Goal: Task Accomplishment & Management: Manage account settings

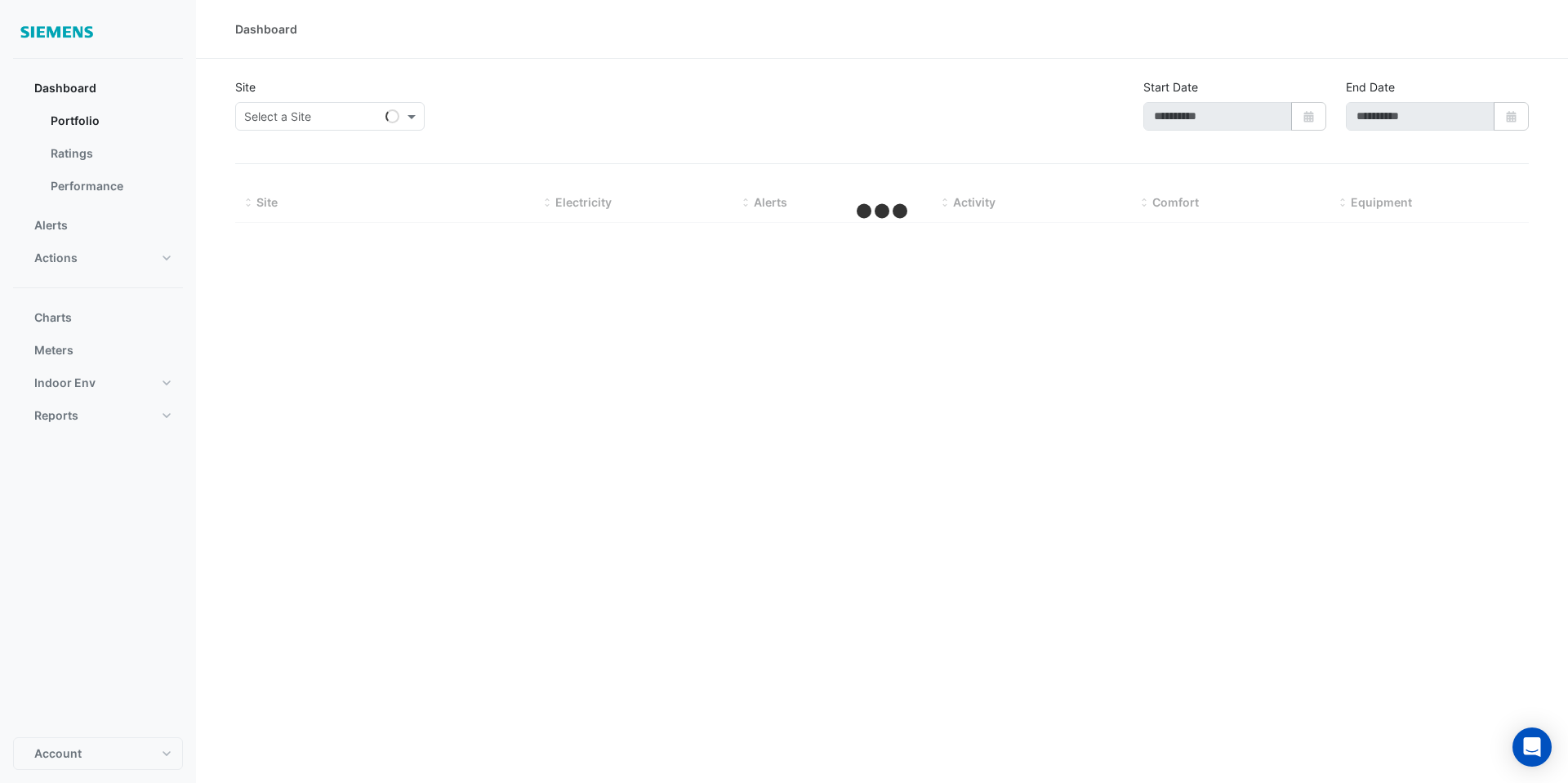
type input "**********"
select select "**"
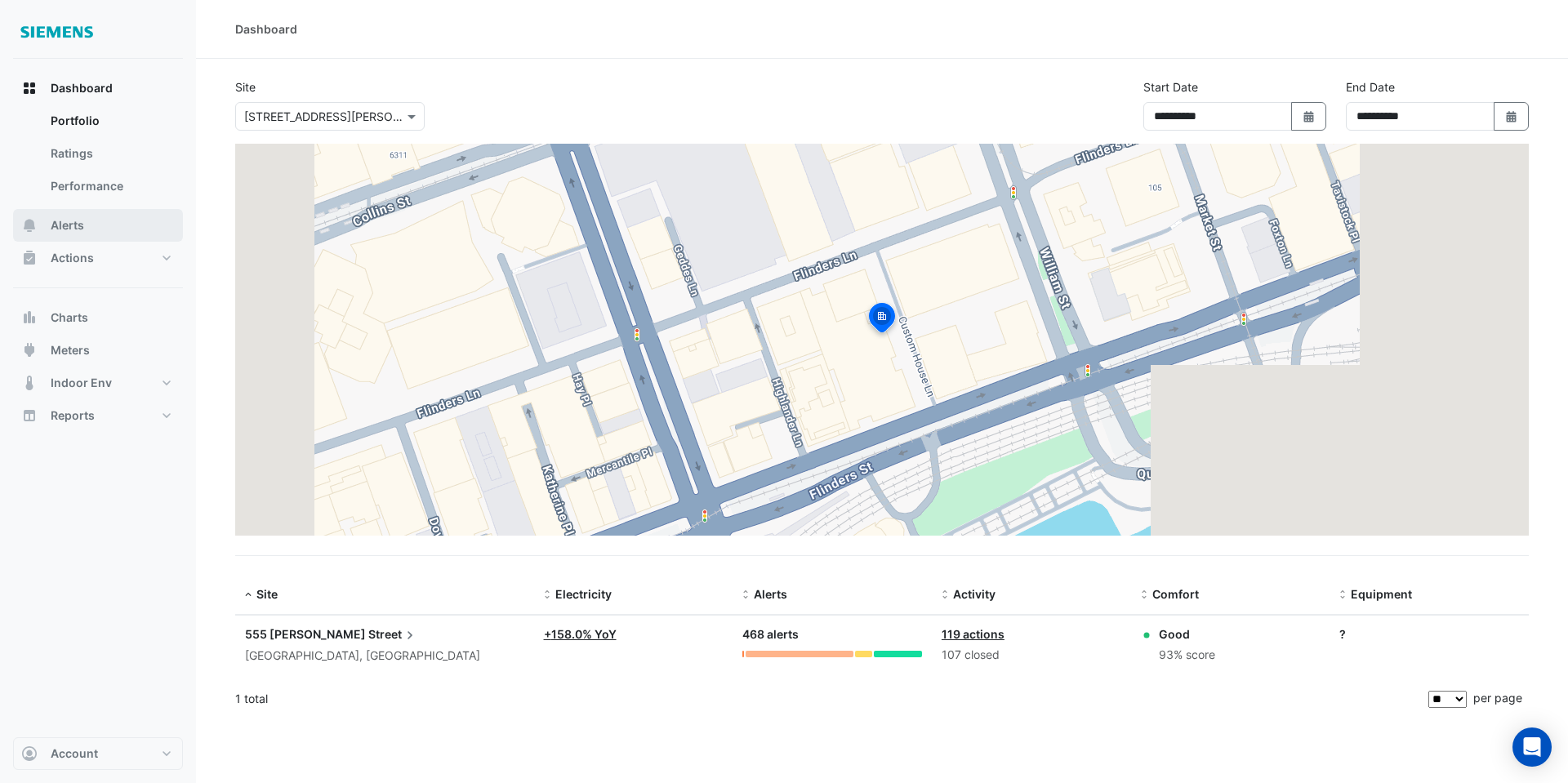
click at [94, 230] on button "Alerts" at bounding box center [98, 225] width 170 height 33
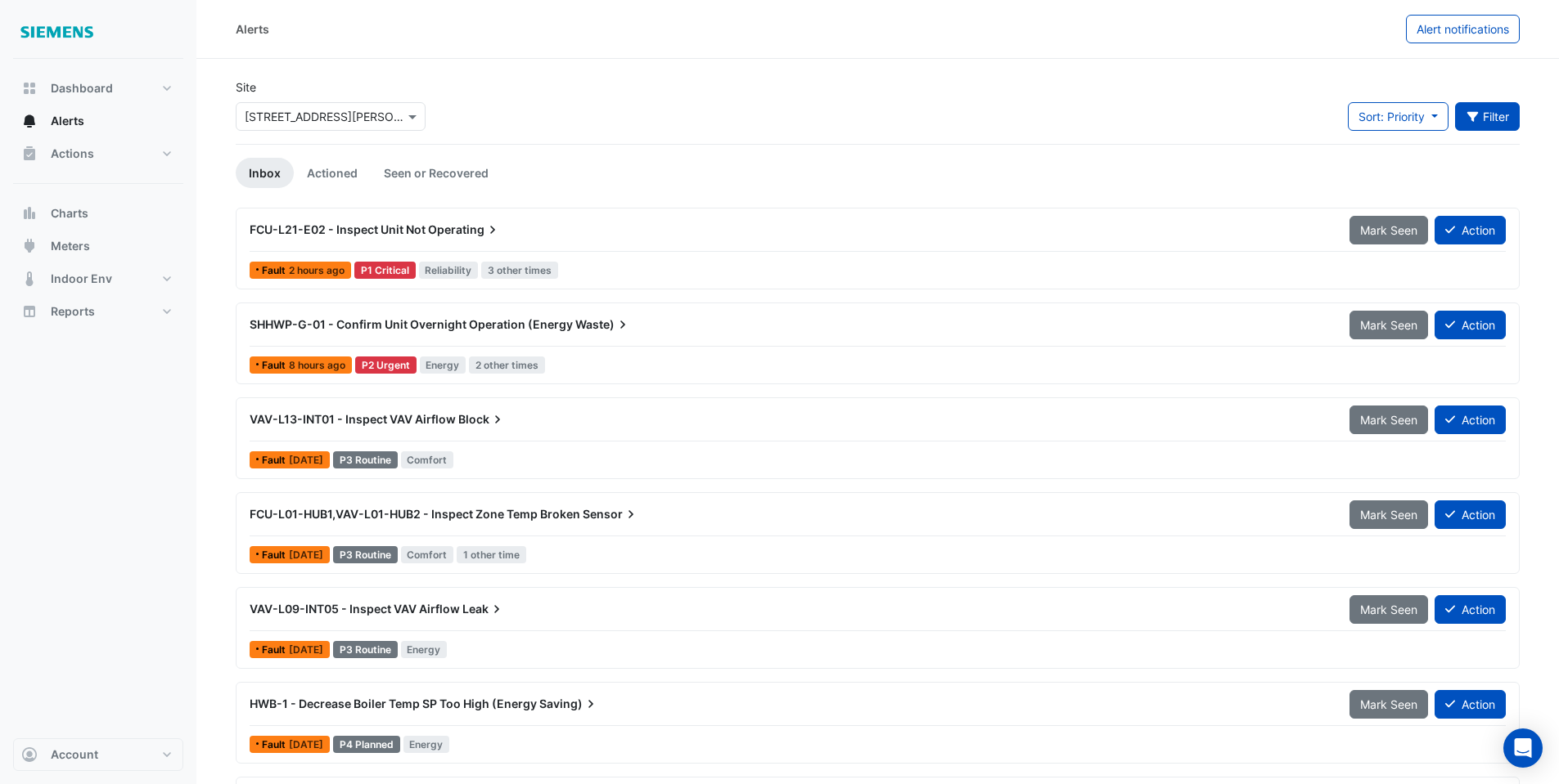
click at [1497, 107] on button "Filter" at bounding box center [1487, 116] width 65 height 29
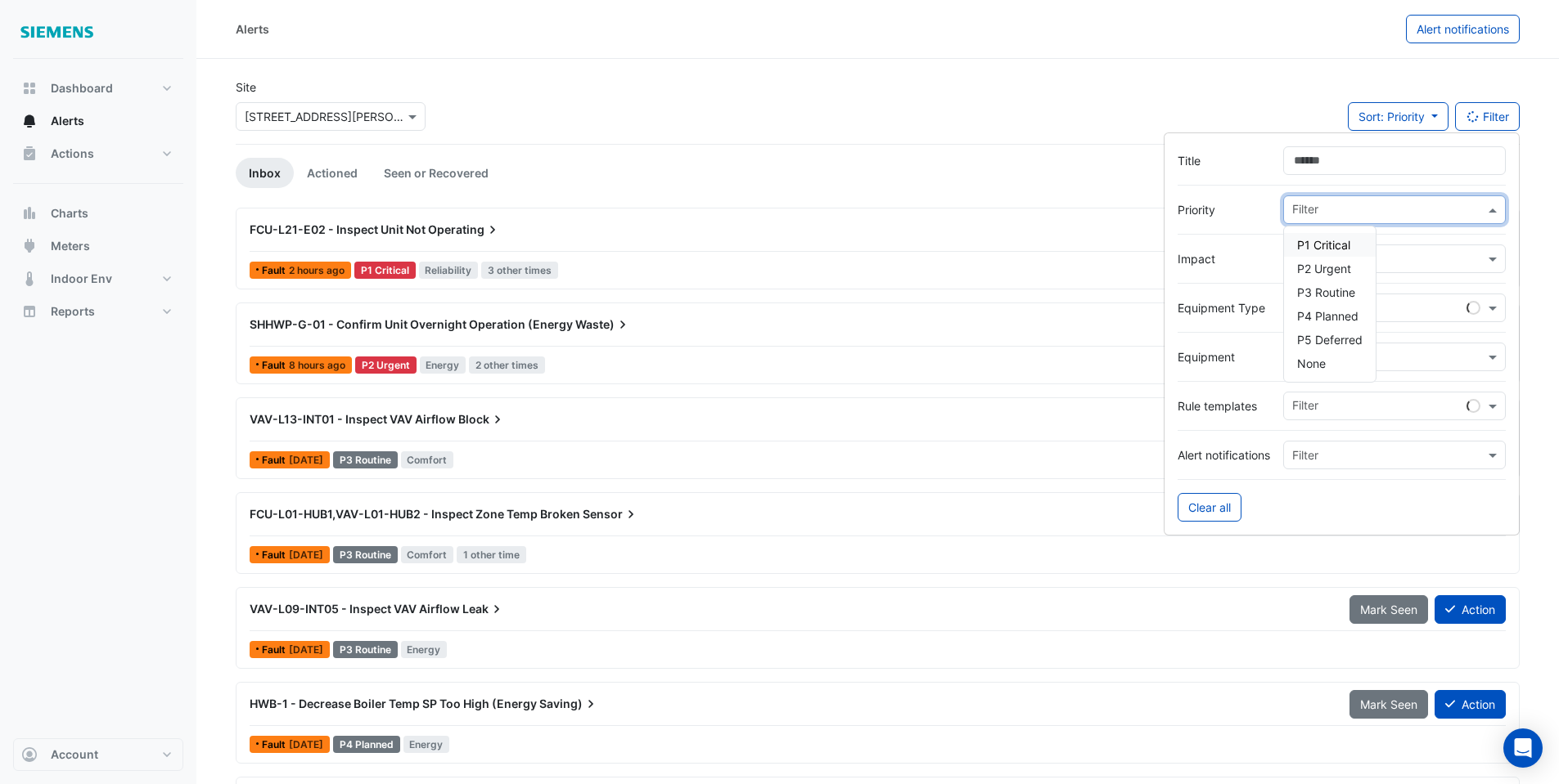
click at [1324, 212] on input "text" at bounding box center [1388, 211] width 192 height 17
click at [1327, 242] on span "P1 Critical" at bounding box center [1323, 245] width 53 height 14
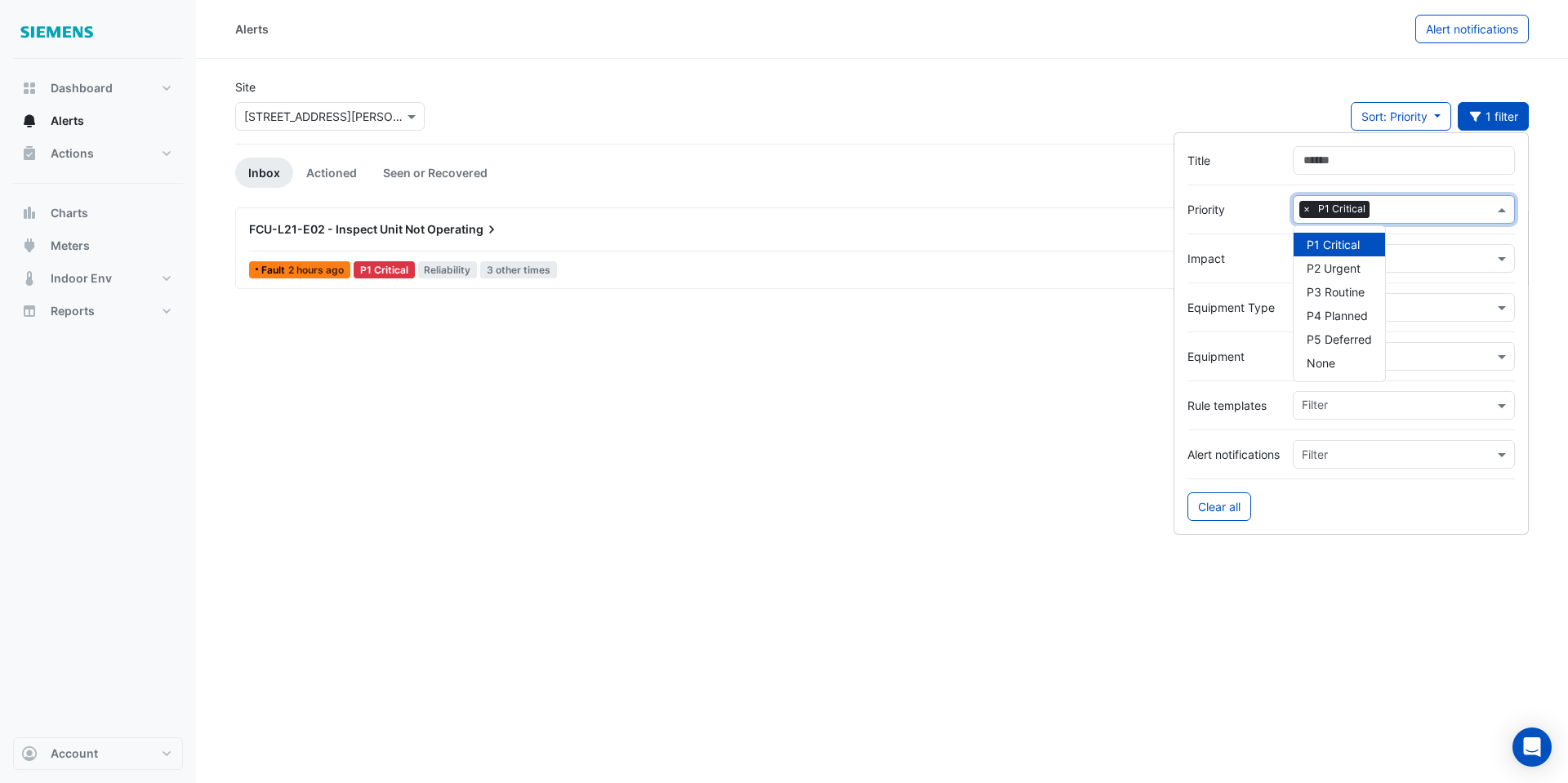
click at [425, 226] on div "FCU-L21-E02 - Inspect Unit Not Operating" at bounding box center [794, 229] width 1090 height 16
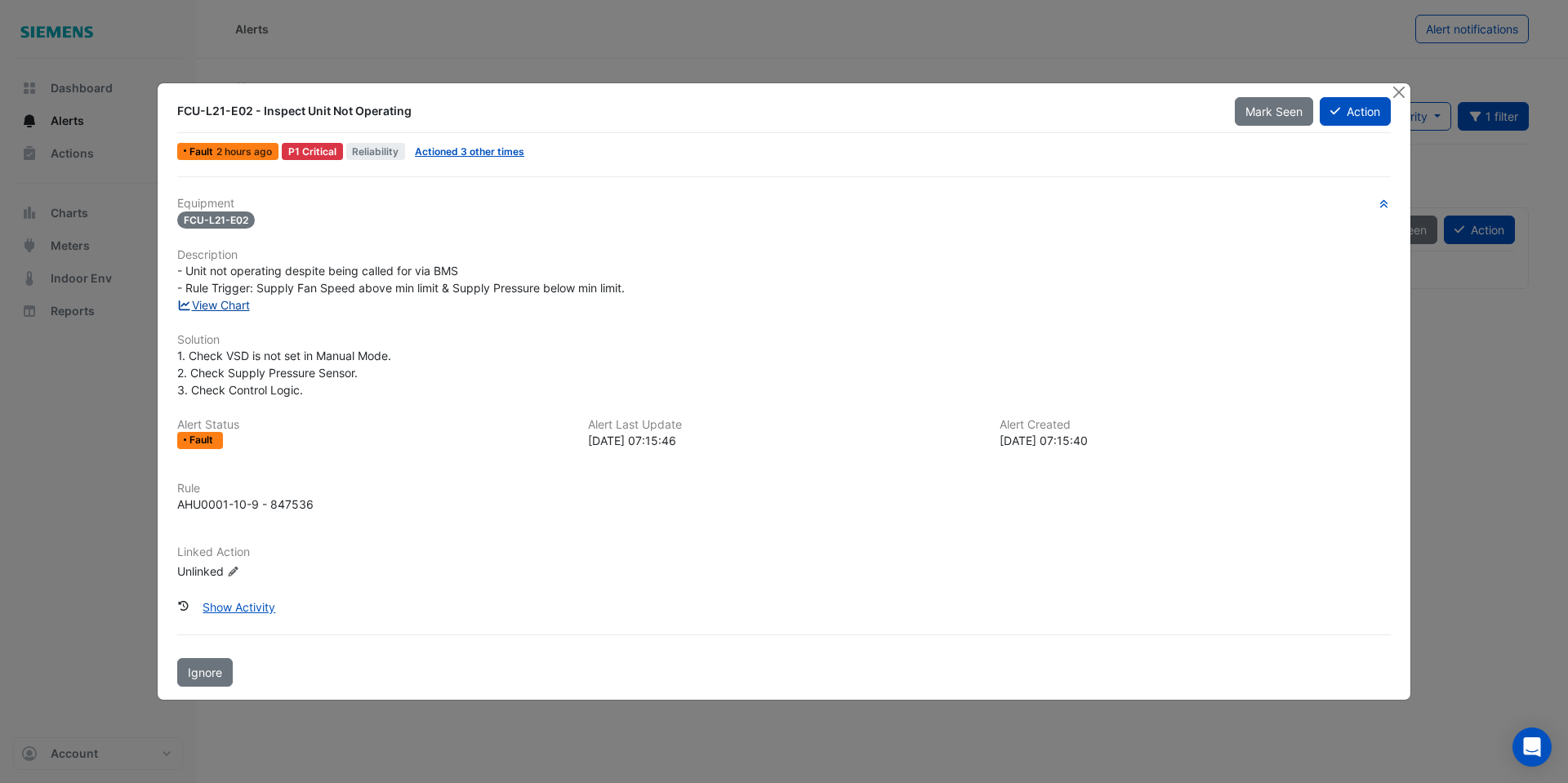
click at [240, 311] on link "View Chart" at bounding box center [213, 305] width 73 height 14
click at [496, 155] on link "Actioned 3 other times" at bounding box center [470, 152] width 110 height 12
click at [1380, 116] on button "Action" at bounding box center [1355, 111] width 71 height 29
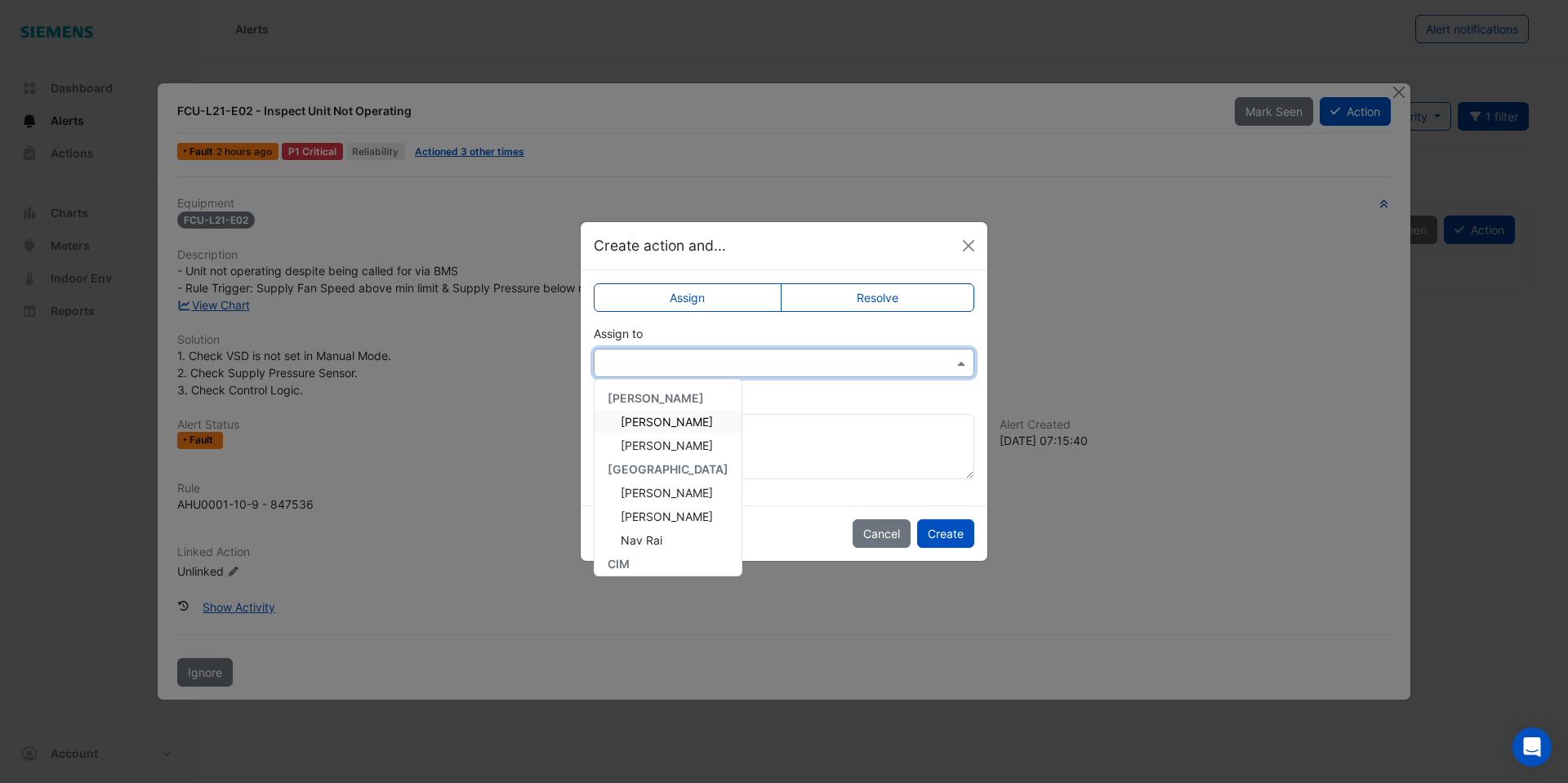
click at [961, 363] on span at bounding box center [963, 362] width 20 height 17
click at [679, 421] on span "[PERSON_NAME]" at bounding box center [666, 422] width 93 height 14
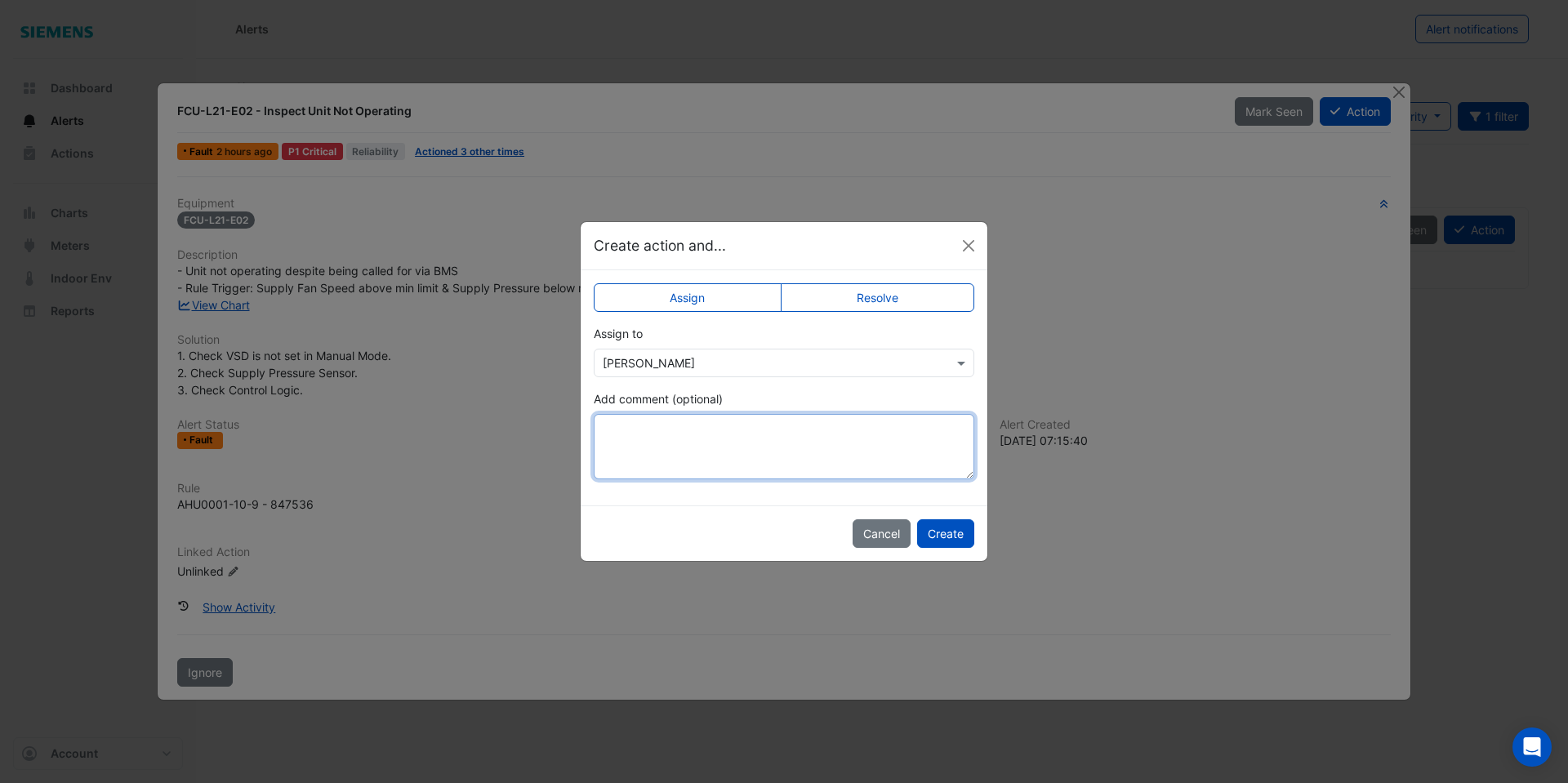
click at [674, 435] on textarea "Add comment (optional)" at bounding box center [784, 446] width 381 height 65
type textarea "**********"
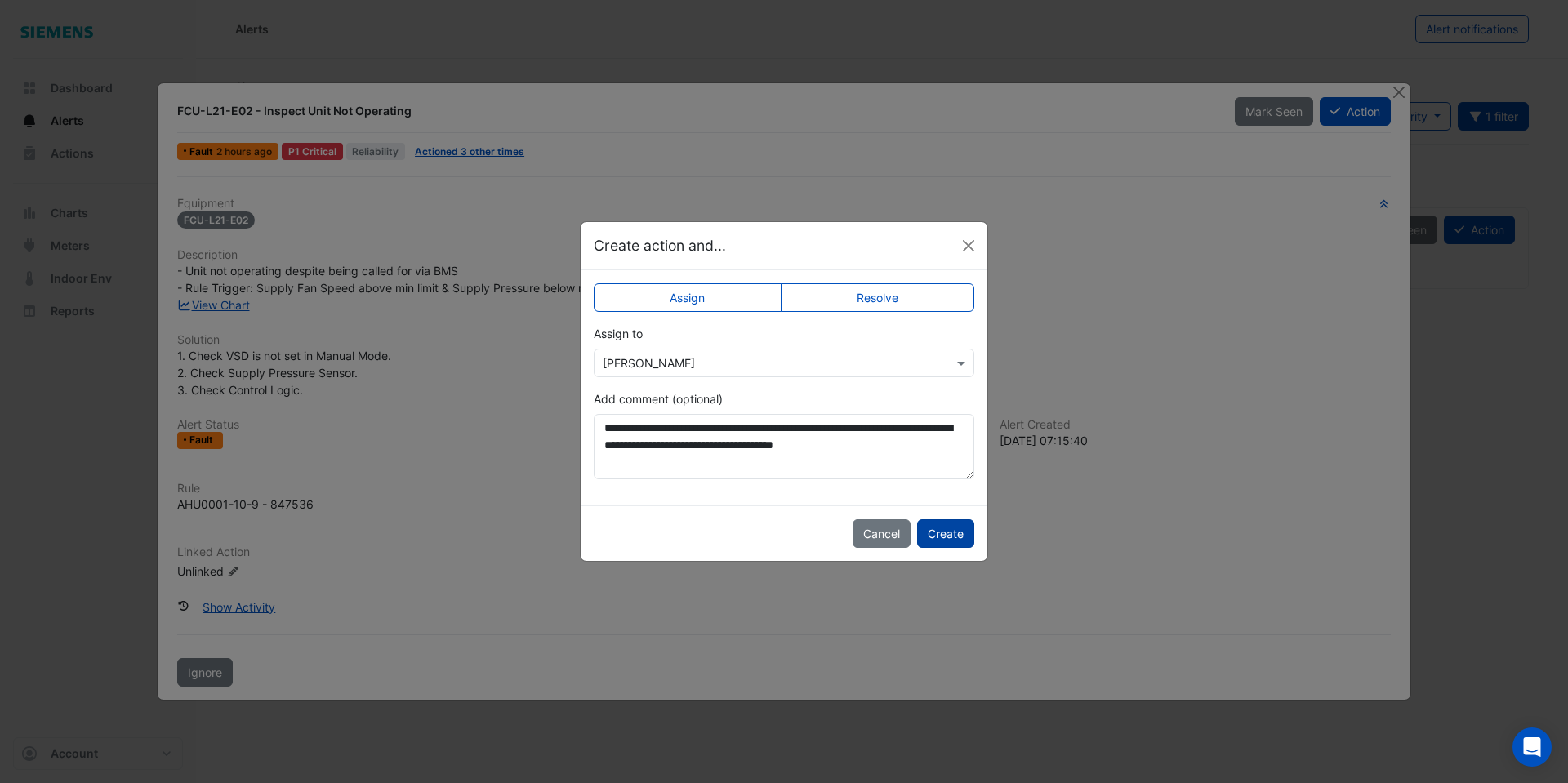
click at [949, 529] on button "Create" at bounding box center [945, 534] width 57 height 29
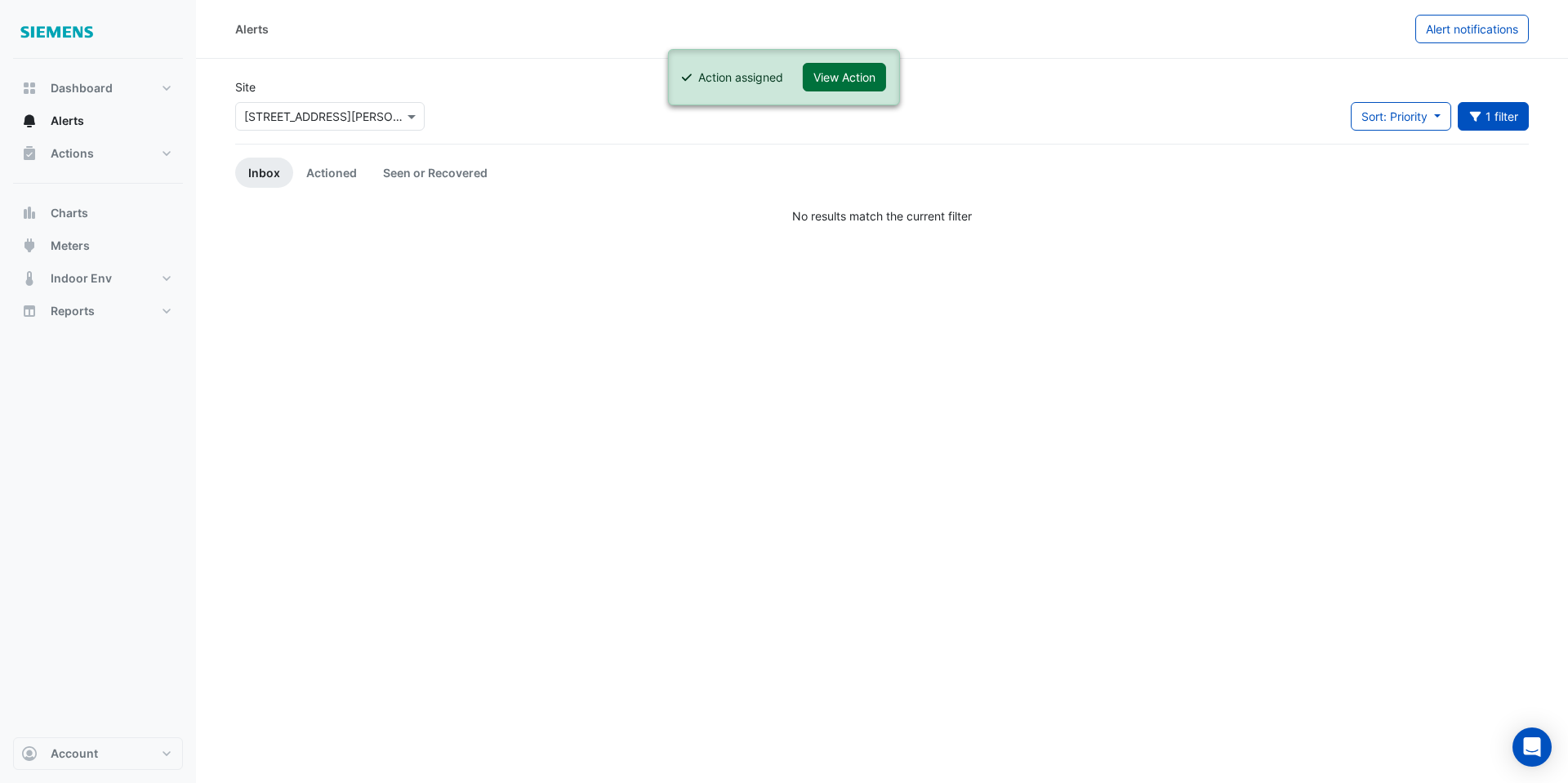
click at [832, 71] on button "View Action" at bounding box center [845, 77] width 84 height 29
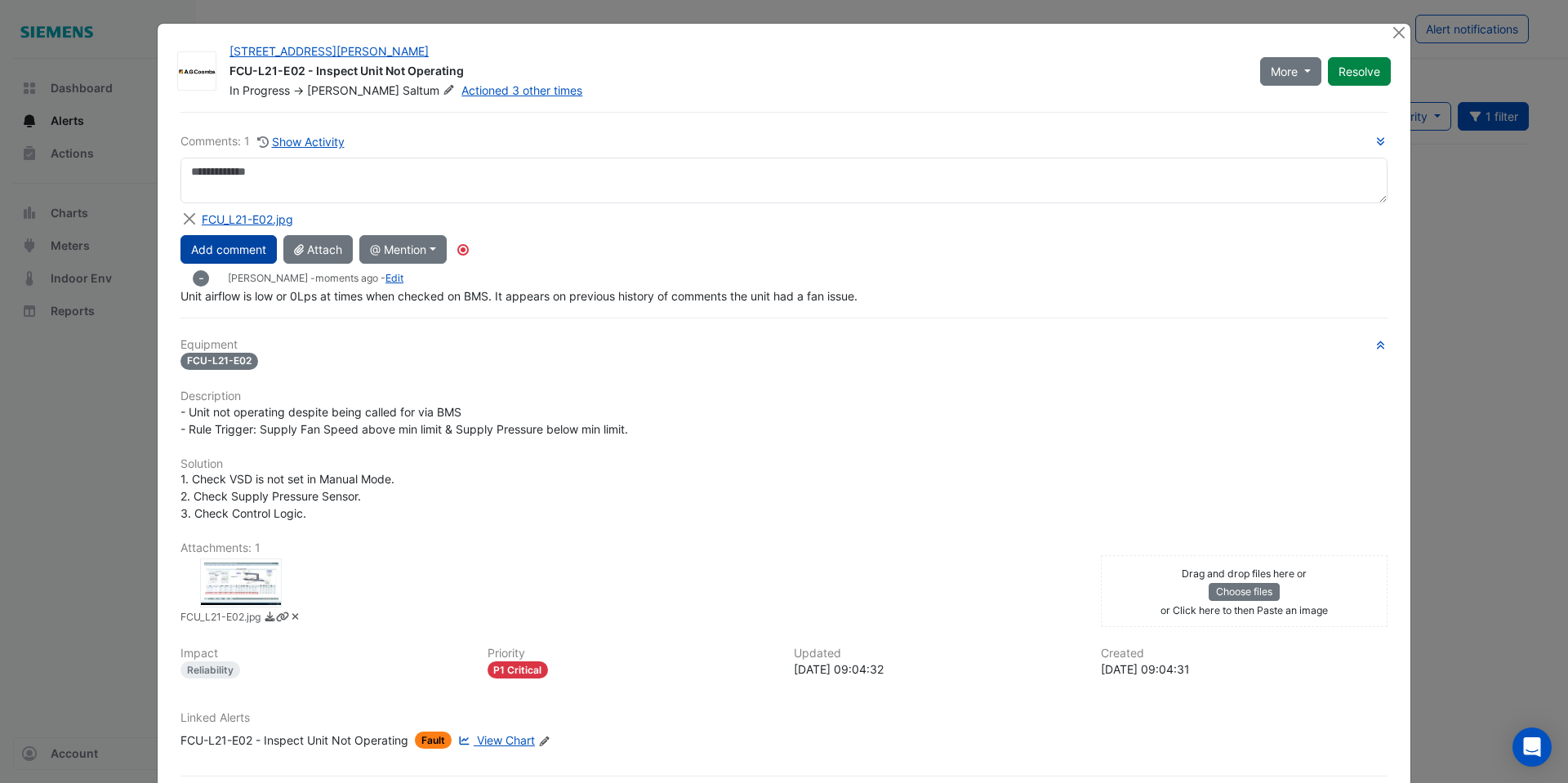
click at [260, 254] on button "Add comment" at bounding box center [228, 249] width 97 height 29
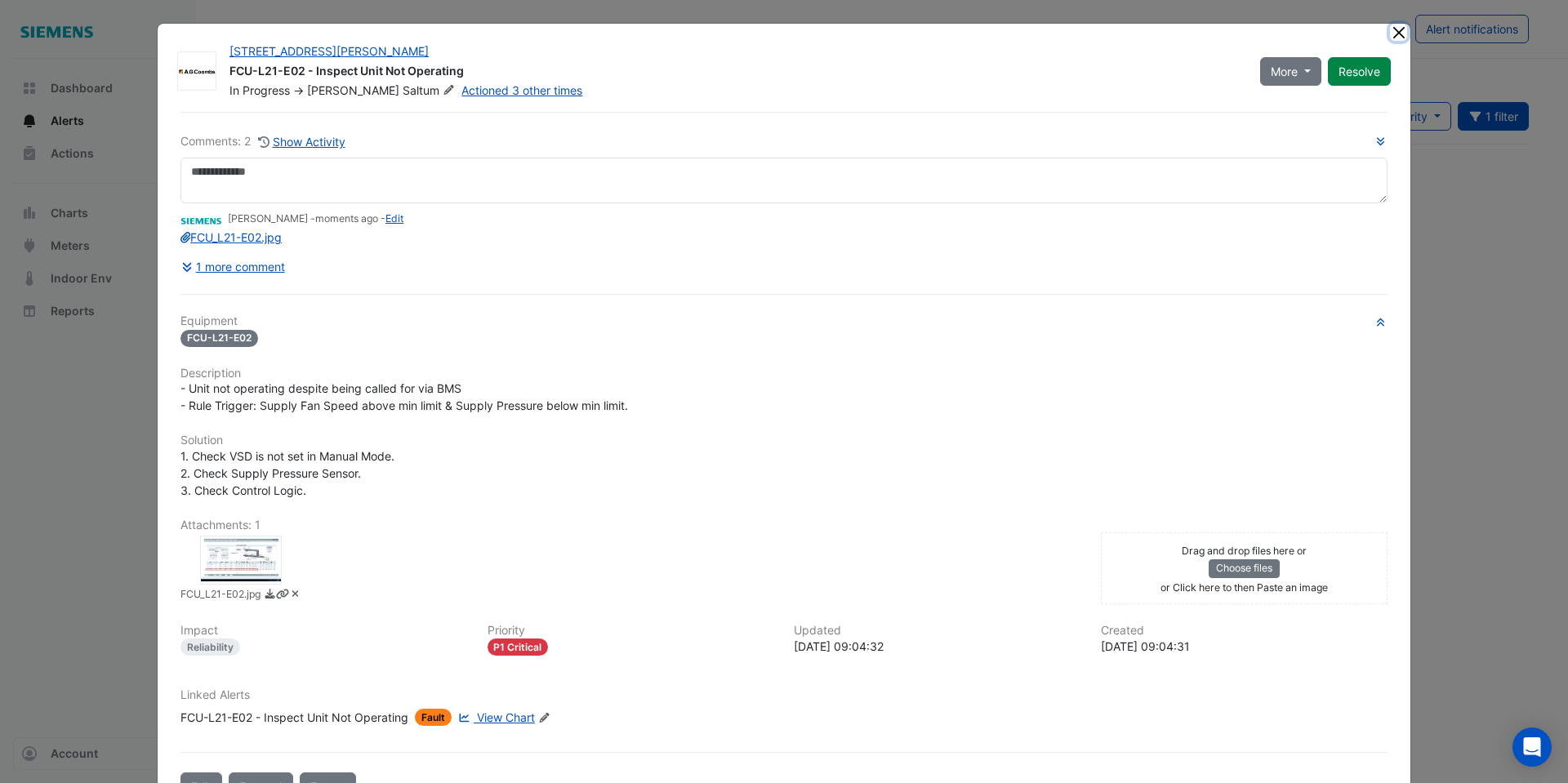
click at [1395, 29] on button "Close" at bounding box center [1397, 32] width 17 height 17
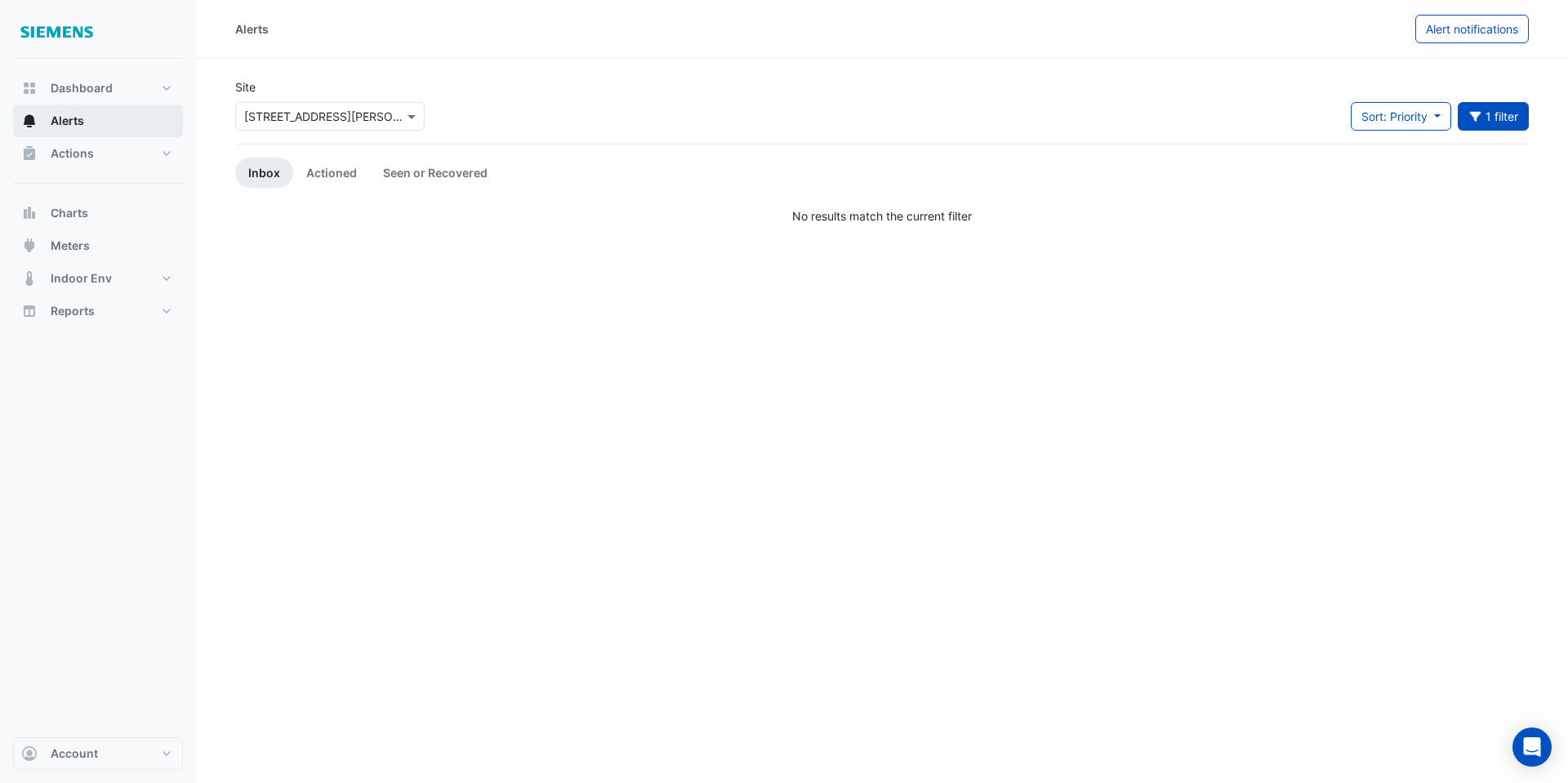
click at [104, 121] on button "Alerts" at bounding box center [98, 121] width 170 height 33
click at [1502, 120] on button "1 filter" at bounding box center [1493, 116] width 72 height 29
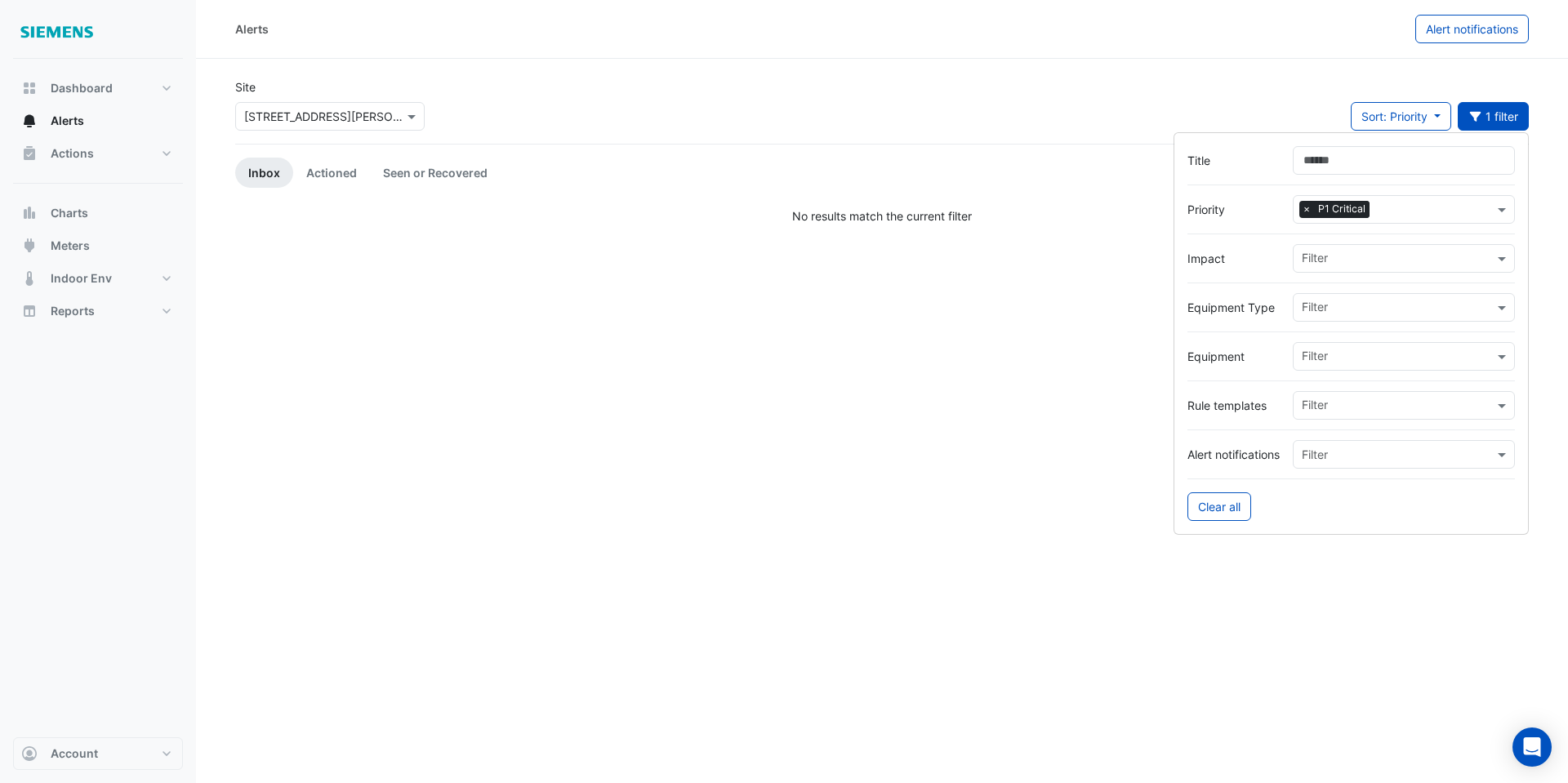
click at [1444, 206] on input "text" at bounding box center [1435, 210] width 118 height 17
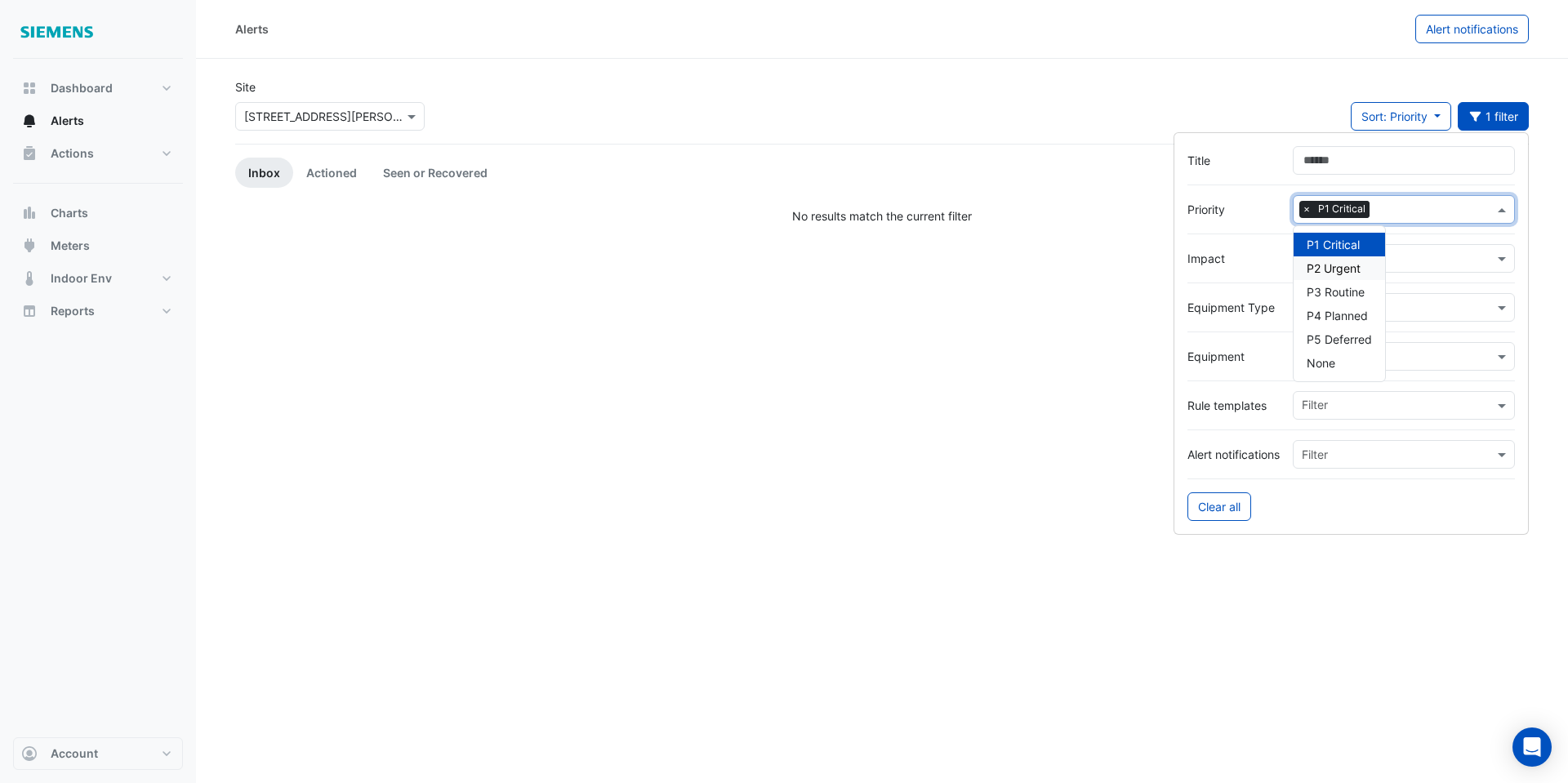
click at [1354, 263] on span "P2 Urgent" at bounding box center [1334, 268] width 54 height 14
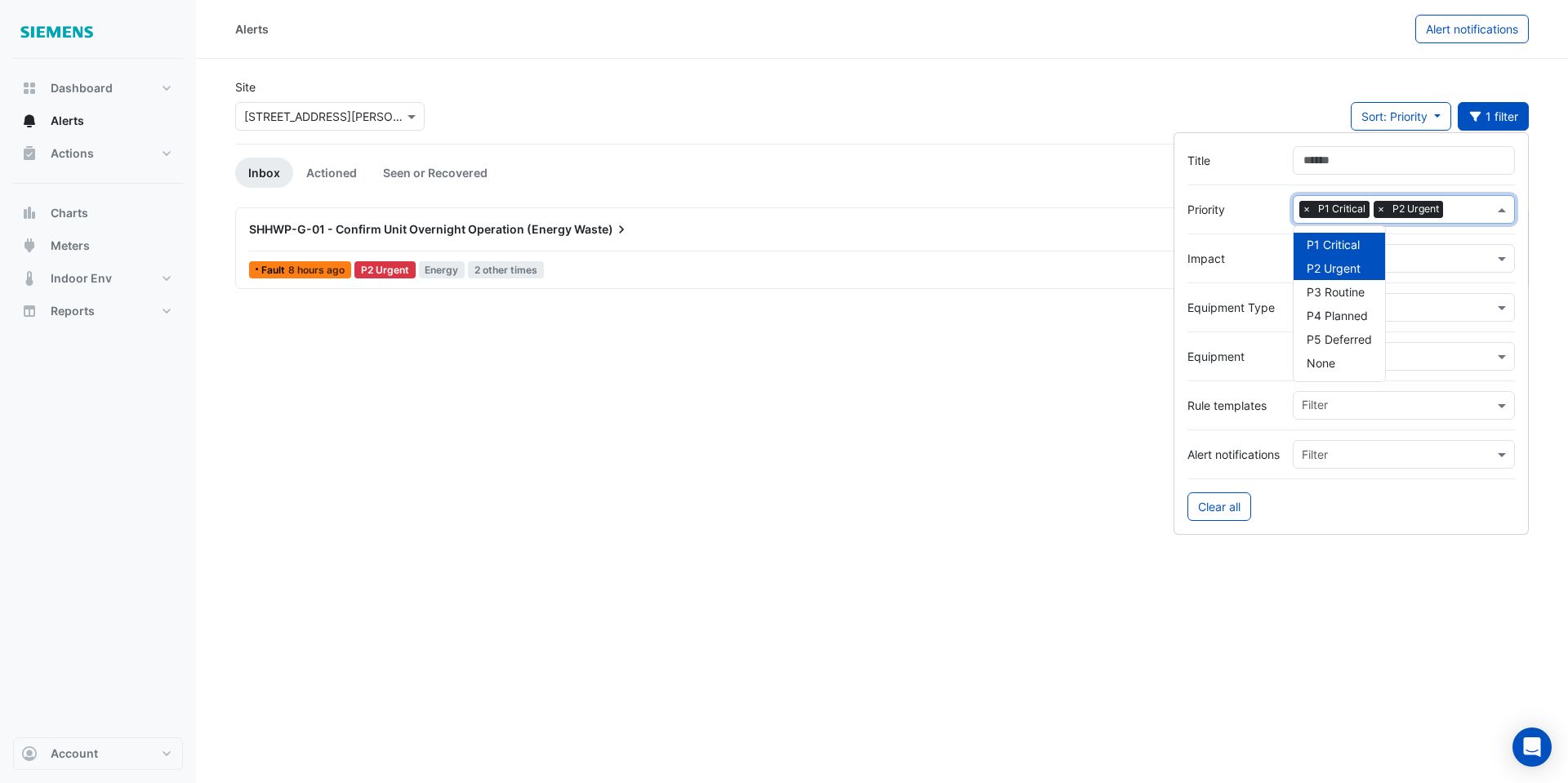
click at [1306, 209] on span "×" at bounding box center [1307, 208] width 15 height 16
click at [458, 235] on span "SHHWP-G-01 - Confirm Unit Overnight Operation (Energy" at bounding box center [410, 229] width 322 height 14
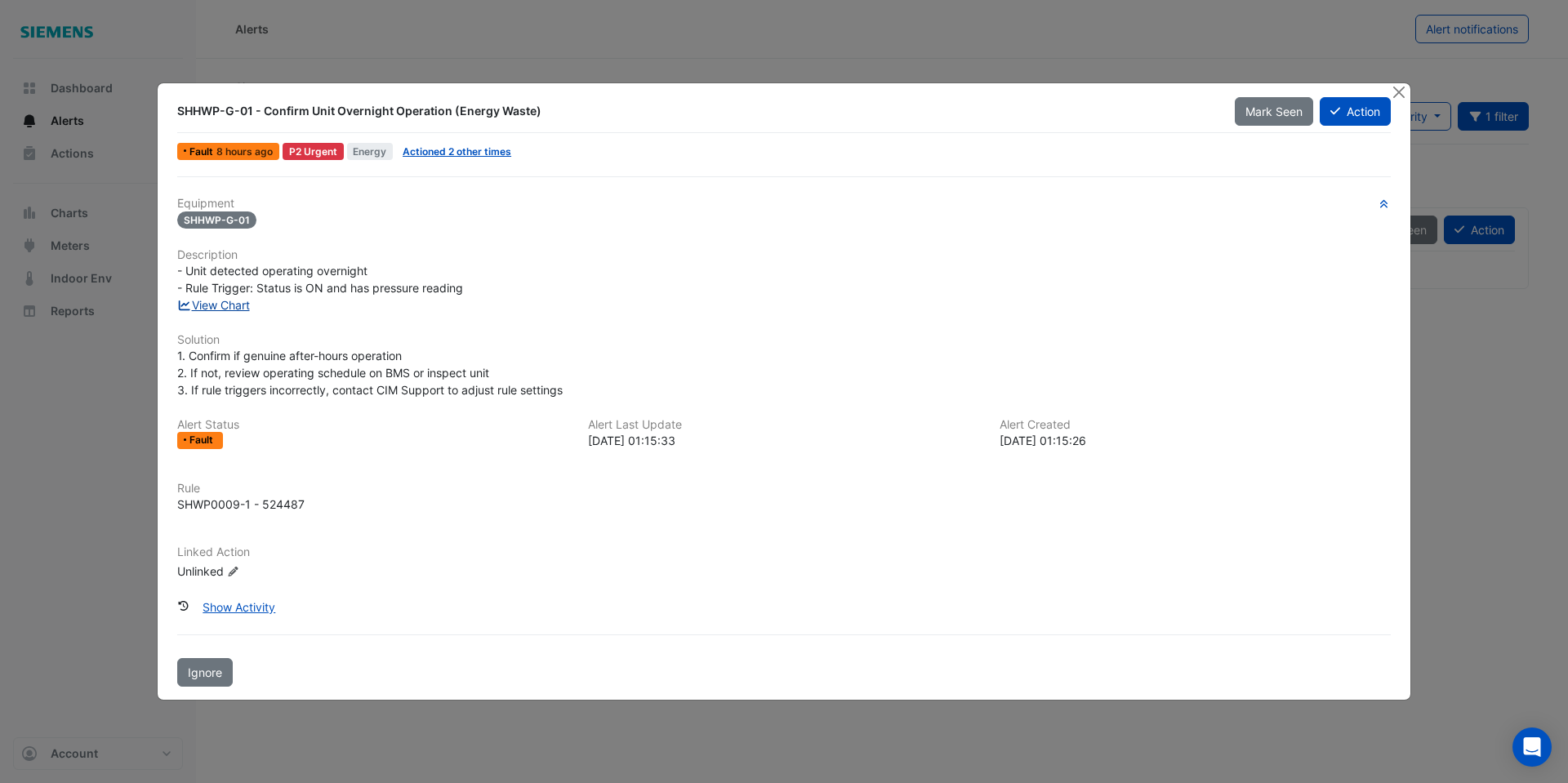
click at [229, 308] on link "View Chart" at bounding box center [213, 305] width 73 height 14
click at [465, 149] on link "Actioned 2 other times" at bounding box center [457, 152] width 109 height 12
click at [233, 306] on link "View Chart" at bounding box center [213, 305] width 73 height 14
click at [1357, 109] on button "Action" at bounding box center [1355, 111] width 71 height 29
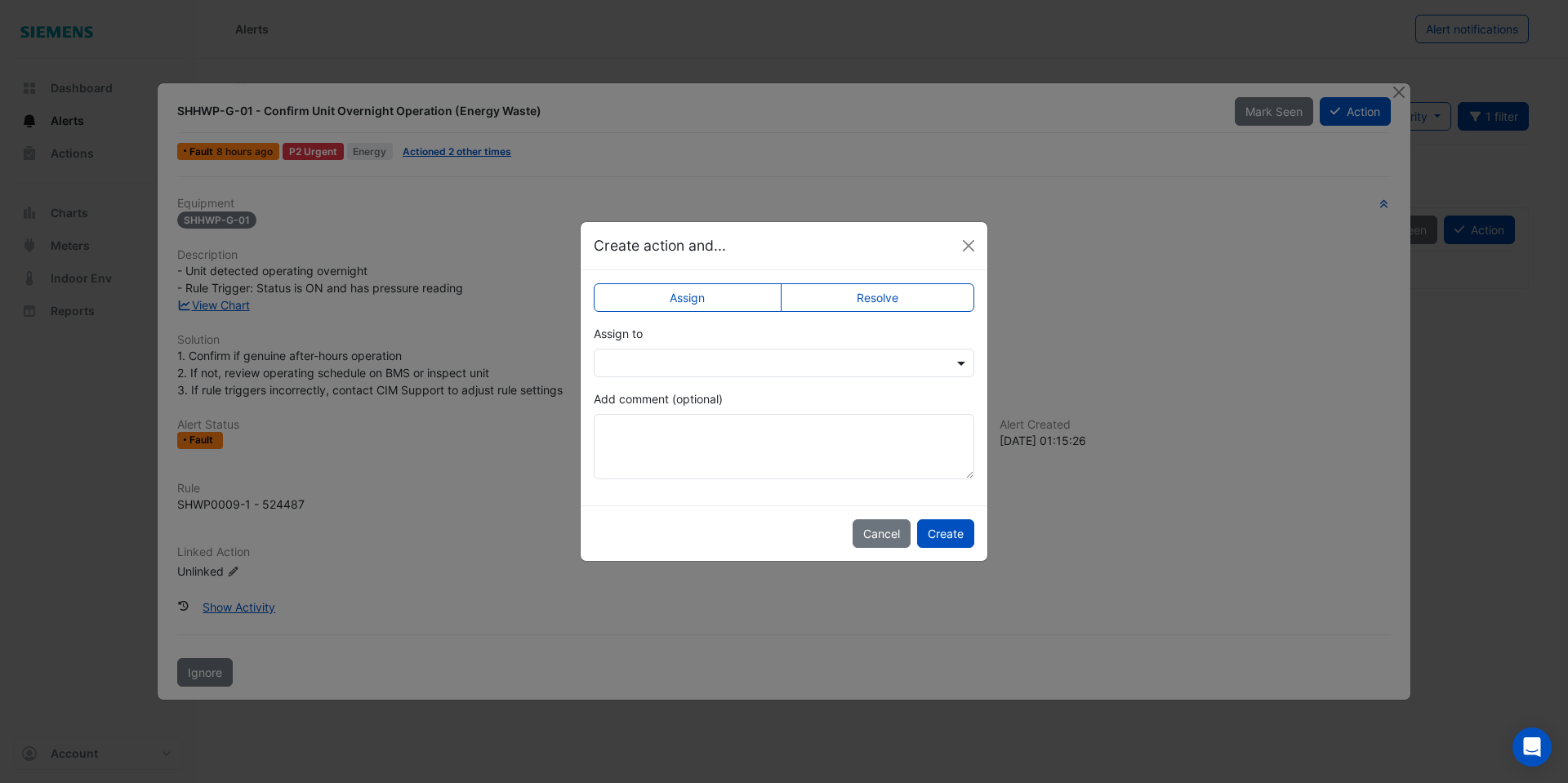
click at [962, 359] on span at bounding box center [963, 362] width 20 height 17
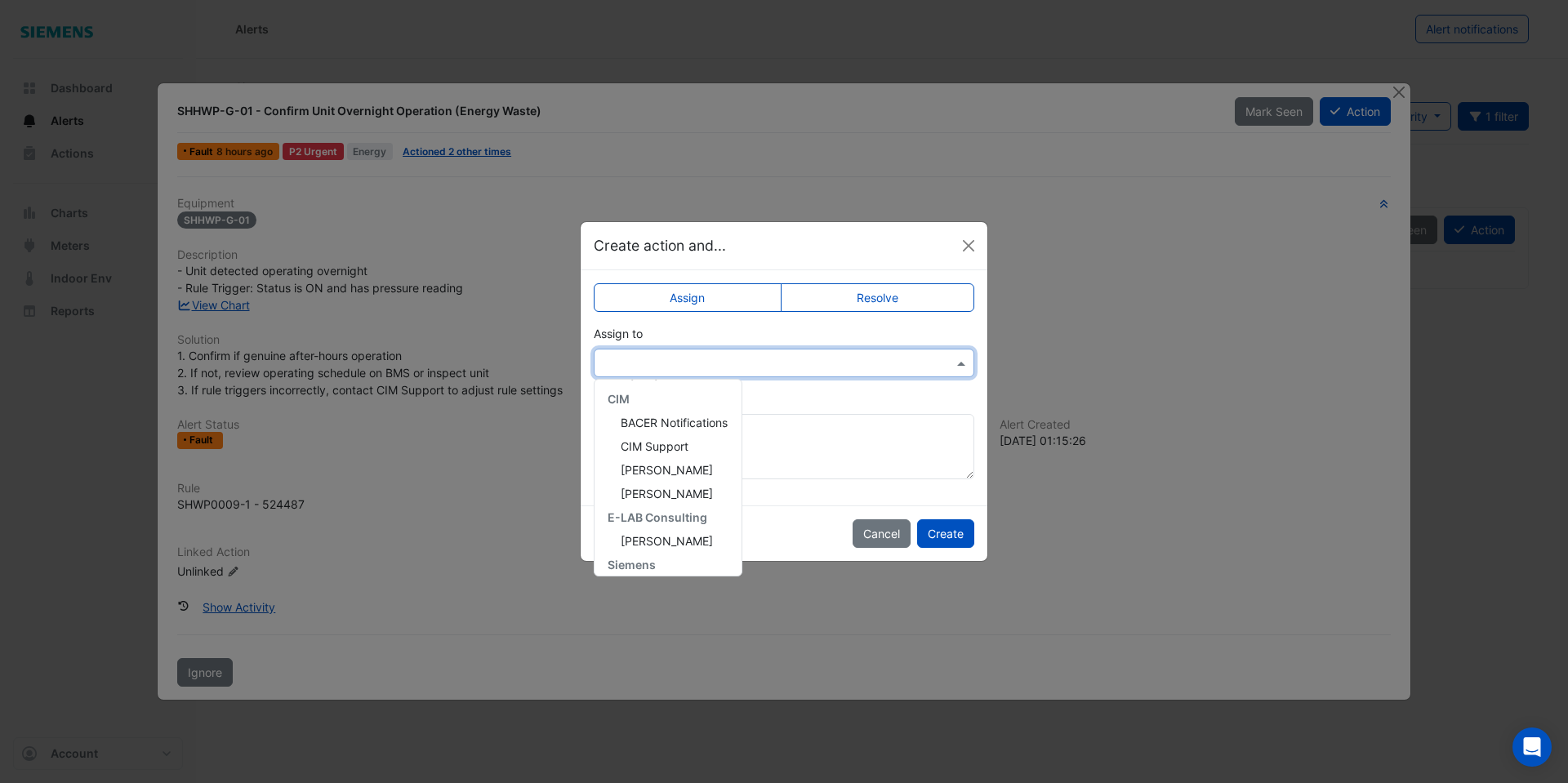
scroll to position [170, 0]
click at [660, 466] on span "[PERSON_NAME]" at bounding box center [666, 465] width 93 height 14
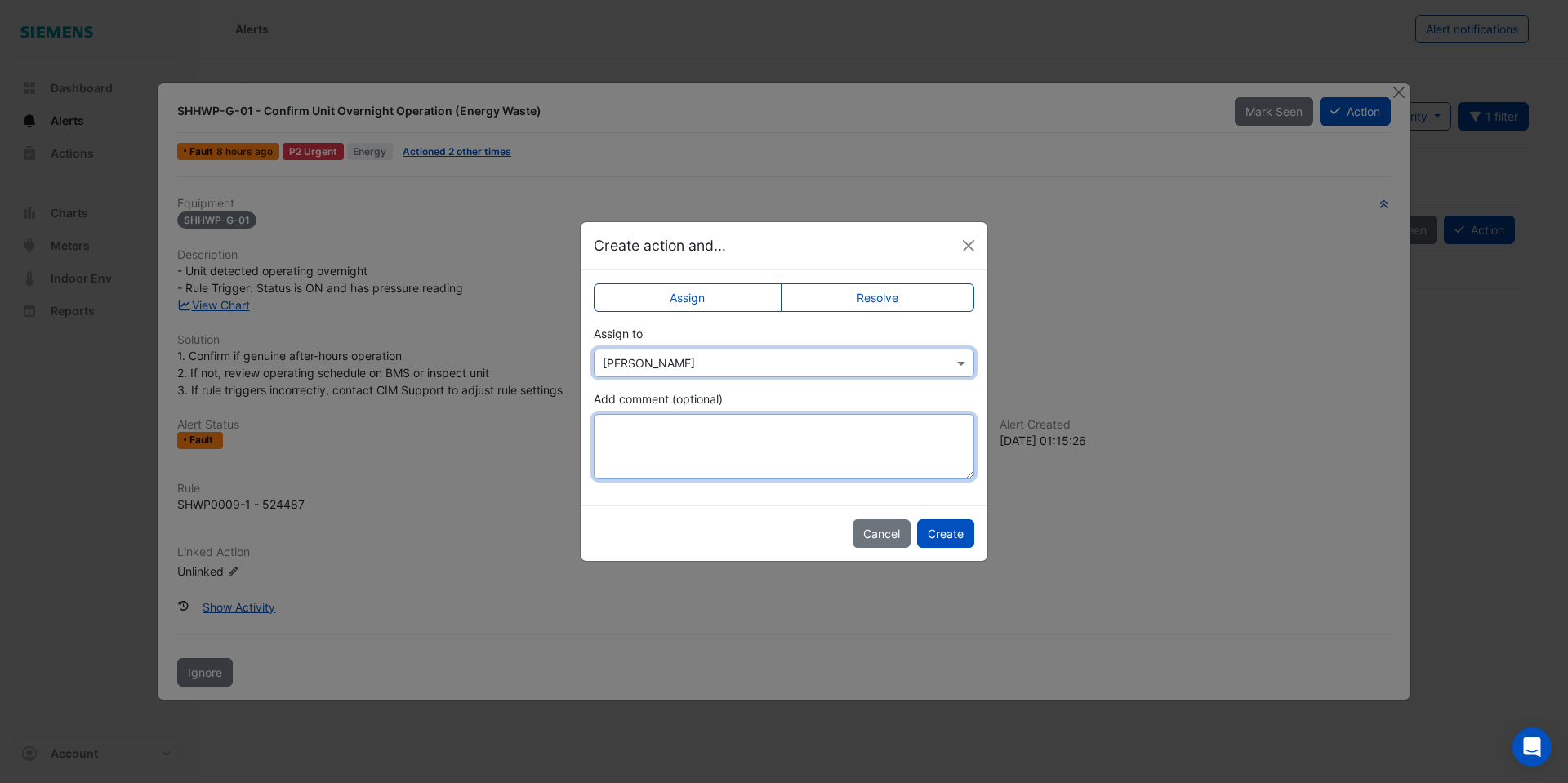
click at [672, 432] on textarea "Add comment (optional)" at bounding box center [784, 446] width 381 height 65
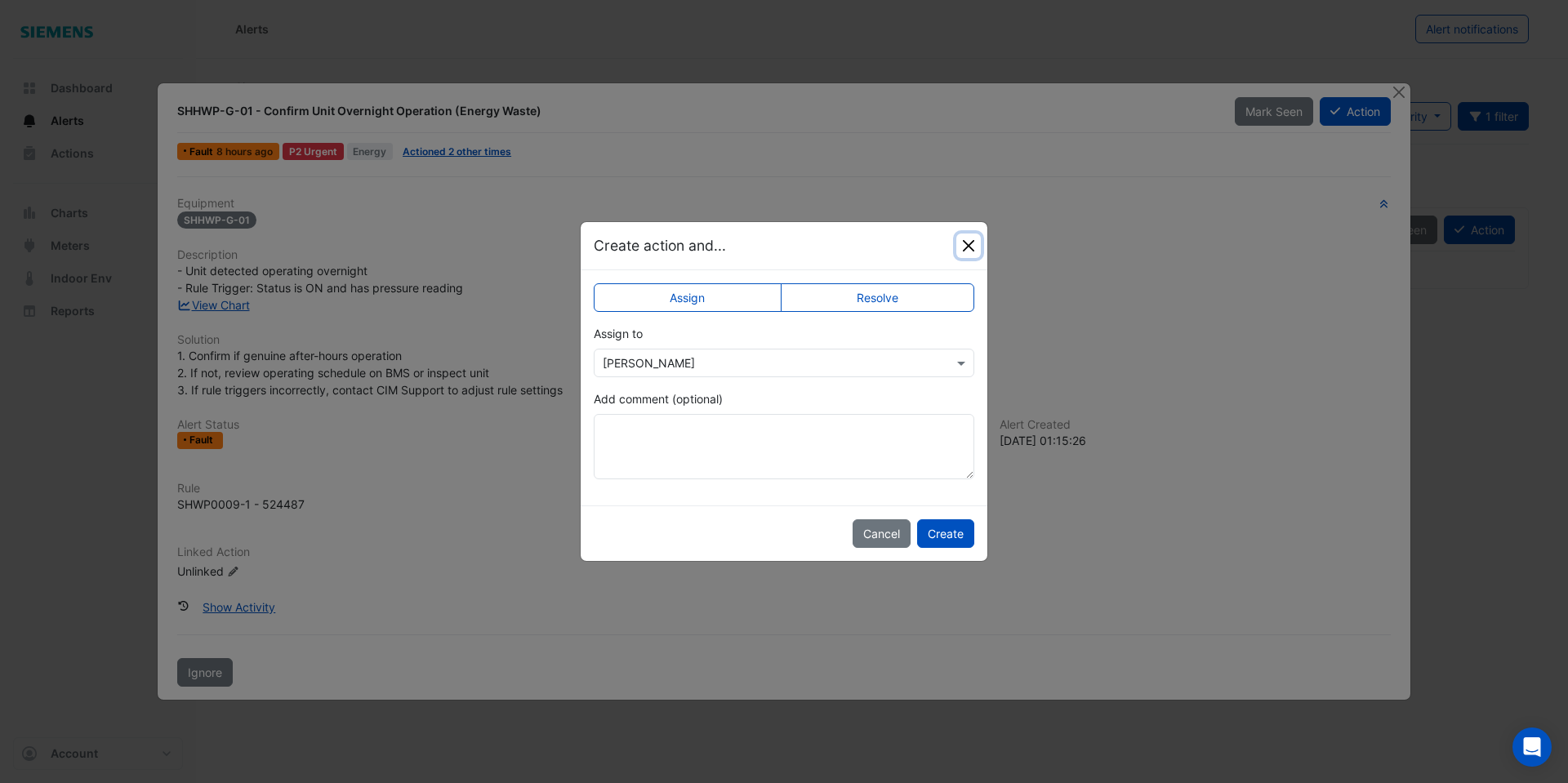
click at [968, 236] on button "Close" at bounding box center [969, 245] width 25 height 25
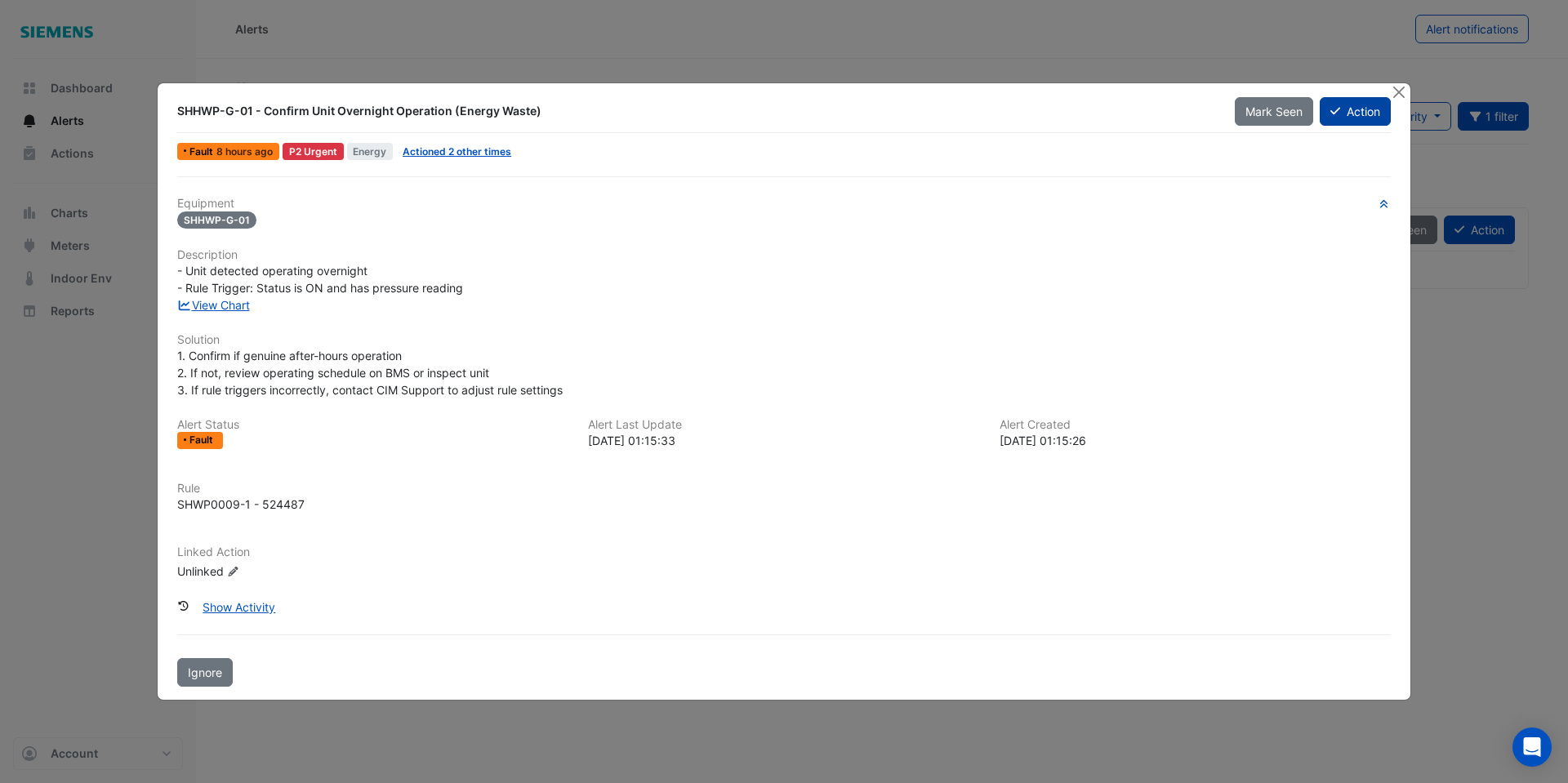
click at [1354, 114] on button "Action" at bounding box center [1355, 111] width 71 height 29
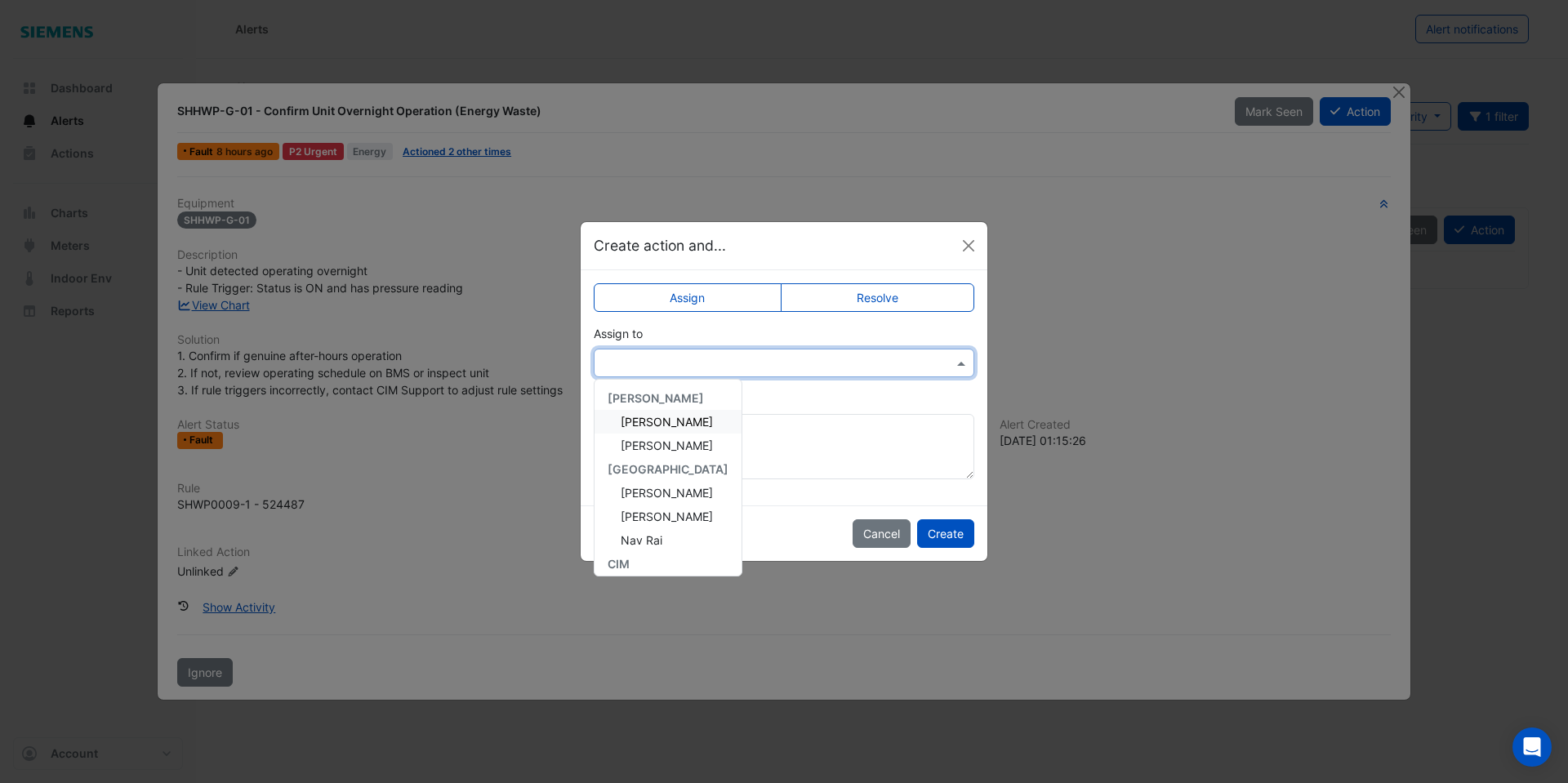
drag, startPoint x: 956, startPoint y: 360, endPoint x: 909, endPoint y: 387, distance: 54.2
click at [957, 361] on span at bounding box center [963, 362] width 20 height 17
click at [673, 502] on span "[PERSON_NAME]" at bounding box center [666, 505] width 93 height 14
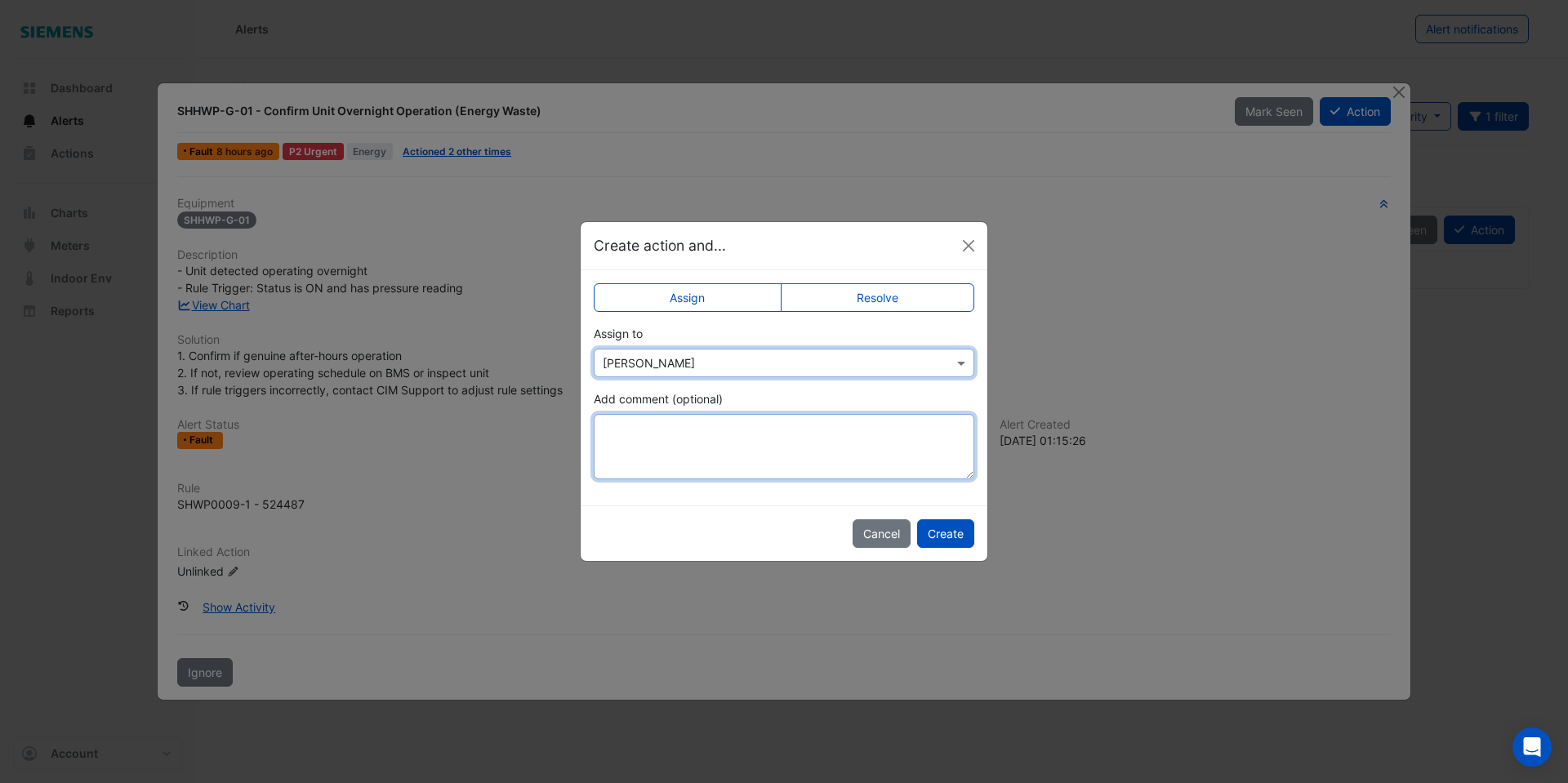
click at [669, 440] on textarea "Add comment (optional)" at bounding box center [784, 446] width 381 height 65
paste textarea "**********"
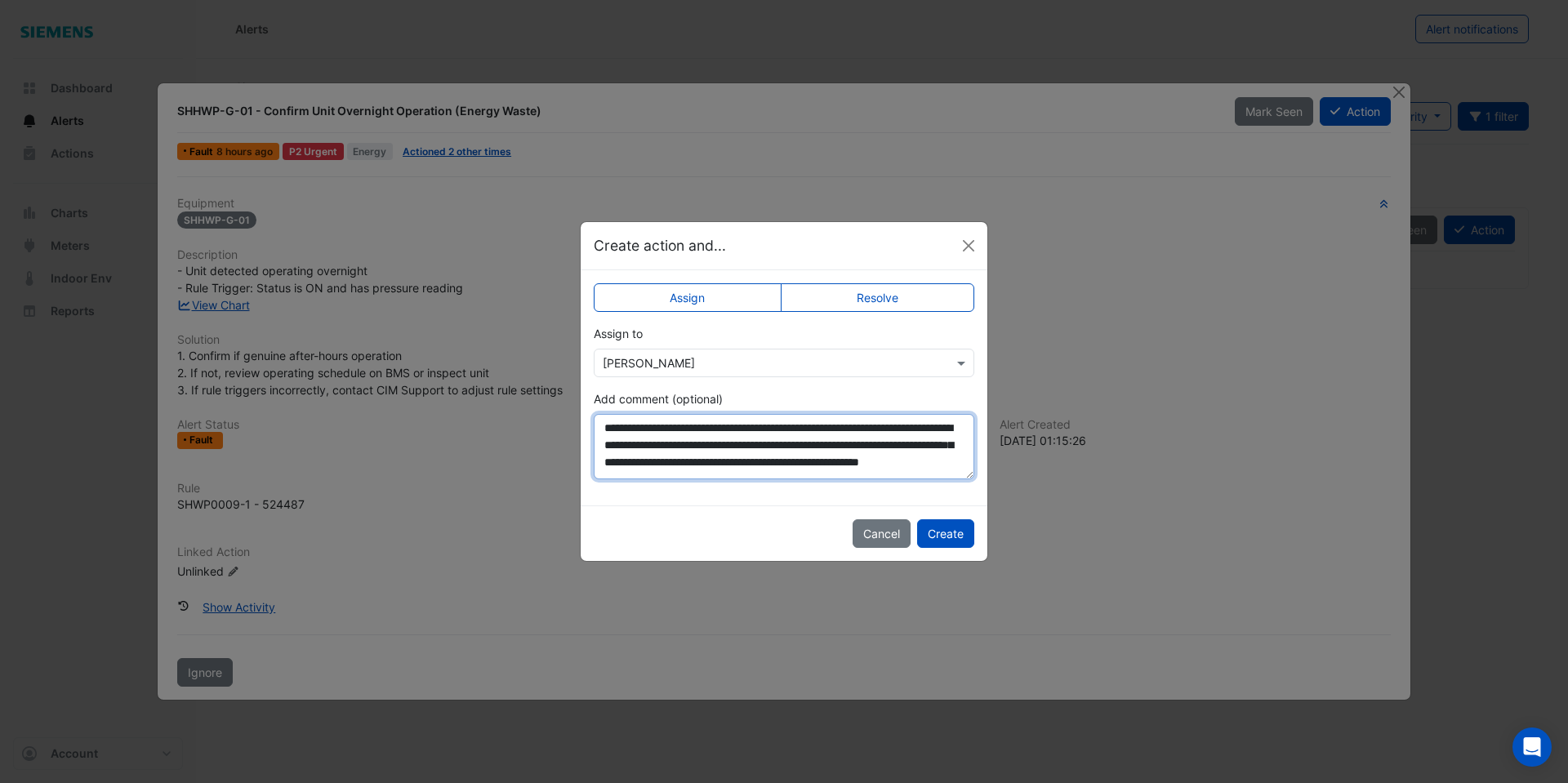
scroll to position [15, 0]
drag, startPoint x: 881, startPoint y: 470, endPoint x: 731, endPoint y: 466, distance: 150.1
click at [731, 466] on textarea "**********" at bounding box center [784, 446] width 381 height 65
drag, startPoint x: 652, startPoint y: 466, endPoint x: 627, endPoint y: 466, distance: 25.0
click at [627, 466] on textarea "**********" at bounding box center [784, 446] width 381 height 65
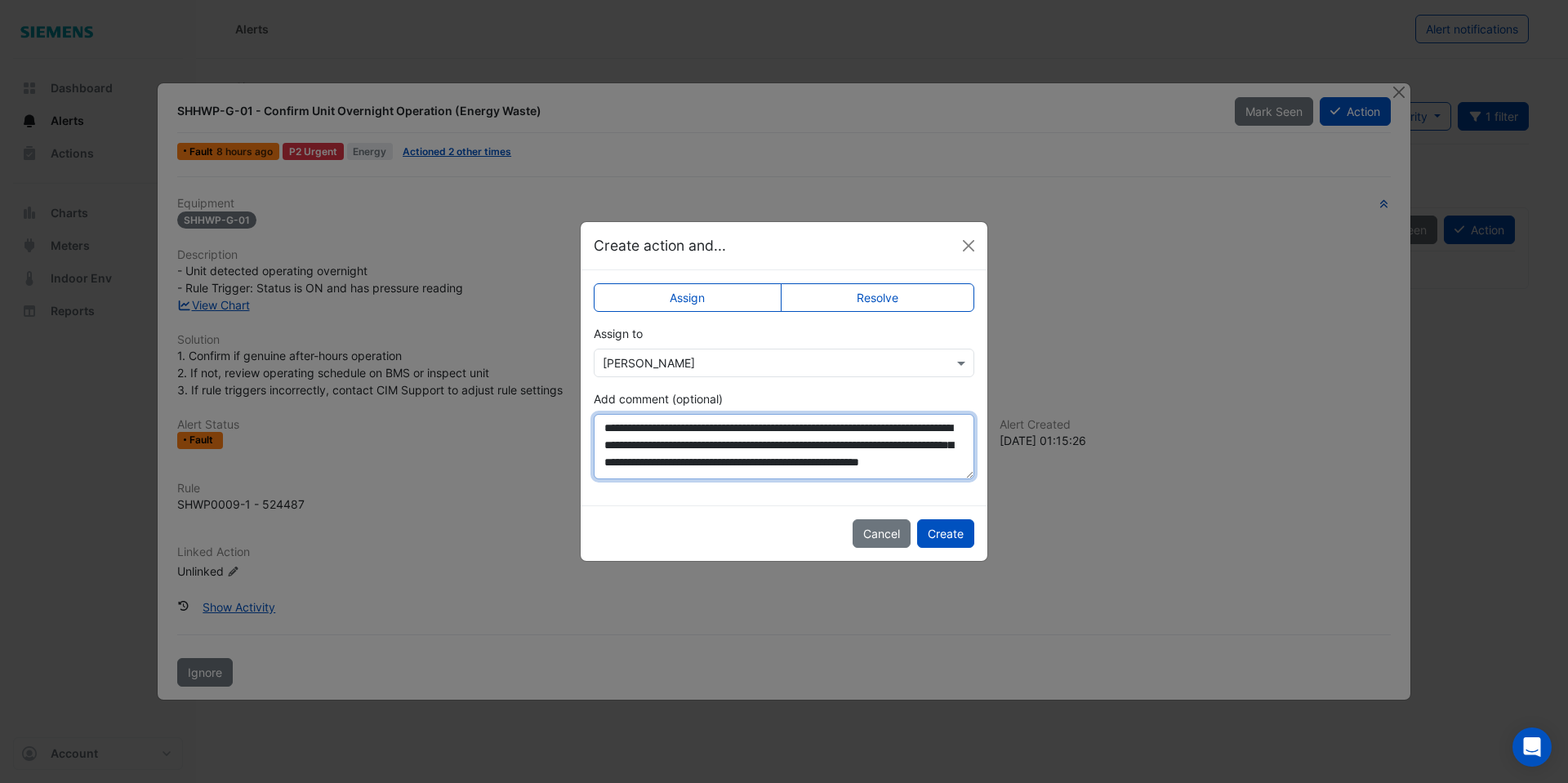
click at [895, 463] on textarea "**********" at bounding box center [784, 446] width 381 height 65
type textarea "**********"
click at [949, 539] on button "Create" at bounding box center [945, 534] width 57 height 29
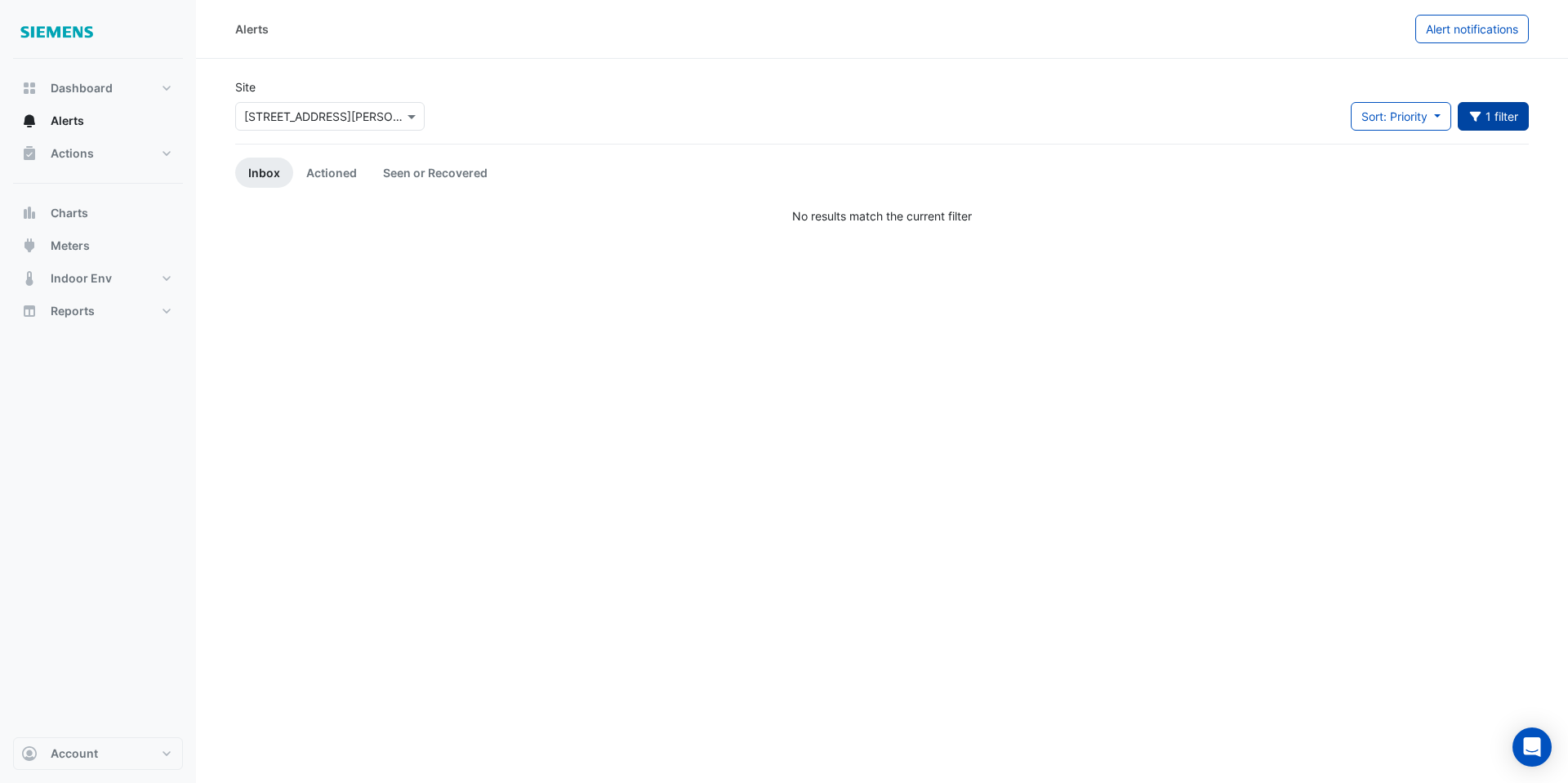
click at [1509, 108] on button "1 filter" at bounding box center [1493, 116] width 72 height 29
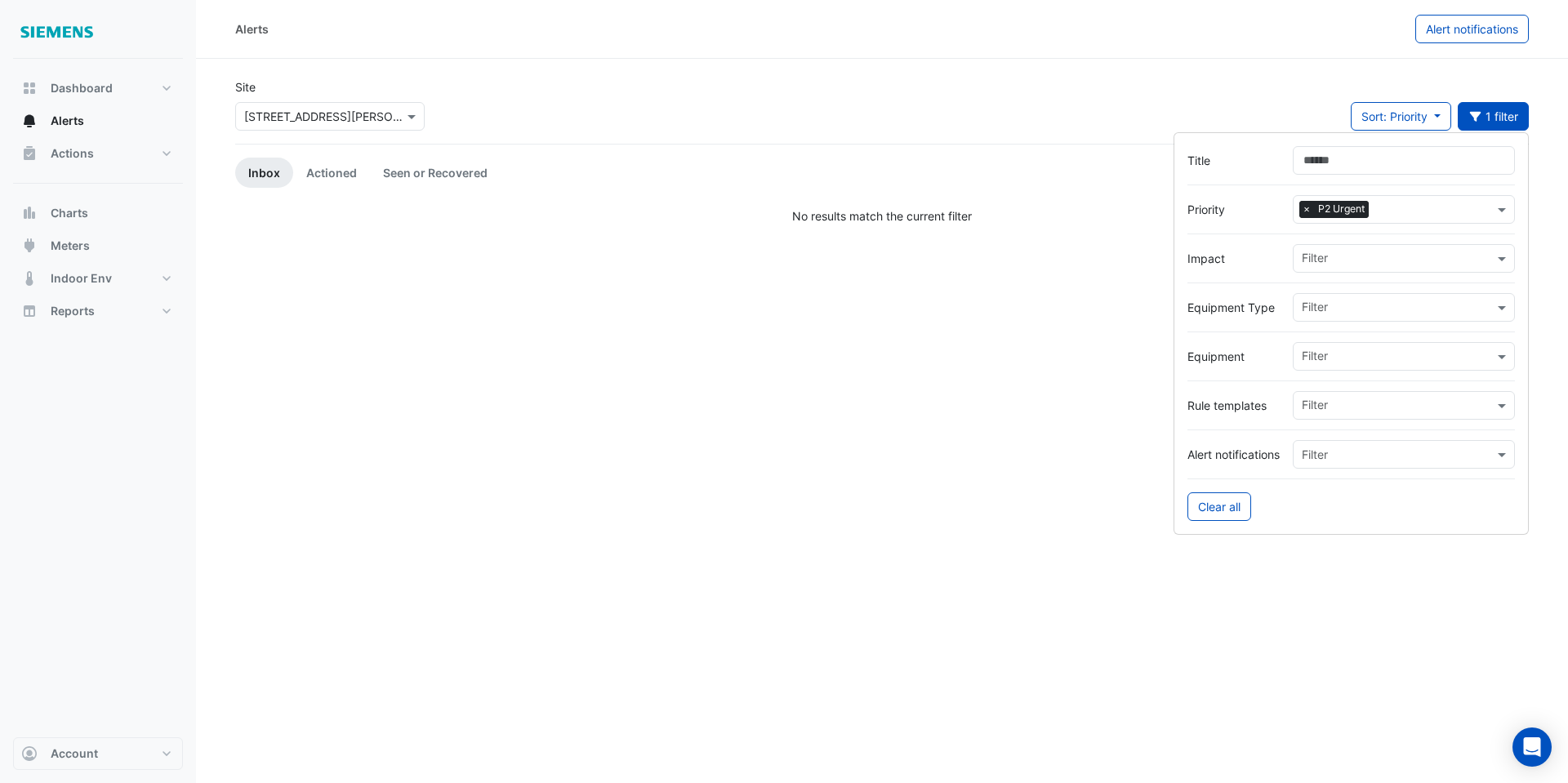
click at [1303, 205] on span "×" at bounding box center [1307, 208] width 15 height 16
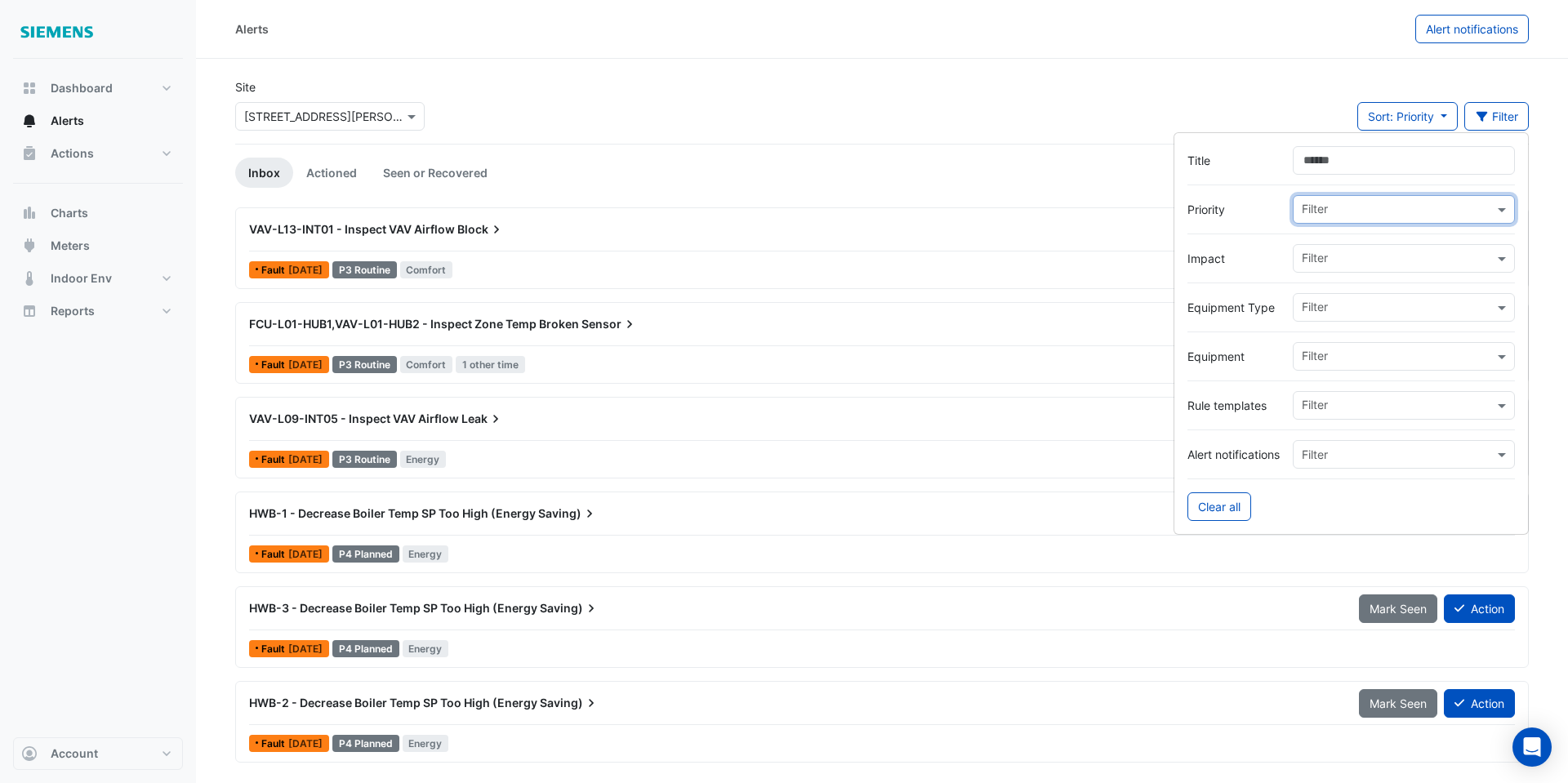
click at [1374, 207] on input "text" at bounding box center [1397, 210] width 192 height 17
click at [1350, 286] on span "P3 Routine" at bounding box center [1336, 292] width 58 height 14
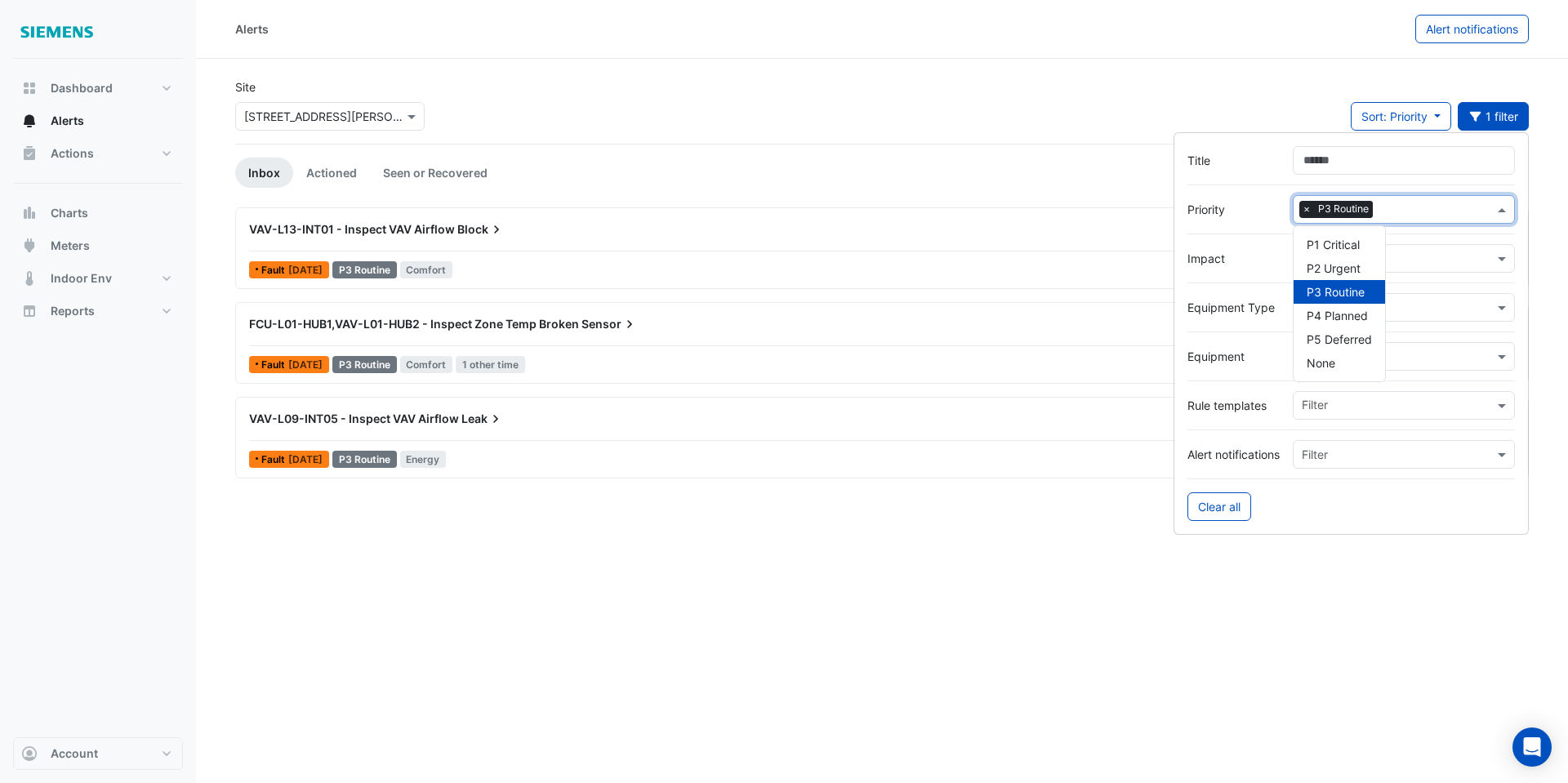
click at [997, 207] on div "VAV-L13-INT01 - Inspect VAV Airflow Block Mark Seen Action Fault 4 days ago P3 …" at bounding box center [882, 248] width 1294 height 82
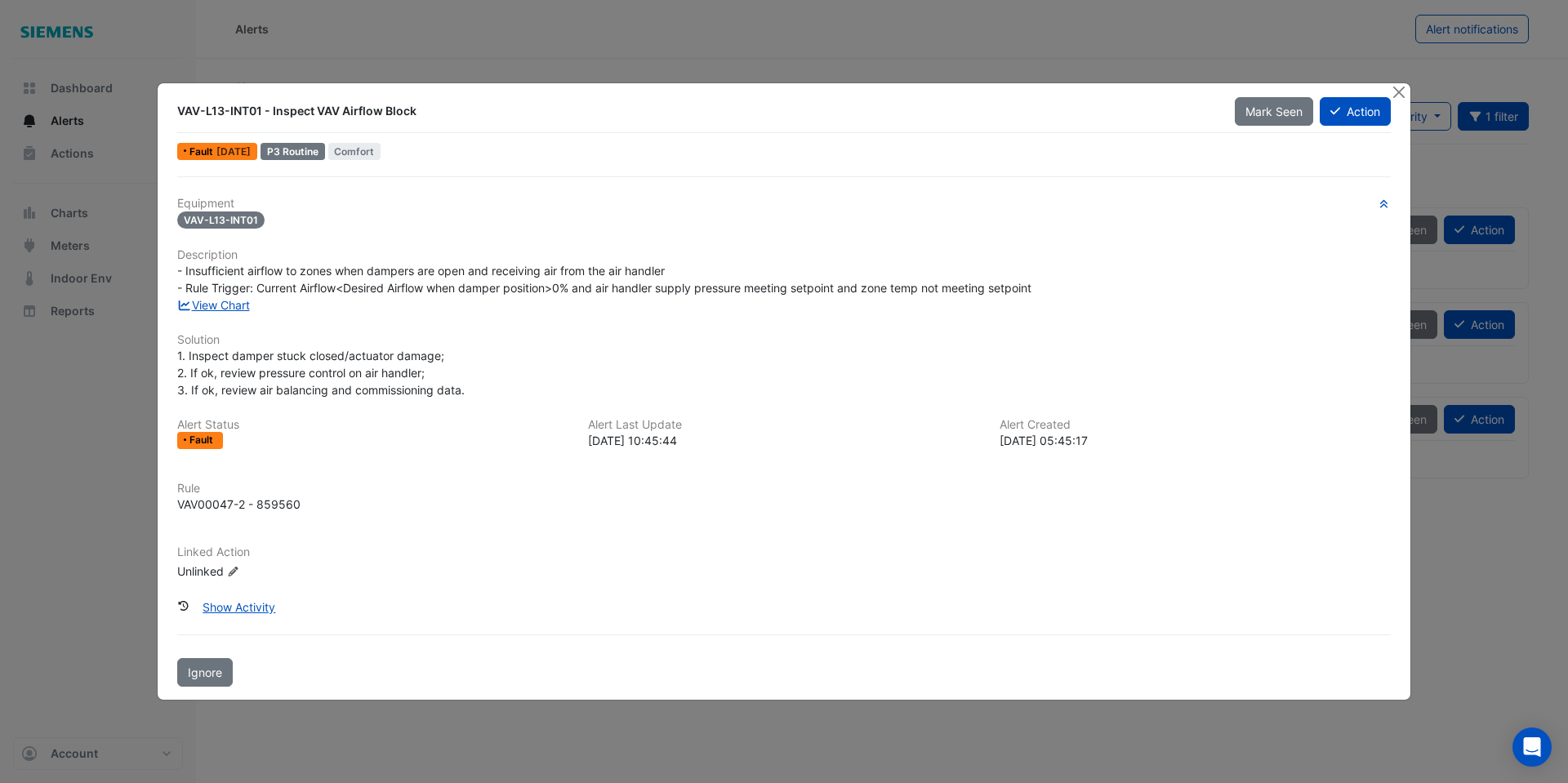
drag, startPoint x: 1397, startPoint y: 90, endPoint x: 1133, endPoint y: 142, distance: 269.1
click at [1398, 90] on button "Close" at bounding box center [1397, 92] width 17 height 17
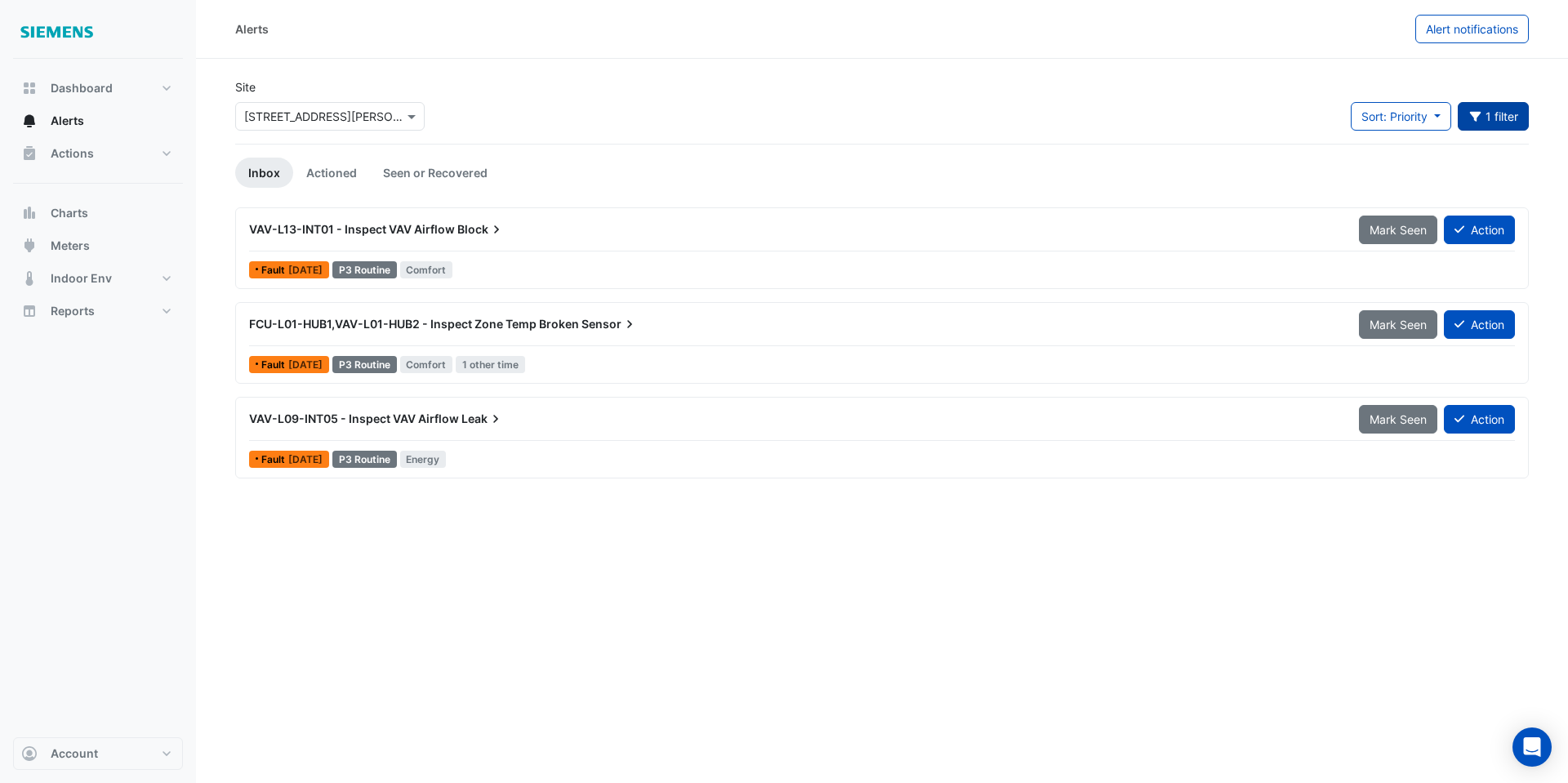
click at [1480, 124] on button "1 filter" at bounding box center [1493, 116] width 72 height 29
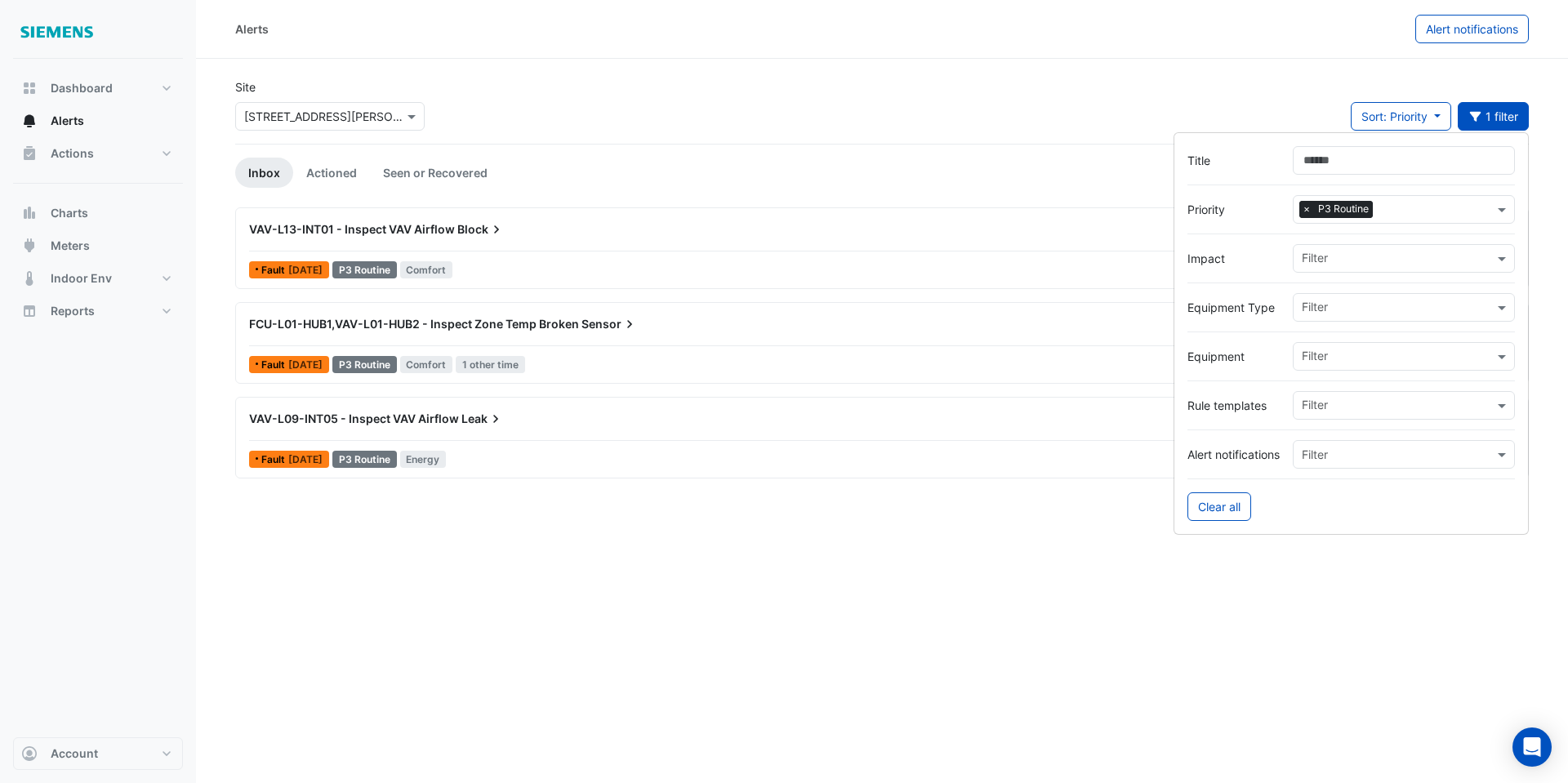
click at [1309, 207] on span "×" at bounding box center [1307, 208] width 15 height 16
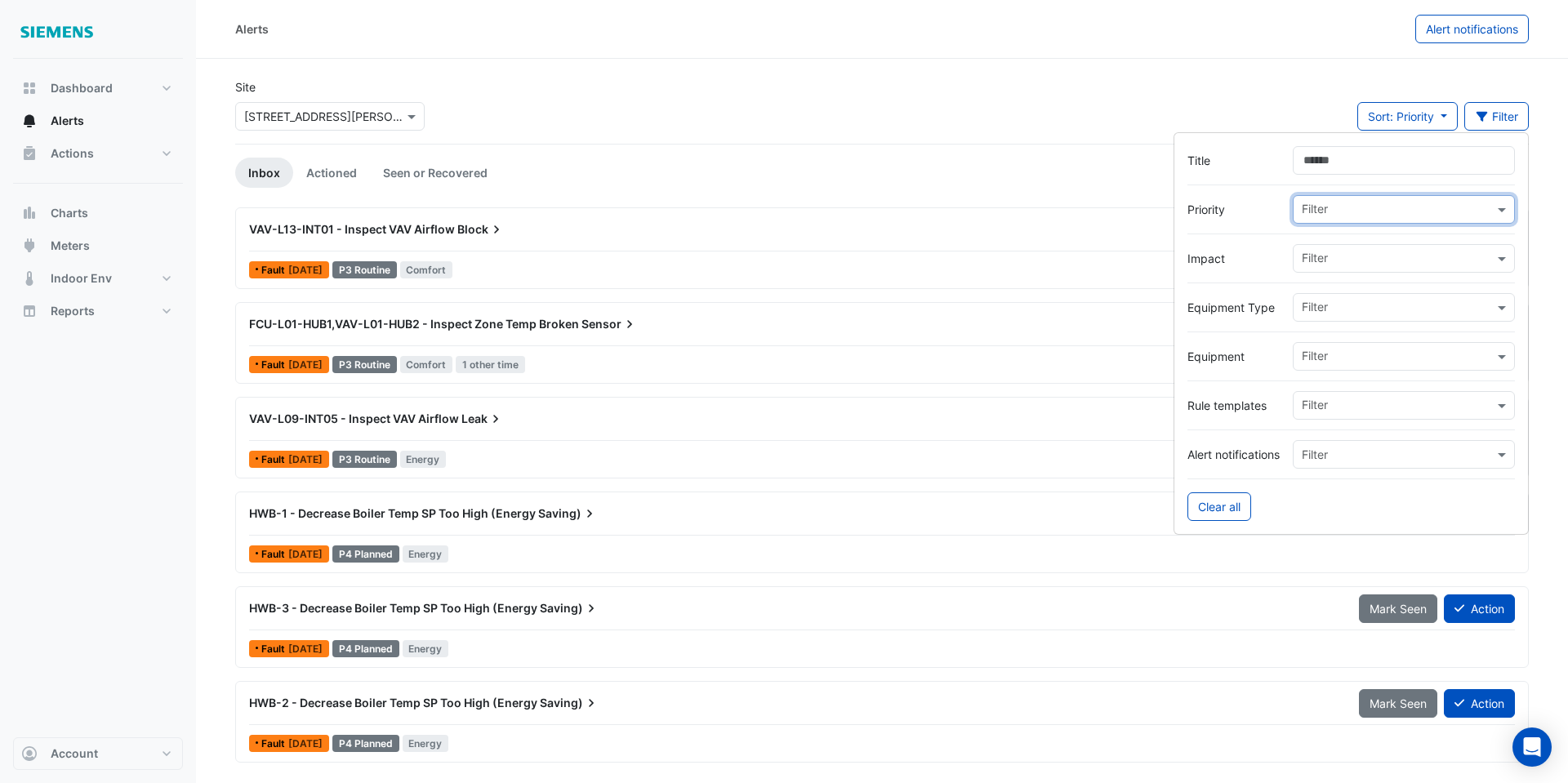
click at [1333, 212] on input "text" at bounding box center [1397, 210] width 192 height 17
click at [1337, 264] on span "P2 Urgent" at bounding box center [1334, 268] width 54 height 14
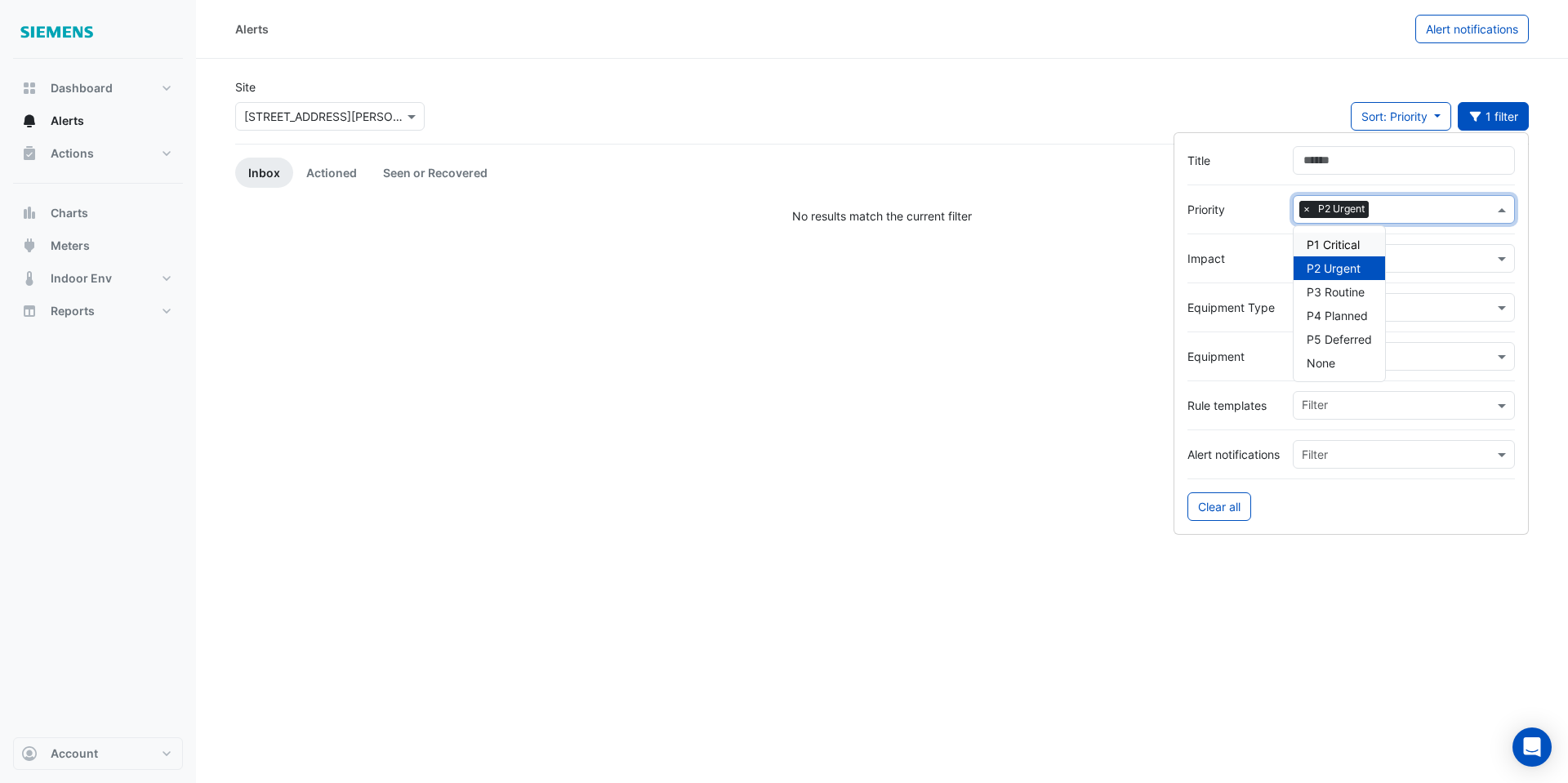
click at [1307, 207] on span "×" at bounding box center [1307, 208] width 15 height 16
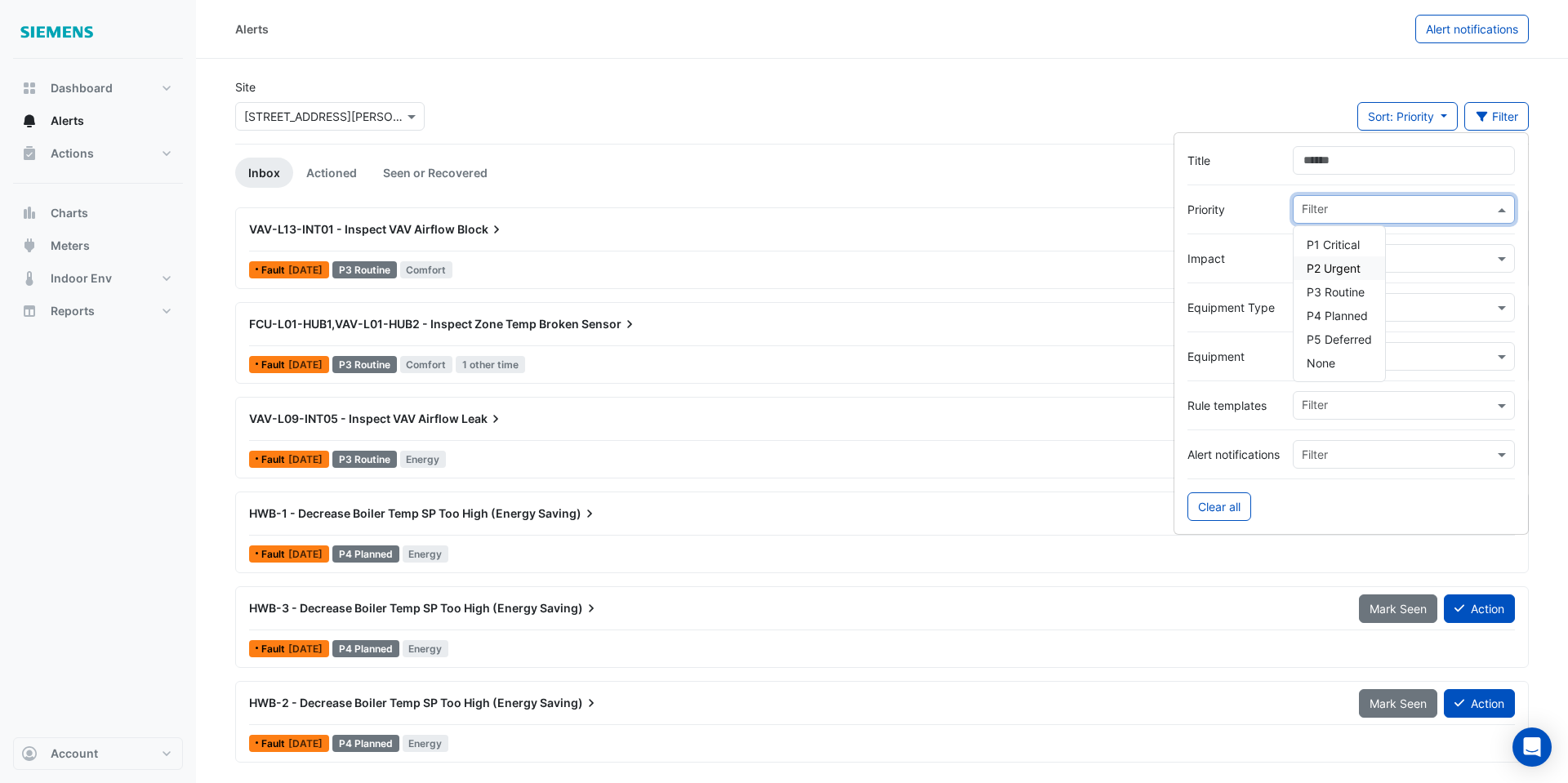
click at [1005, 128] on div "Site Select a Site × 555 Collins Street Sort: Priority Priority Updated Filter" at bounding box center [882, 111] width 1314 height 65
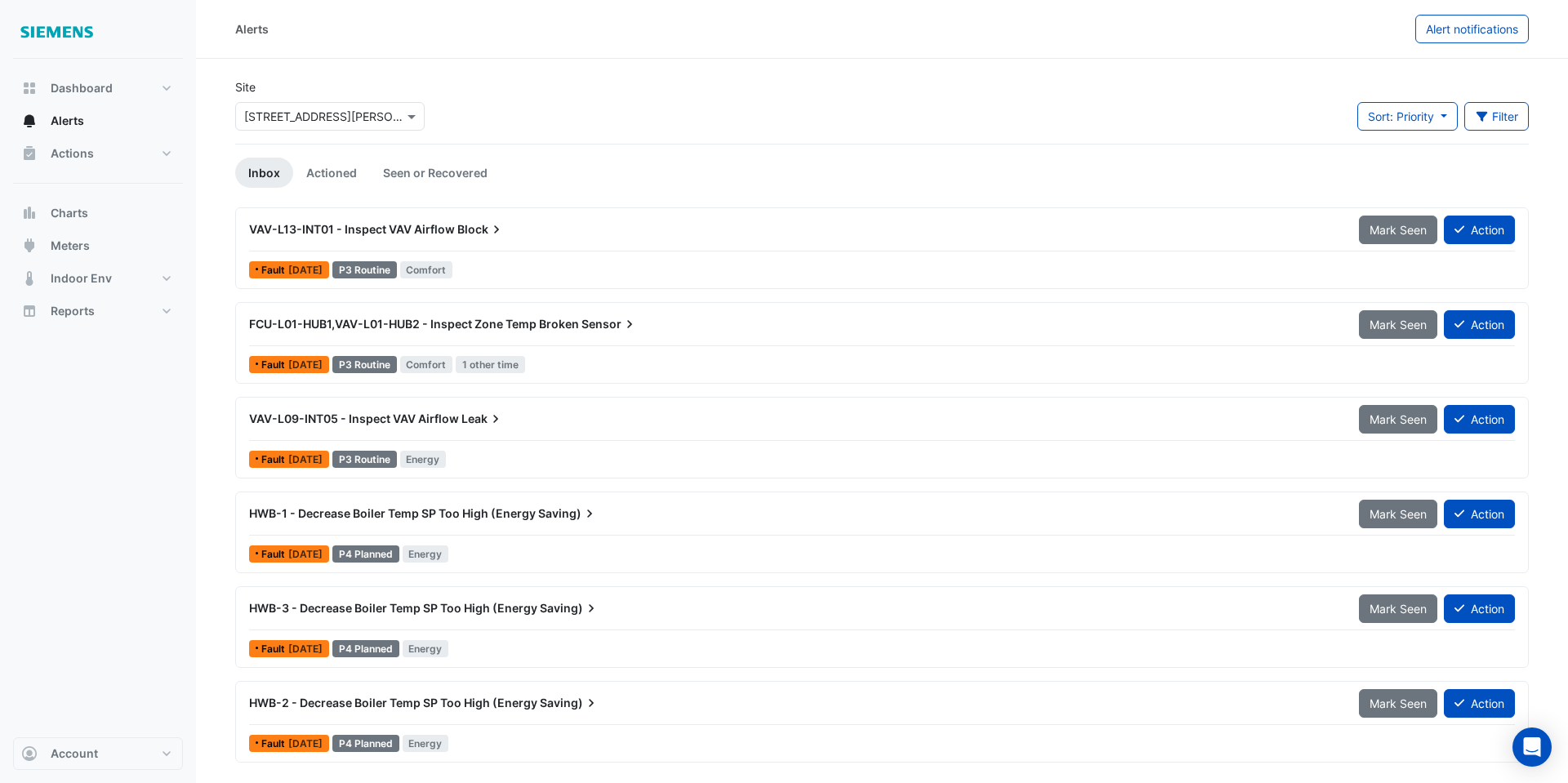
click at [403, 231] on span "VAV-L13-INT01 - Inspect VAV Airflow" at bounding box center [352, 229] width 205 height 14
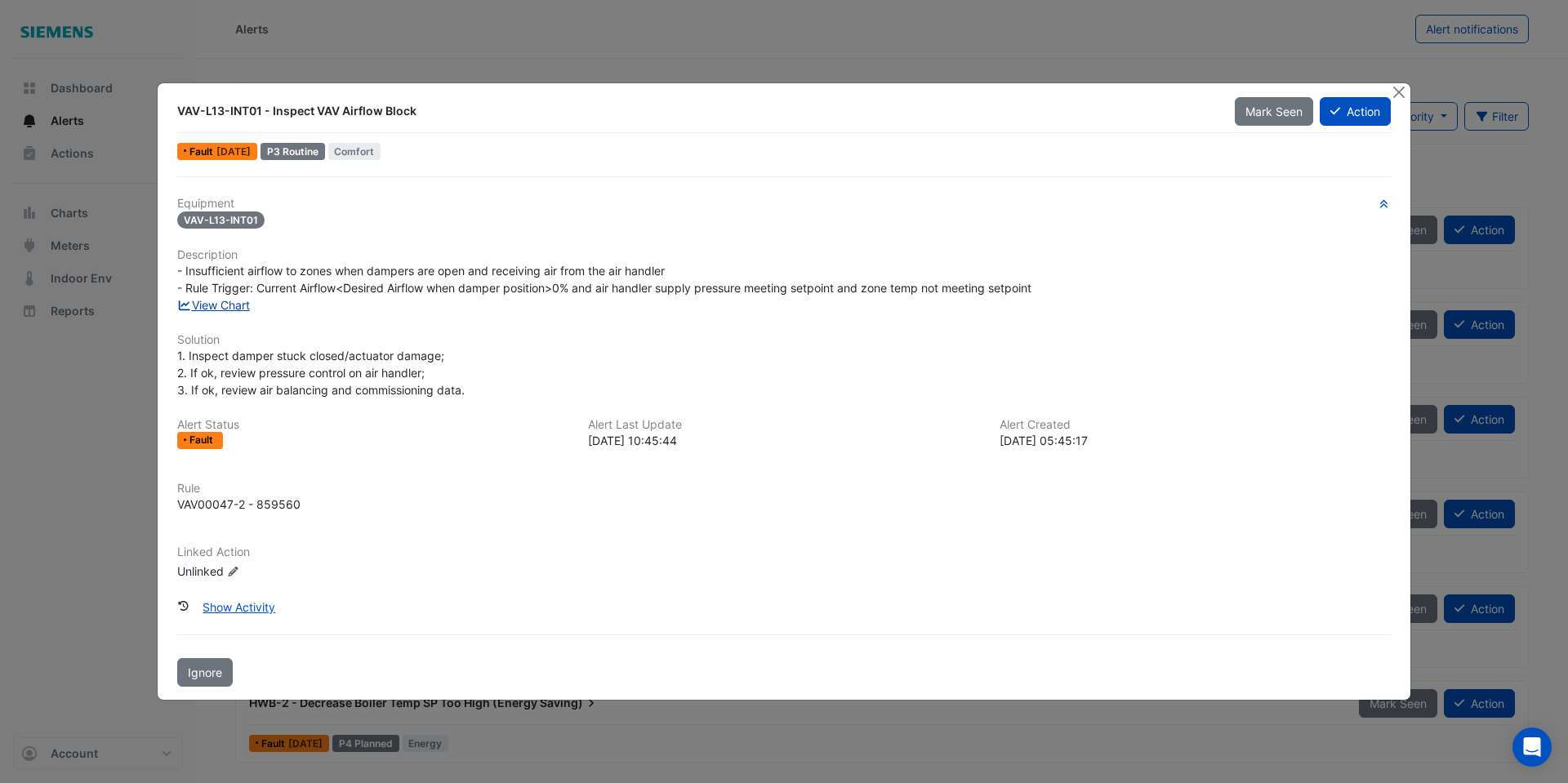
click at [219, 307] on link "View Chart" at bounding box center [213, 305] width 73 height 14
click at [1397, 93] on button "Close" at bounding box center [1397, 92] width 17 height 17
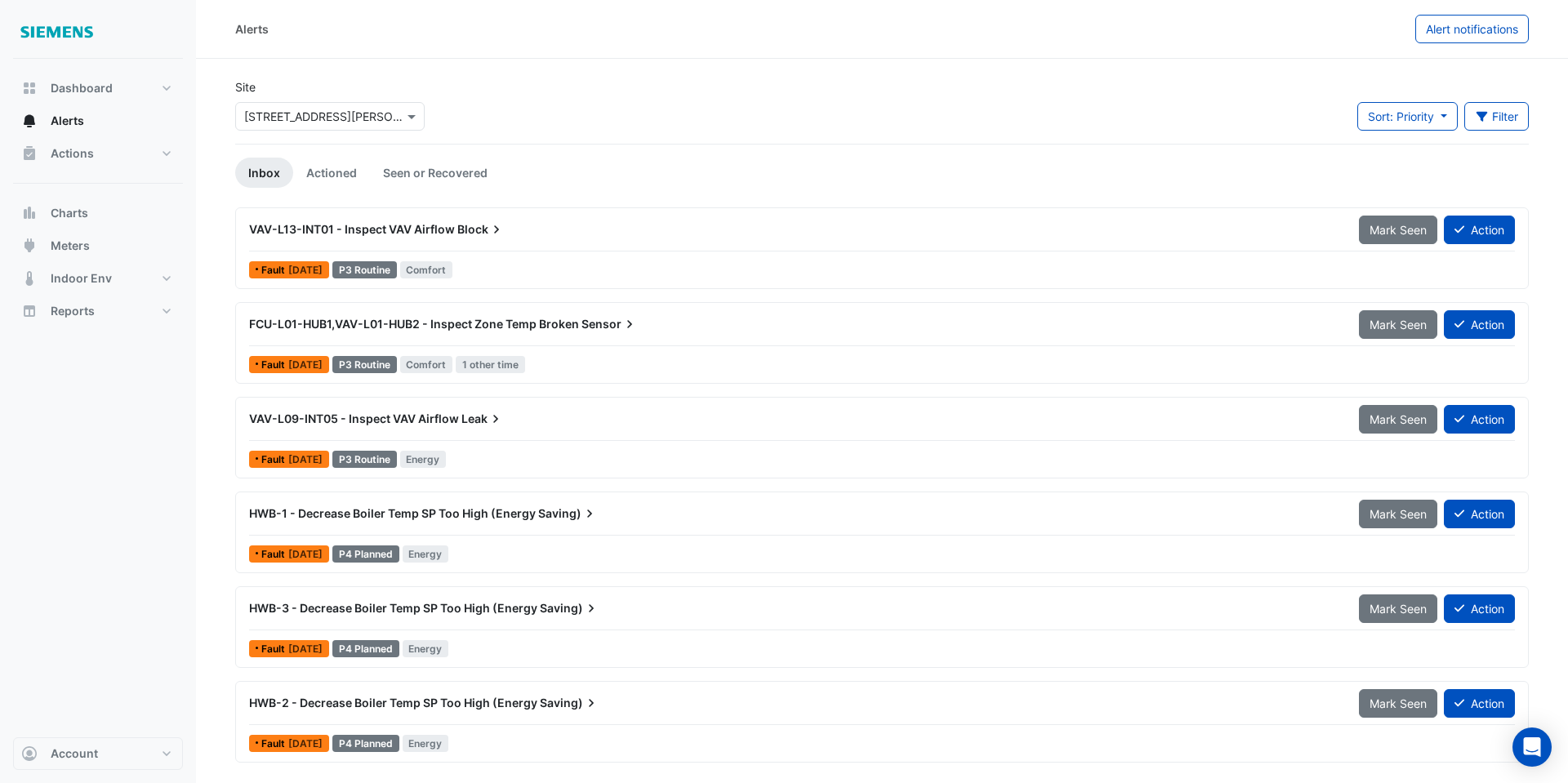
click at [425, 230] on span "VAV-L13-INT01 - Inspect VAV Airflow" at bounding box center [352, 229] width 205 height 14
click at [385, 228] on span "VAV-L13-INT01 - Inspect VAV Airflow" at bounding box center [352, 229] width 205 height 14
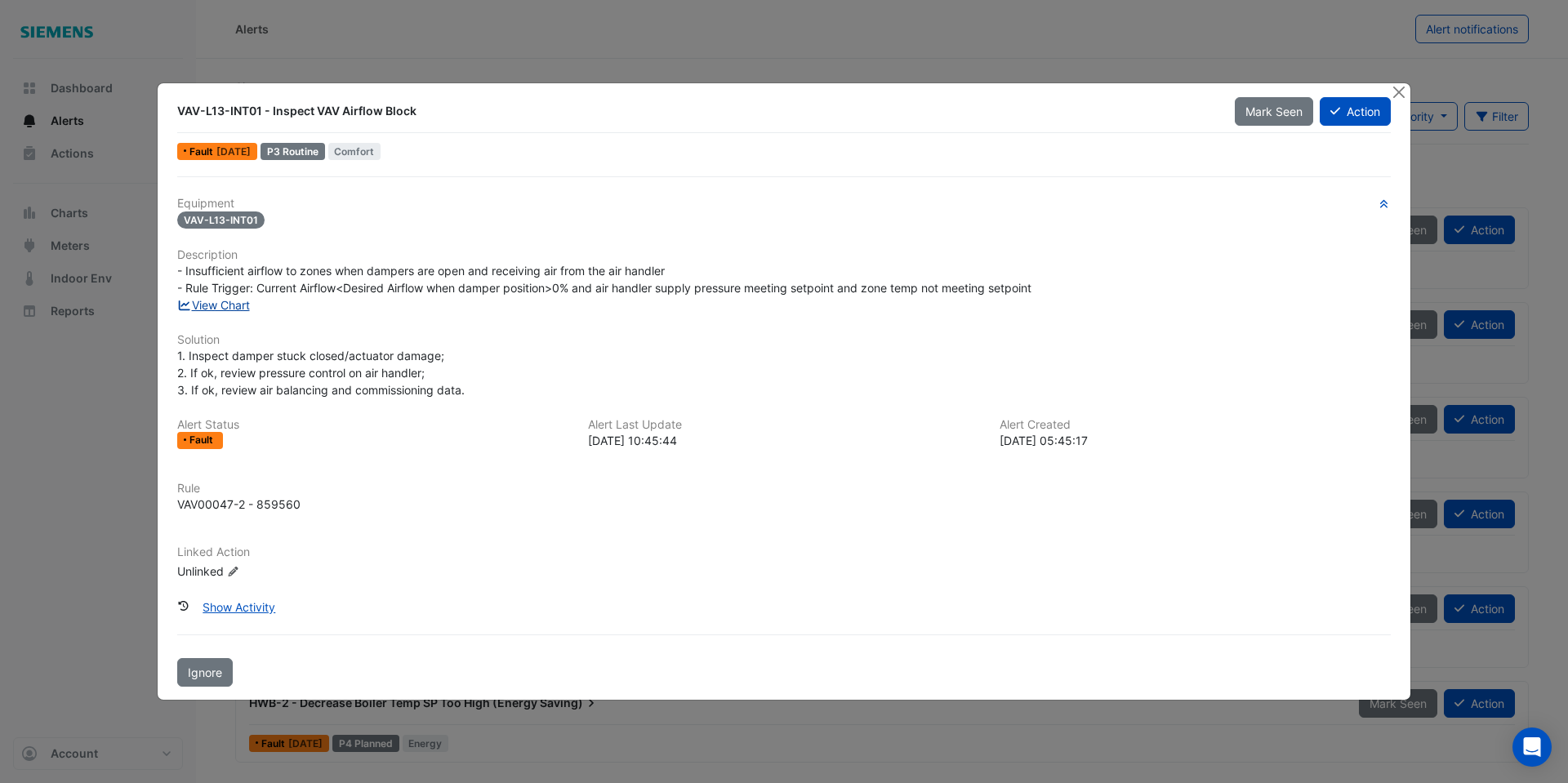
click at [236, 310] on link "View Chart" at bounding box center [213, 305] width 73 height 14
click at [249, 303] on link "View Chart" at bounding box center [213, 305] width 73 height 14
click at [1372, 115] on button "Action" at bounding box center [1355, 111] width 71 height 29
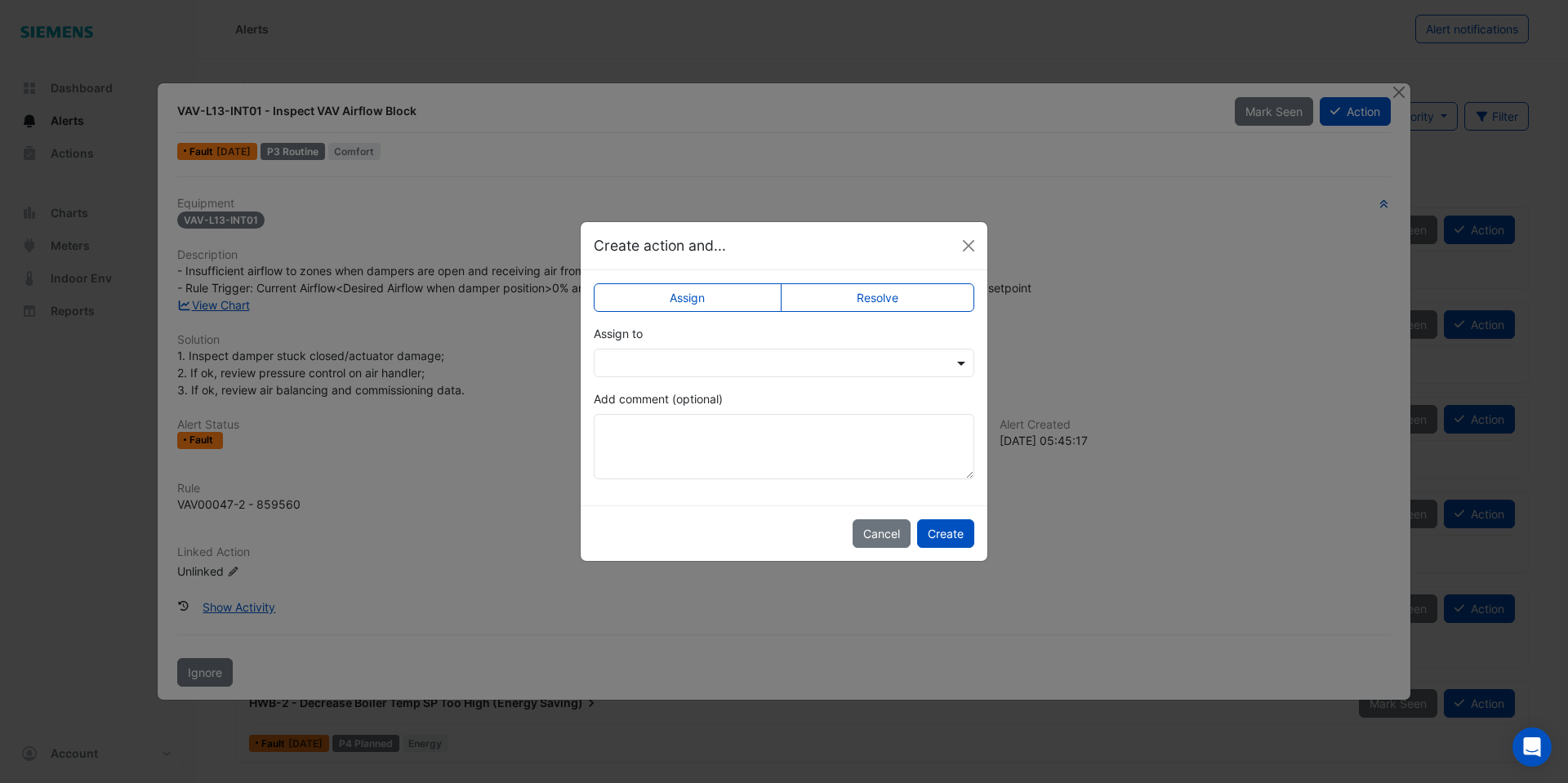
click at [961, 361] on span at bounding box center [963, 362] width 20 height 17
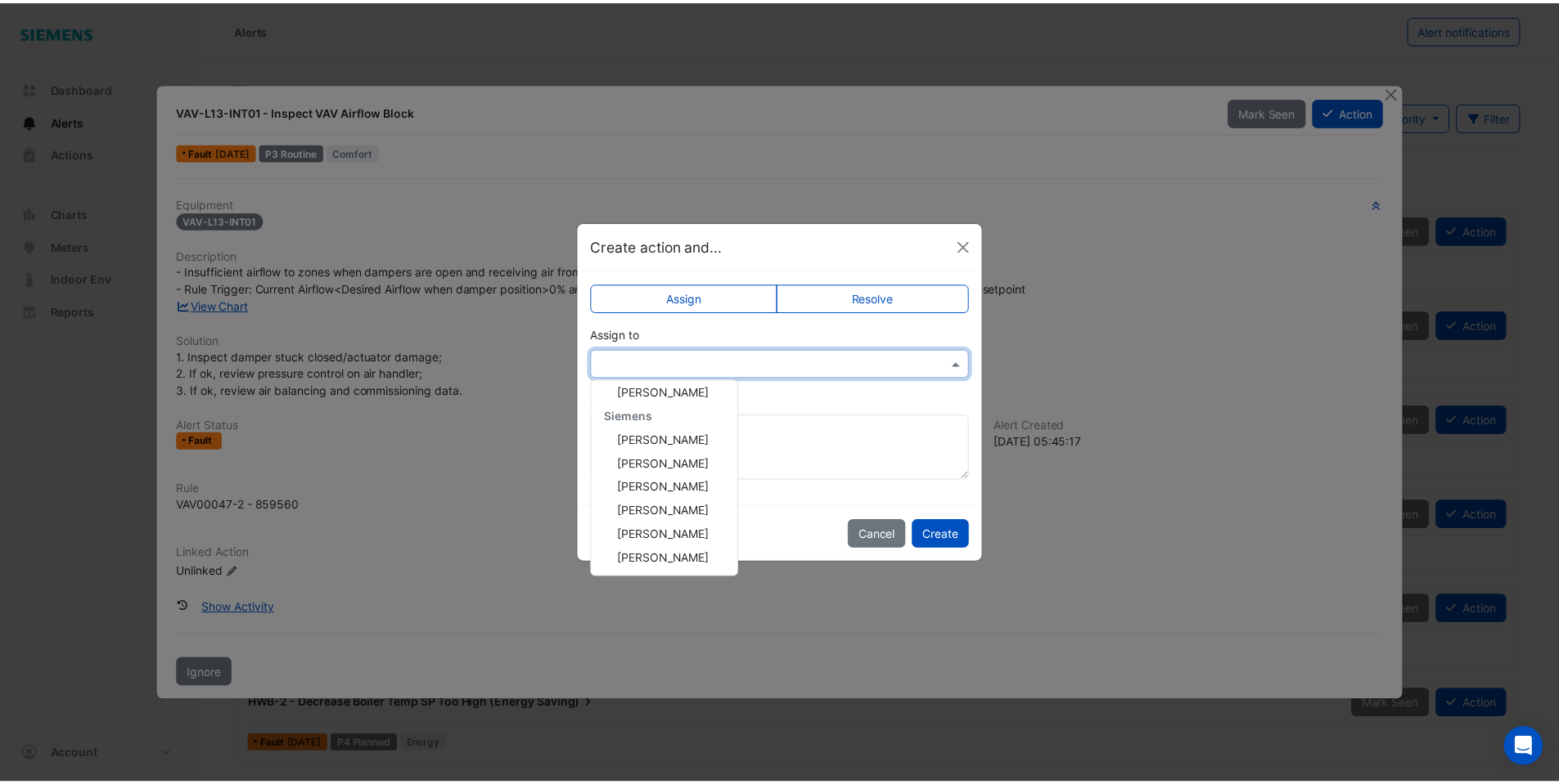
scroll to position [300, 0]
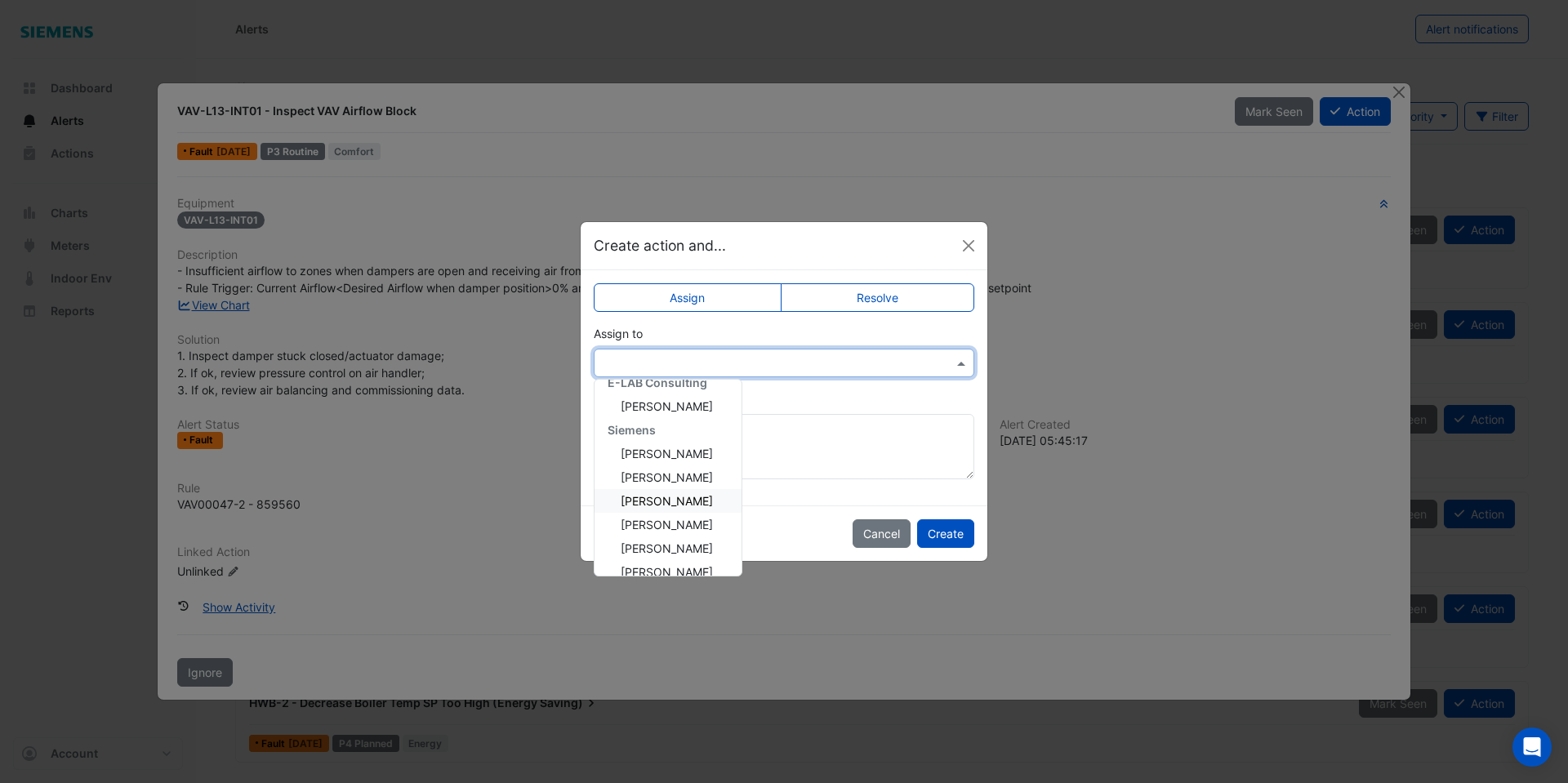
click at [682, 495] on span "Jason Willing" at bounding box center [666, 501] width 93 height 14
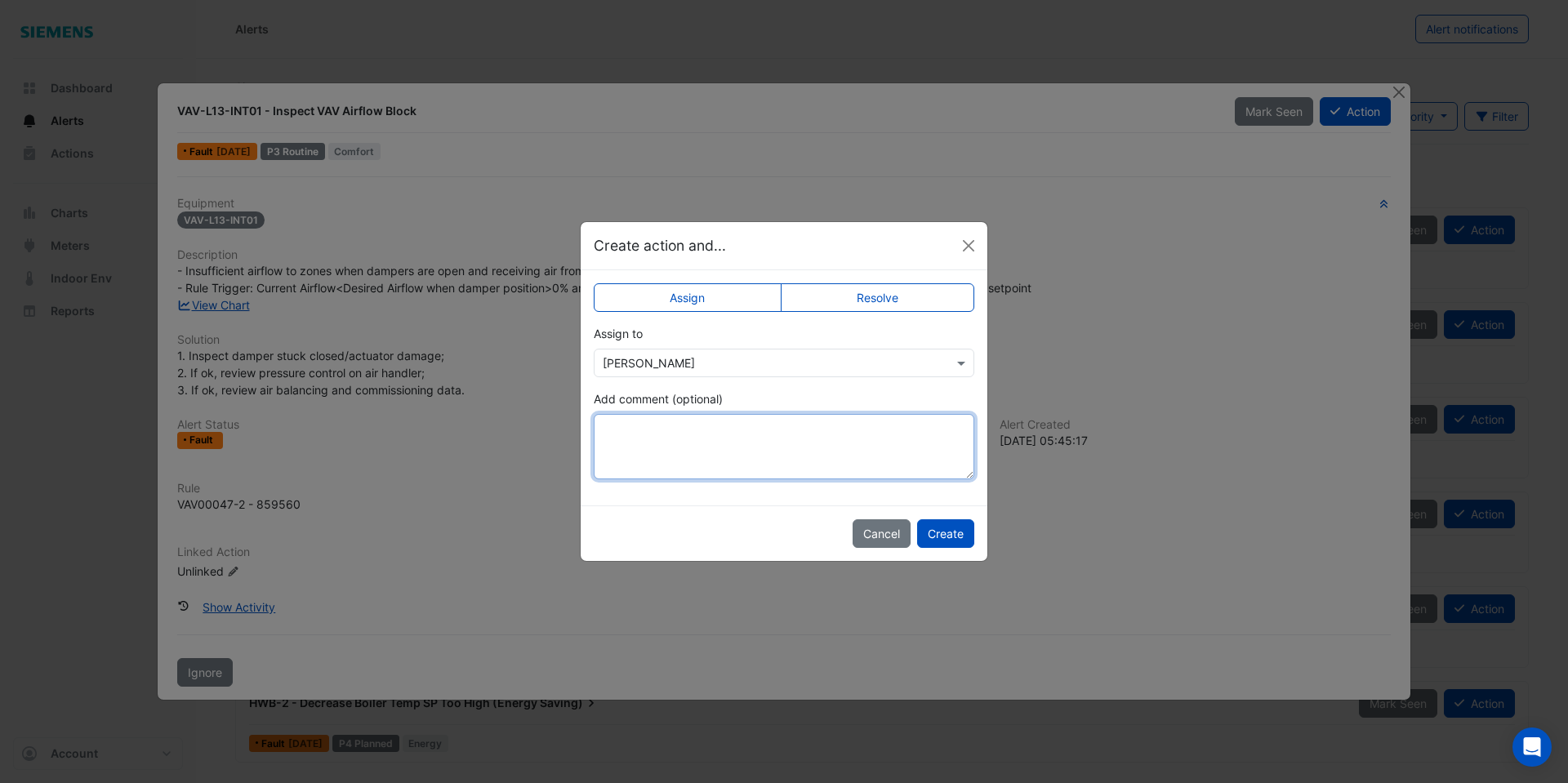
click at [694, 437] on textarea "Add comment (optional)" at bounding box center [784, 446] width 381 height 65
click at [680, 430] on textarea "Add comment (optional)" at bounding box center [784, 446] width 381 height 65
type textarea "*"
click at [942, 426] on textarea "**********" at bounding box center [784, 446] width 381 height 65
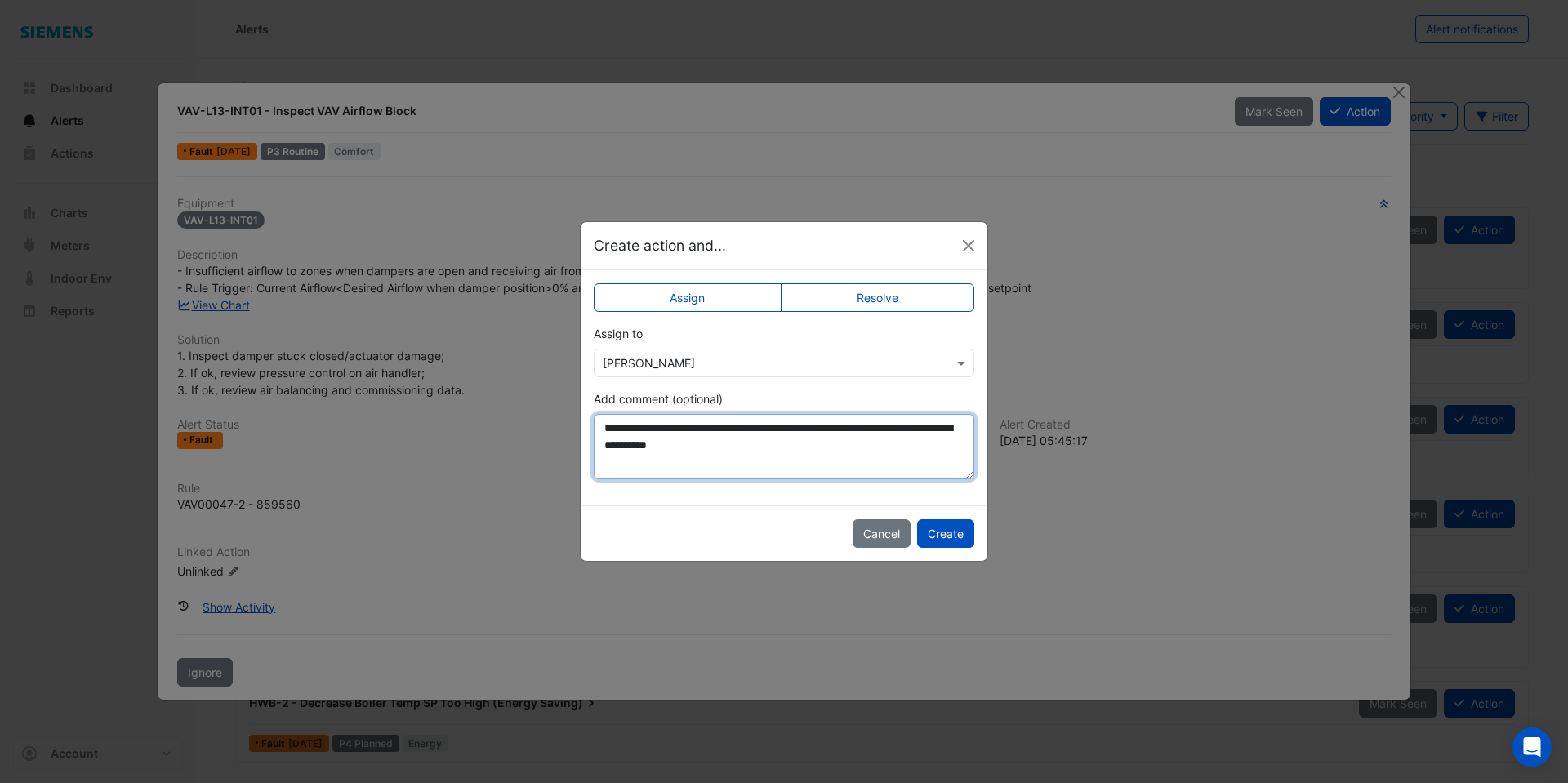
drag, startPoint x: 686, startPoint y: 450, endPoint x: 673, endPoint y: 450, distance: 13.0
click at [673, 450] on textarea "**********" at bounding box center [784, 446] width 381 height 65
type textarea "**********"
click at [944, 525] on button "Create" at bounding box center [945, 534] width 57 height 29
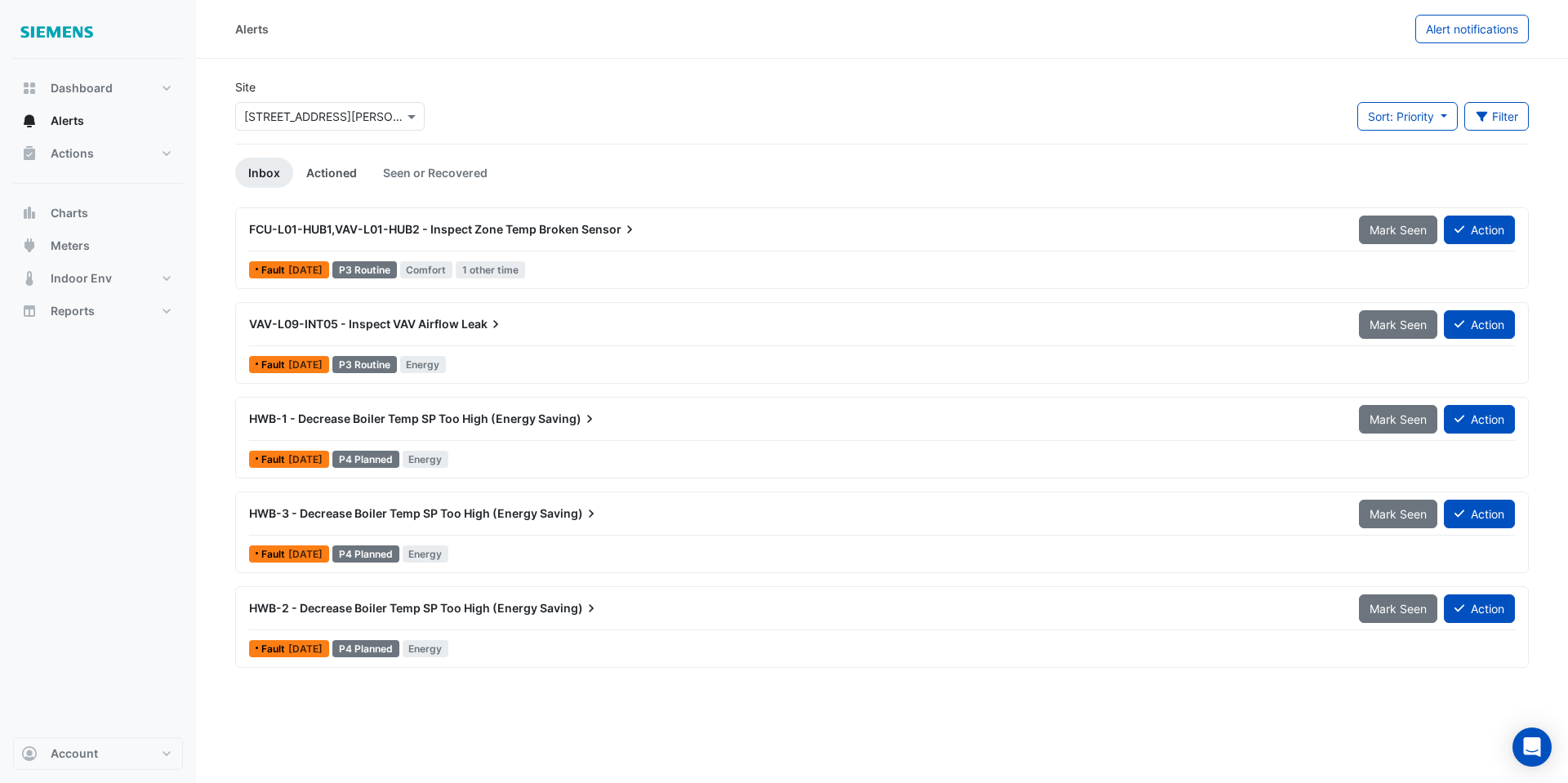
click at [351, 171] on link "Actioned" at bounding box center [331, 173] width 77 height 30
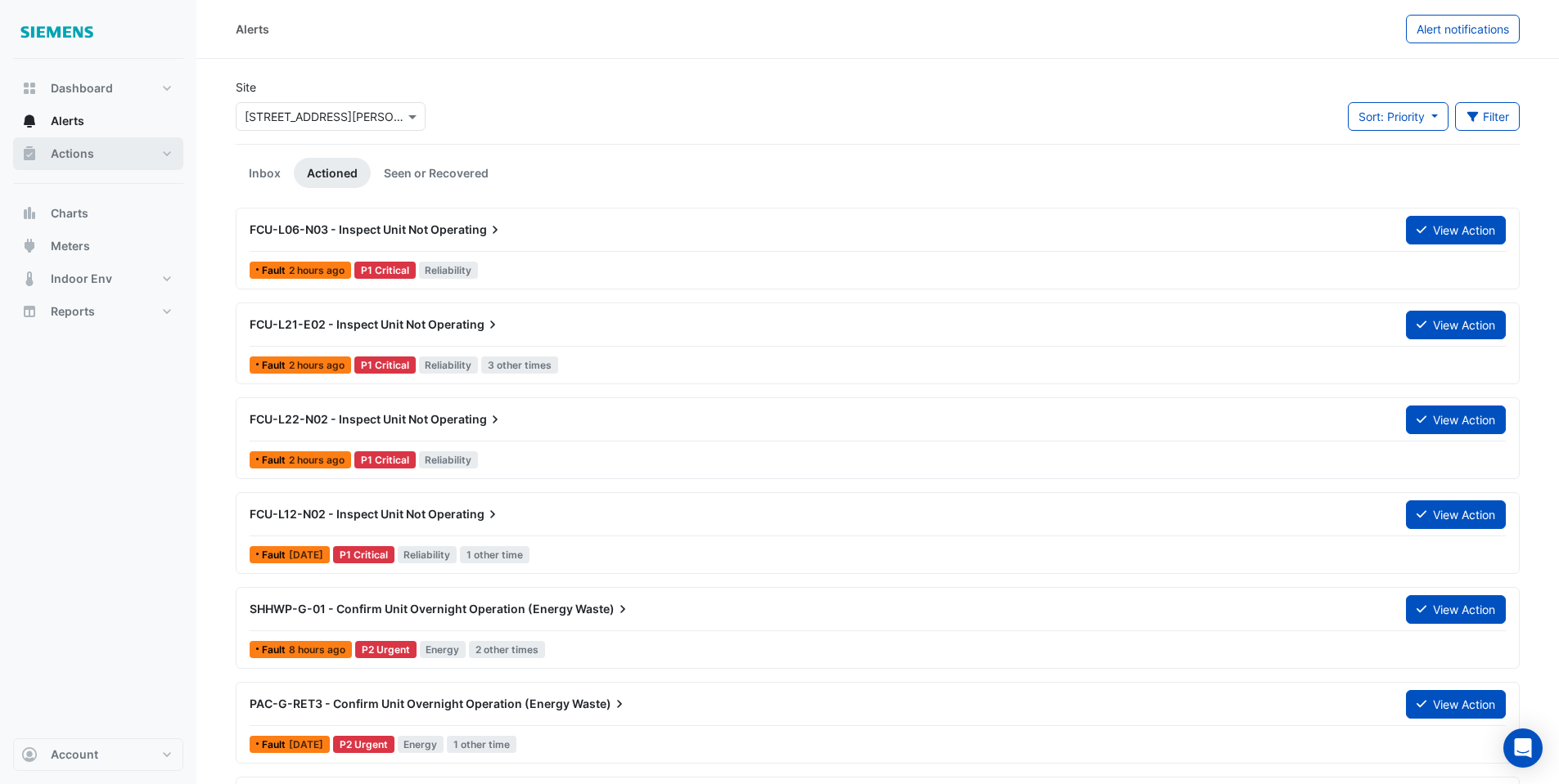
click at [124, 151] on button "Actions" at bounding box center [98, 154] width 170 height 33
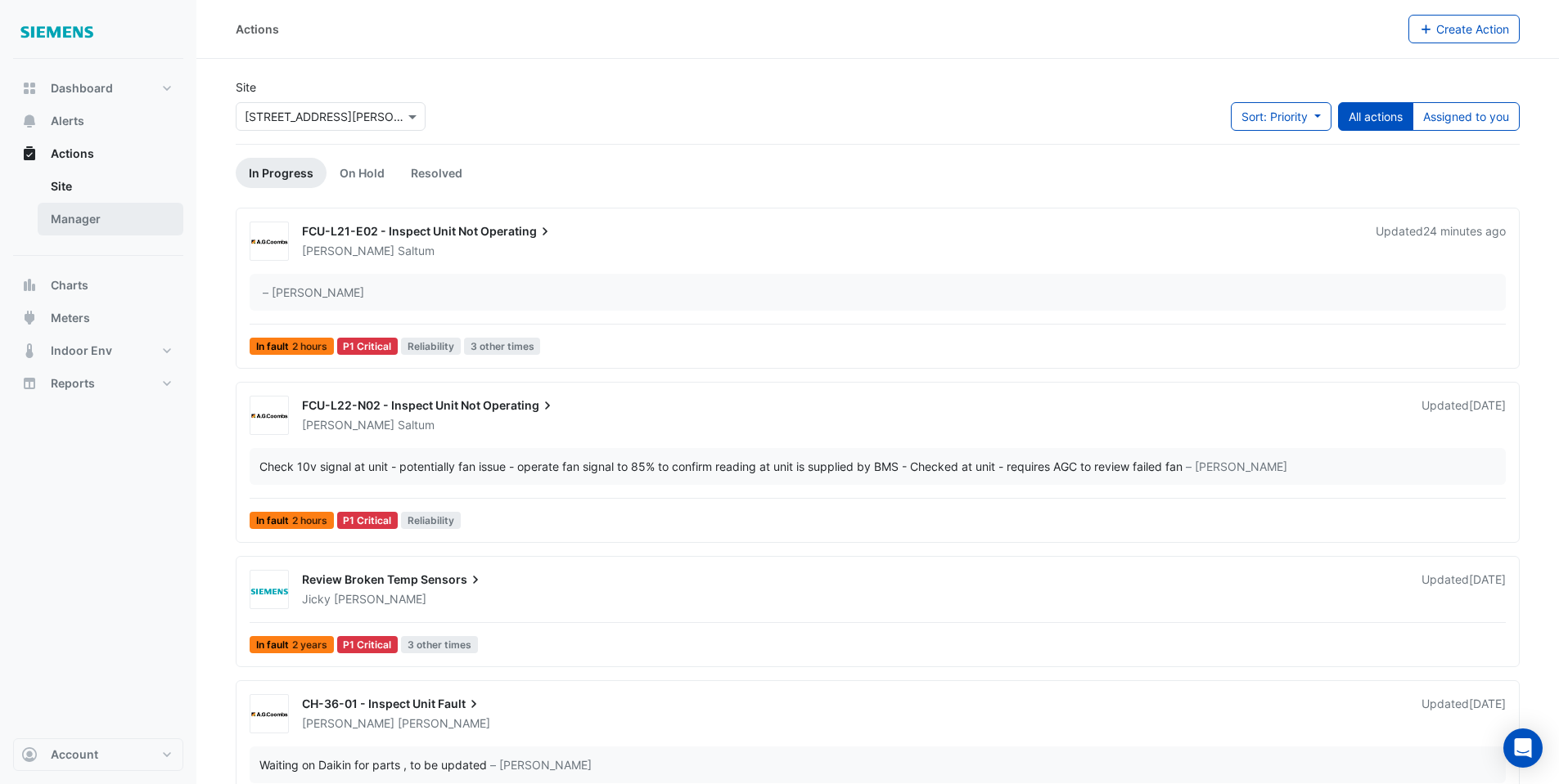
click at [97, 215] on link "Manager" at bounding box center [111, 219] width 146 height 33
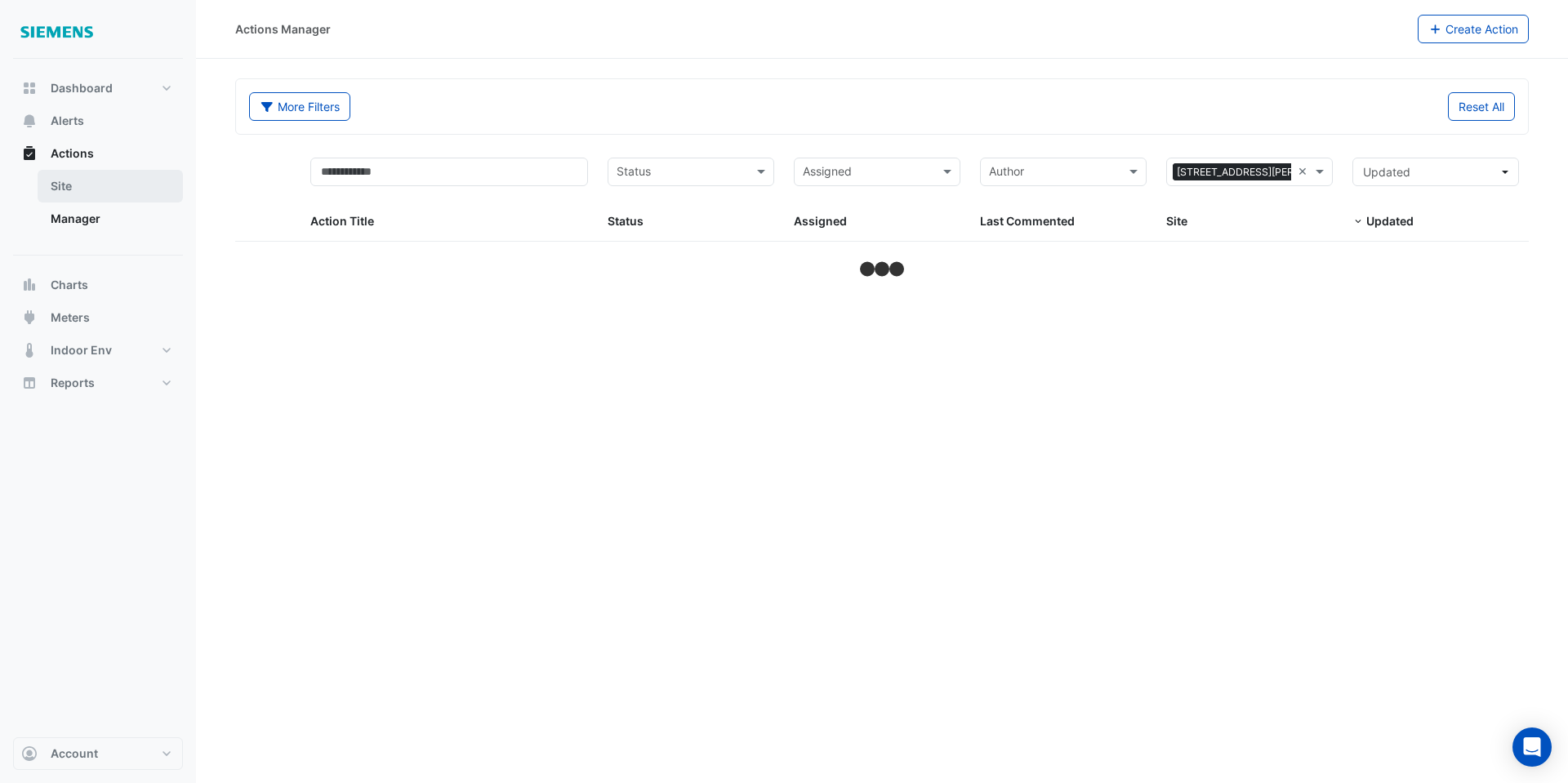
select select "**"
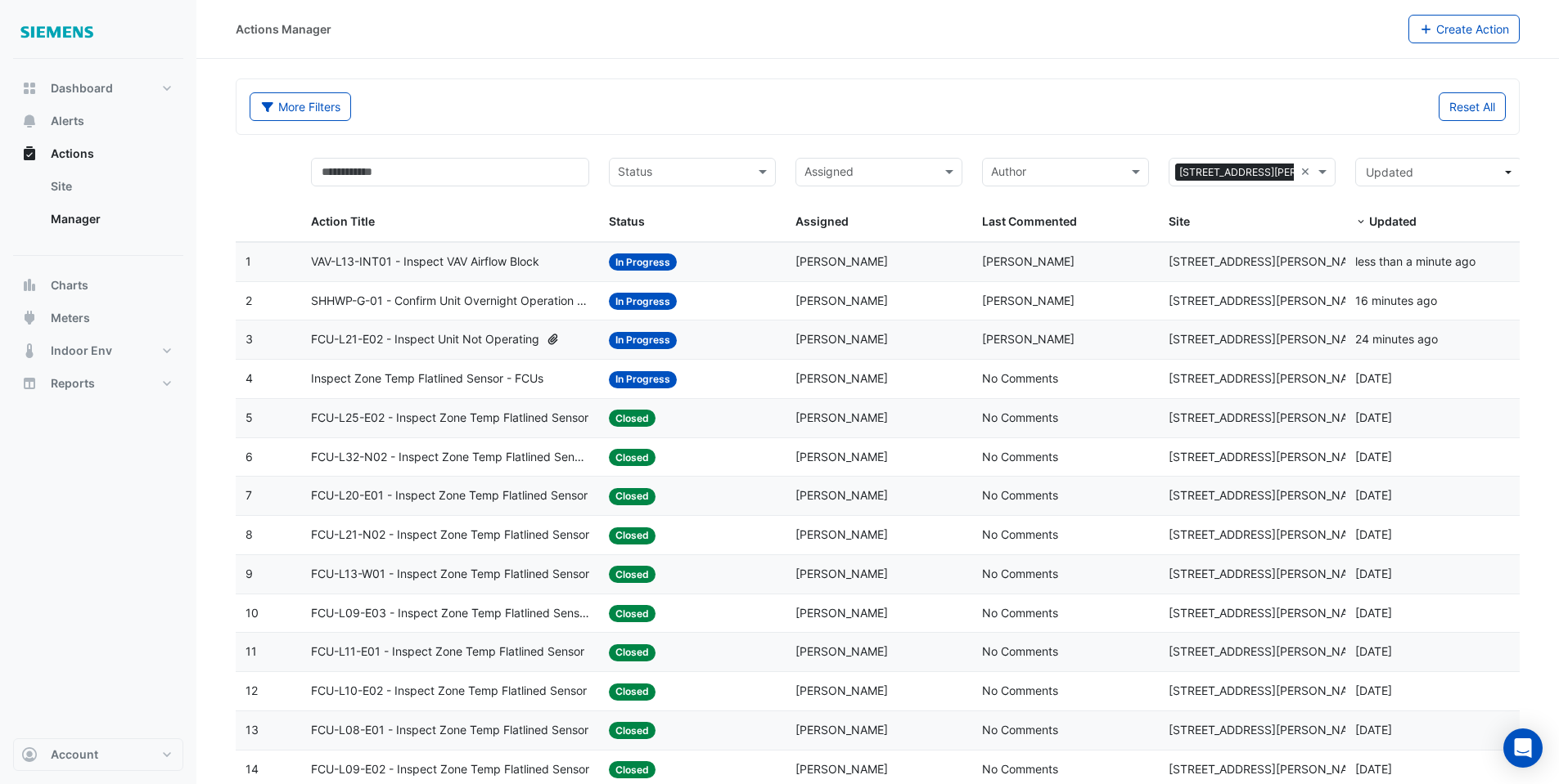
click at [467, 263] on span "VAV-L13-INT01 - Inspect VAV Airflow Block" at bounding box center [425, 262] width 228 height 19
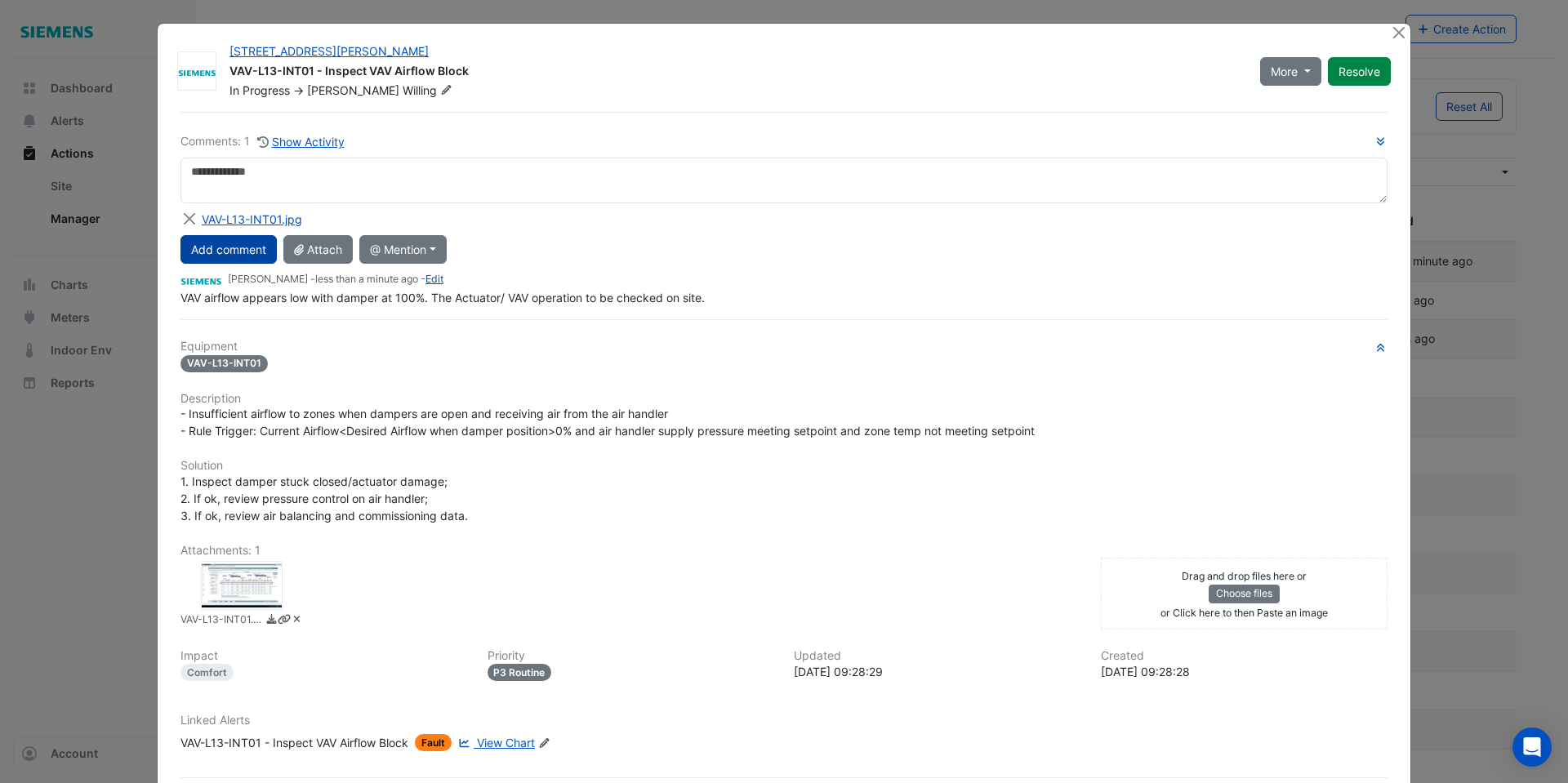
click at [235, 250] on button "Add comment" at bounding box center [228, 249] width 97 height 29
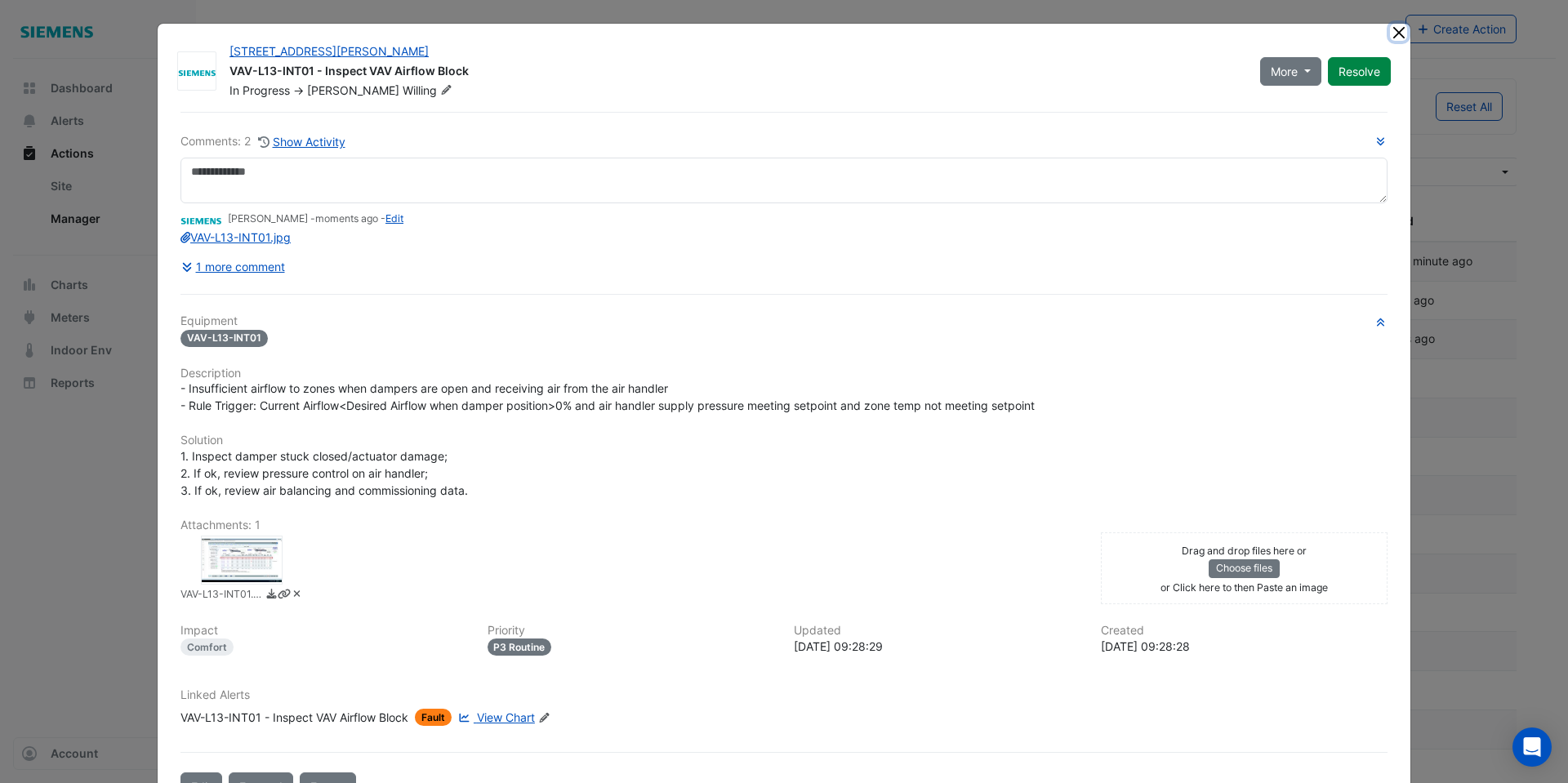
click at [1392, 34] on button "Close" at bounding box center [1397, 32] width 17 height 17
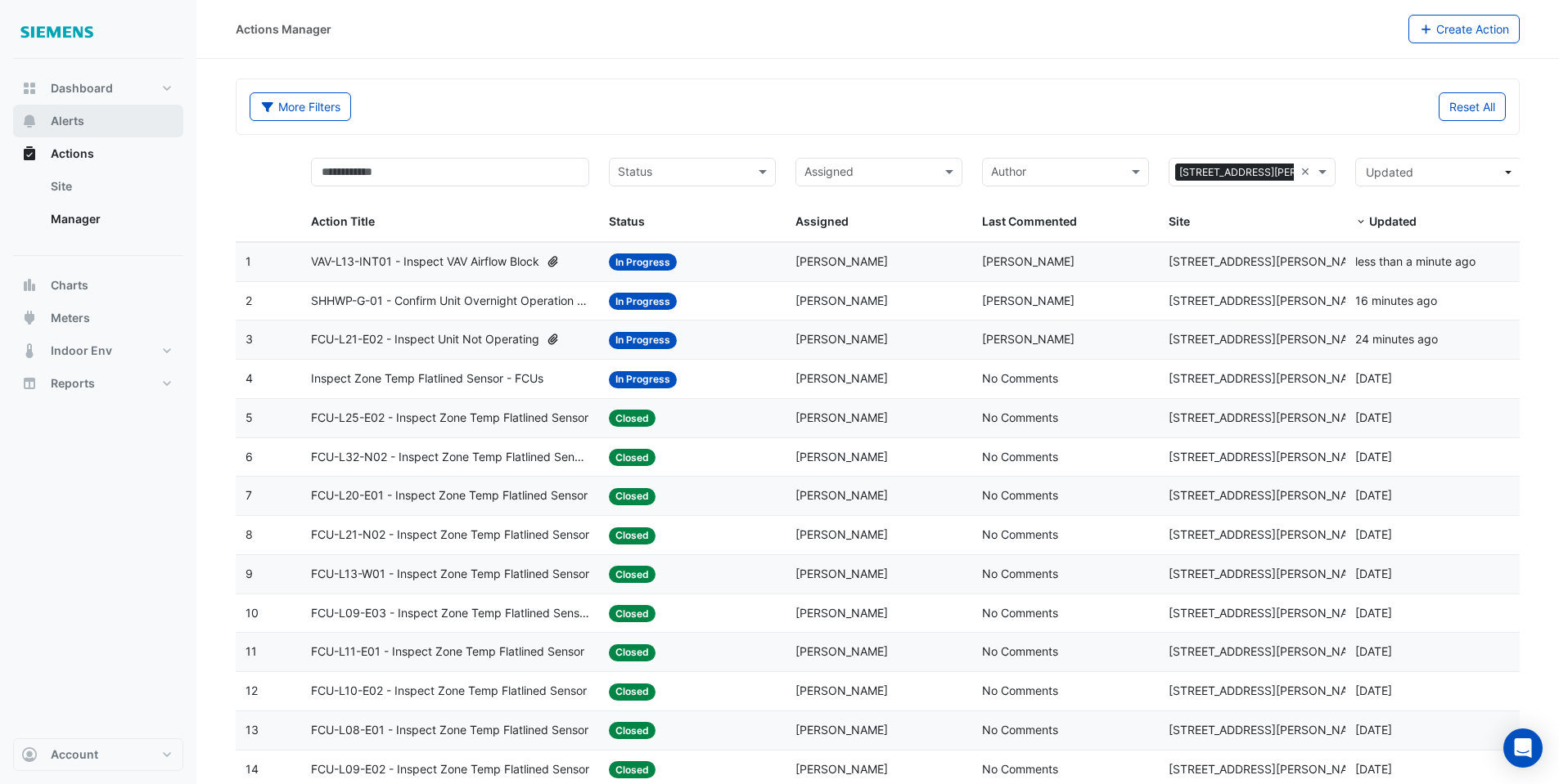
click at [100, 111] on button "Alerts" at bounding box center [98, 121] width 170 height 33
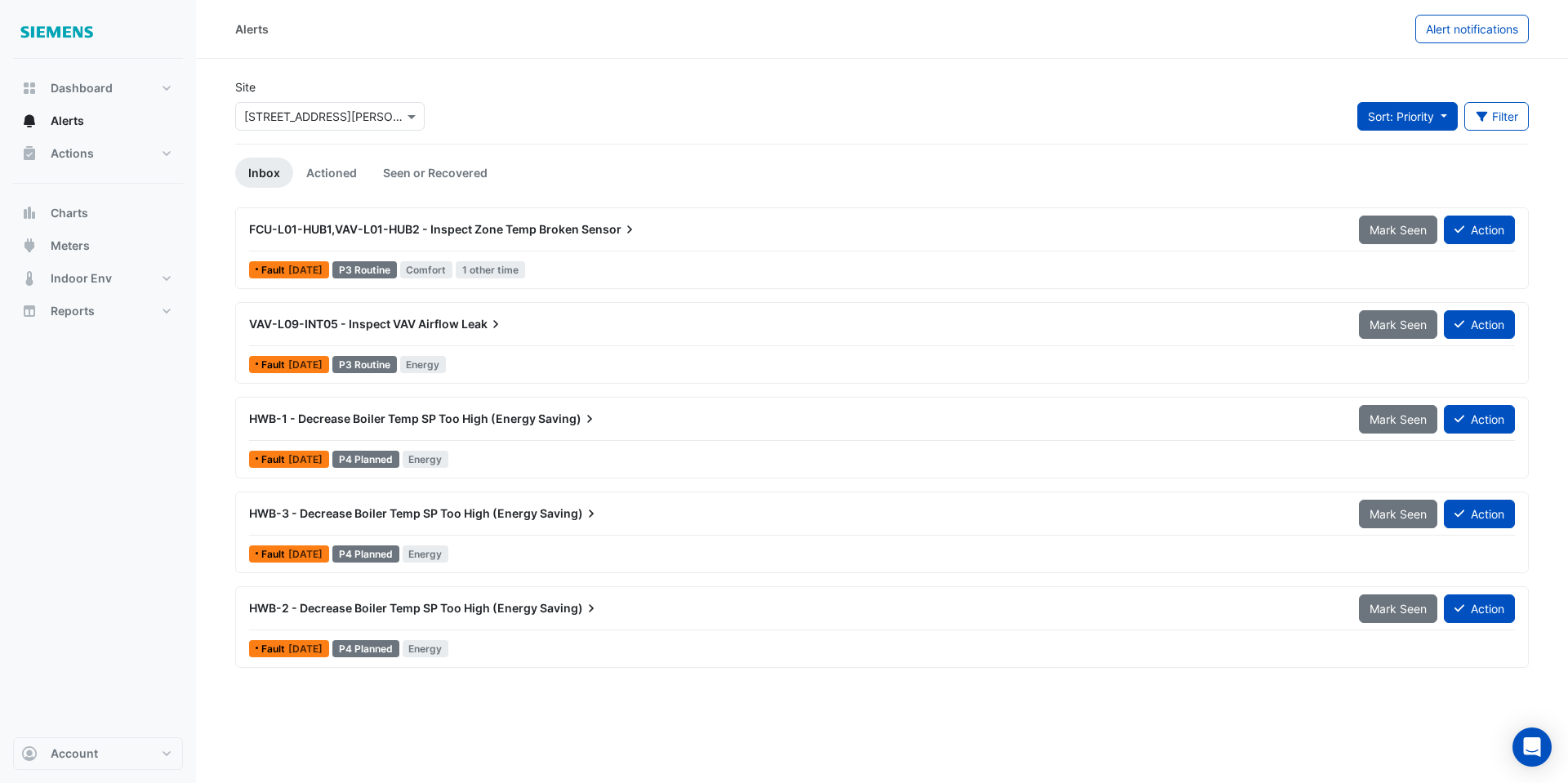
click at [1445, 122] on button "Sort: Priority" at bounding box center [1407, 116] width 101 height 29
click at [1205, 113] on div "Site Select a Site × 555 Collins Street Sort: Priority Filter Title Priority Fi…" at bounding box center [882, 111] width 1314 height 65
click at [69, 120] on span "Alerts" at bounding box center [68, 121] width 34 height 16
click at [350, 169] on link "Actioned" at bounding box center [331, 173] width 77 height 30
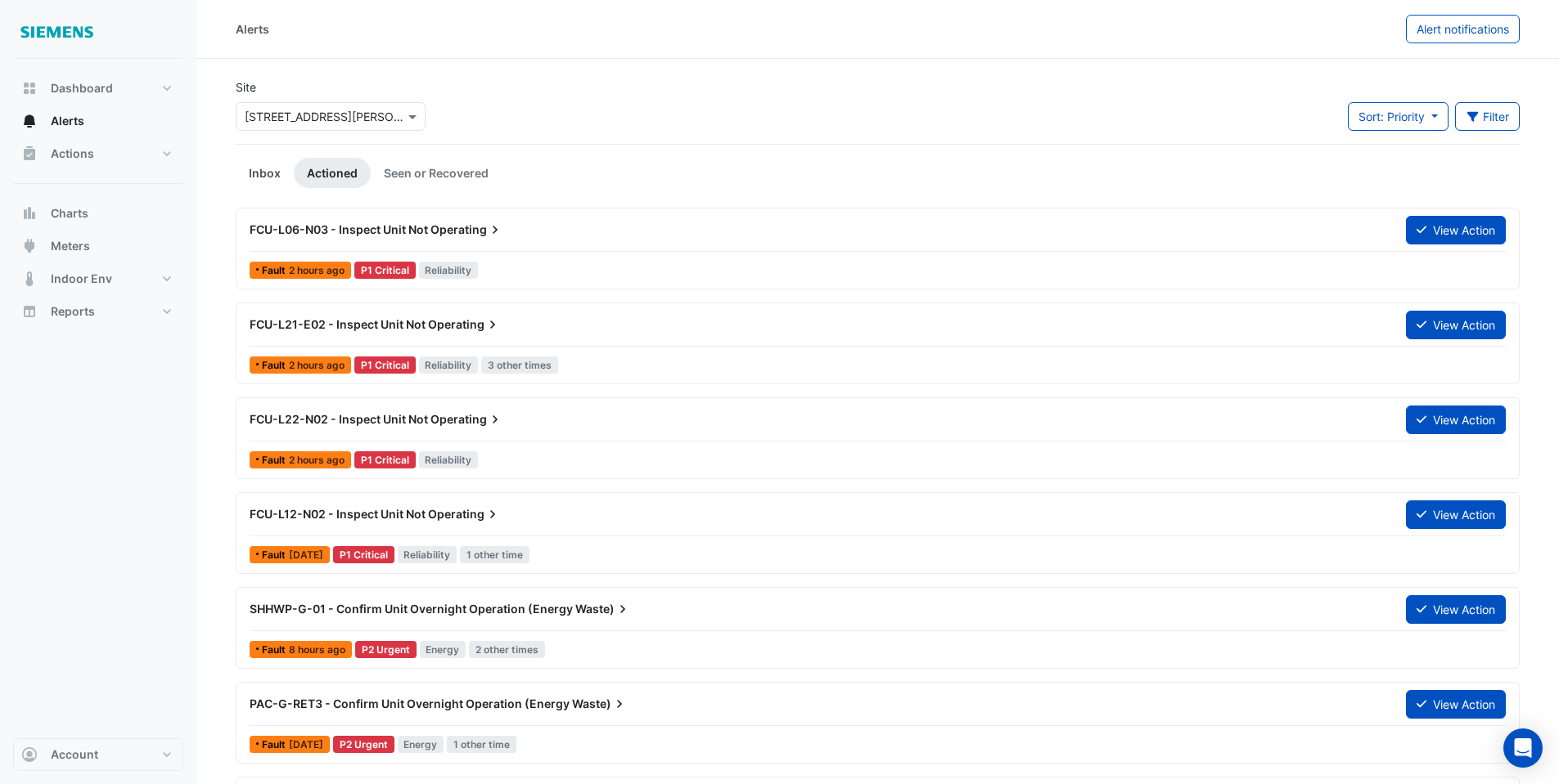
click at [264, 169] on link "Inbox" at bounding box center [265, 173] width 58 height 30
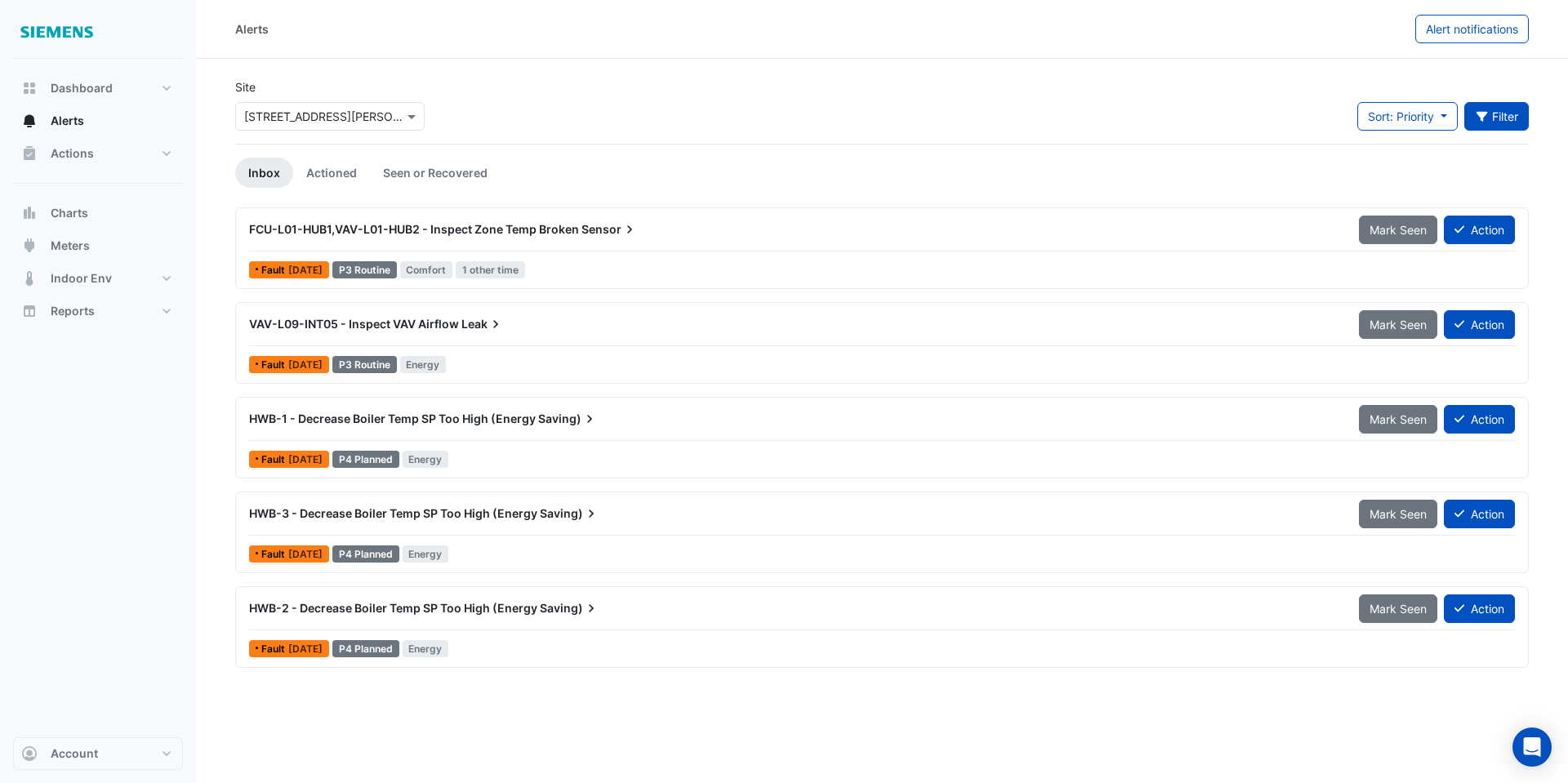
click at [1501, 108] on button "Filter" at bounding box center [1496, 116] width 65 height 29
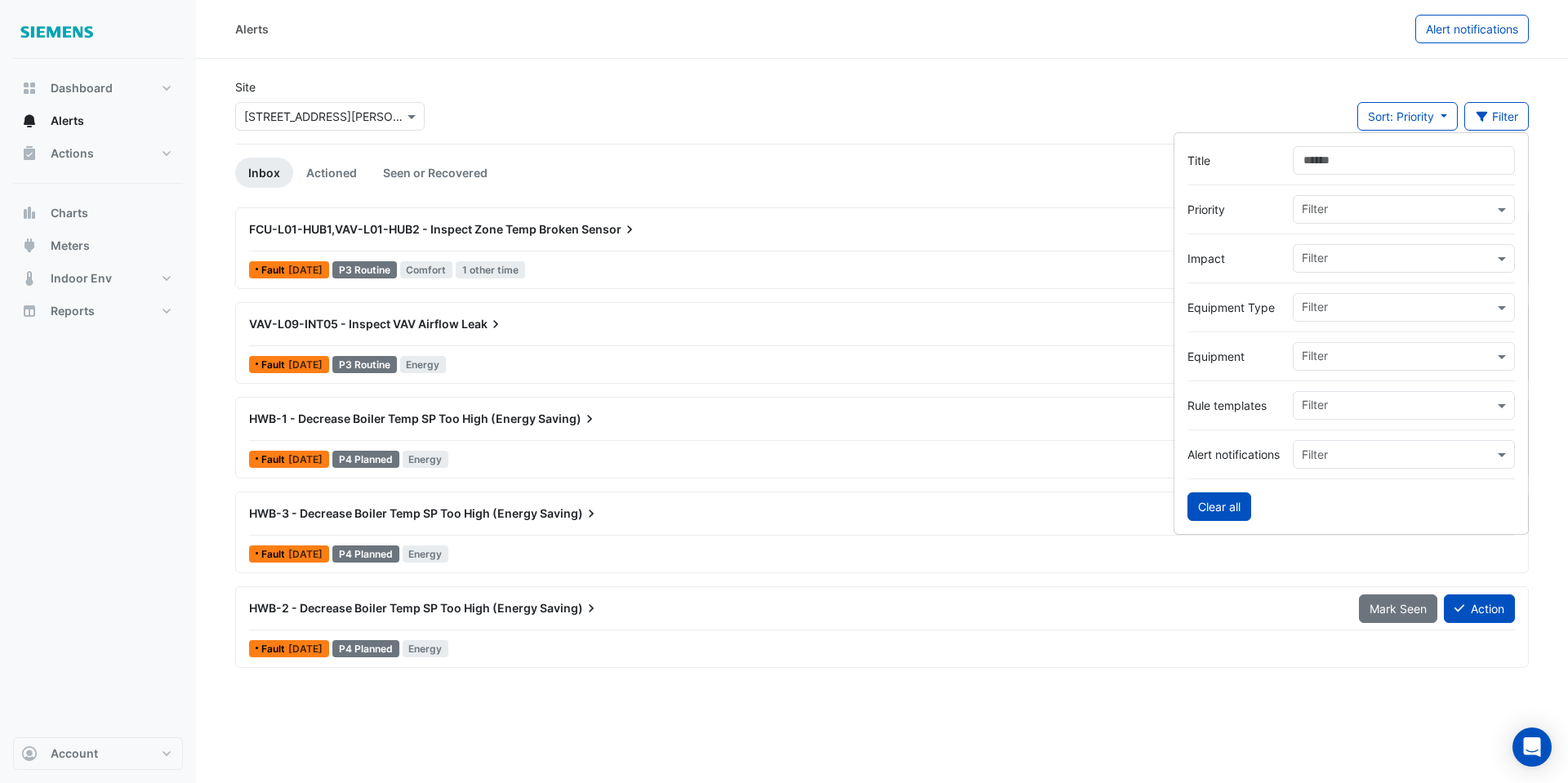
click at [1225, 500] on button "Clear all" at bounding box center [1219, 507] width 64 height 29
click at [1436, 118] on button "Sort: {{sortBy}}" at bounding box center [1401, 116] width 114 height 29
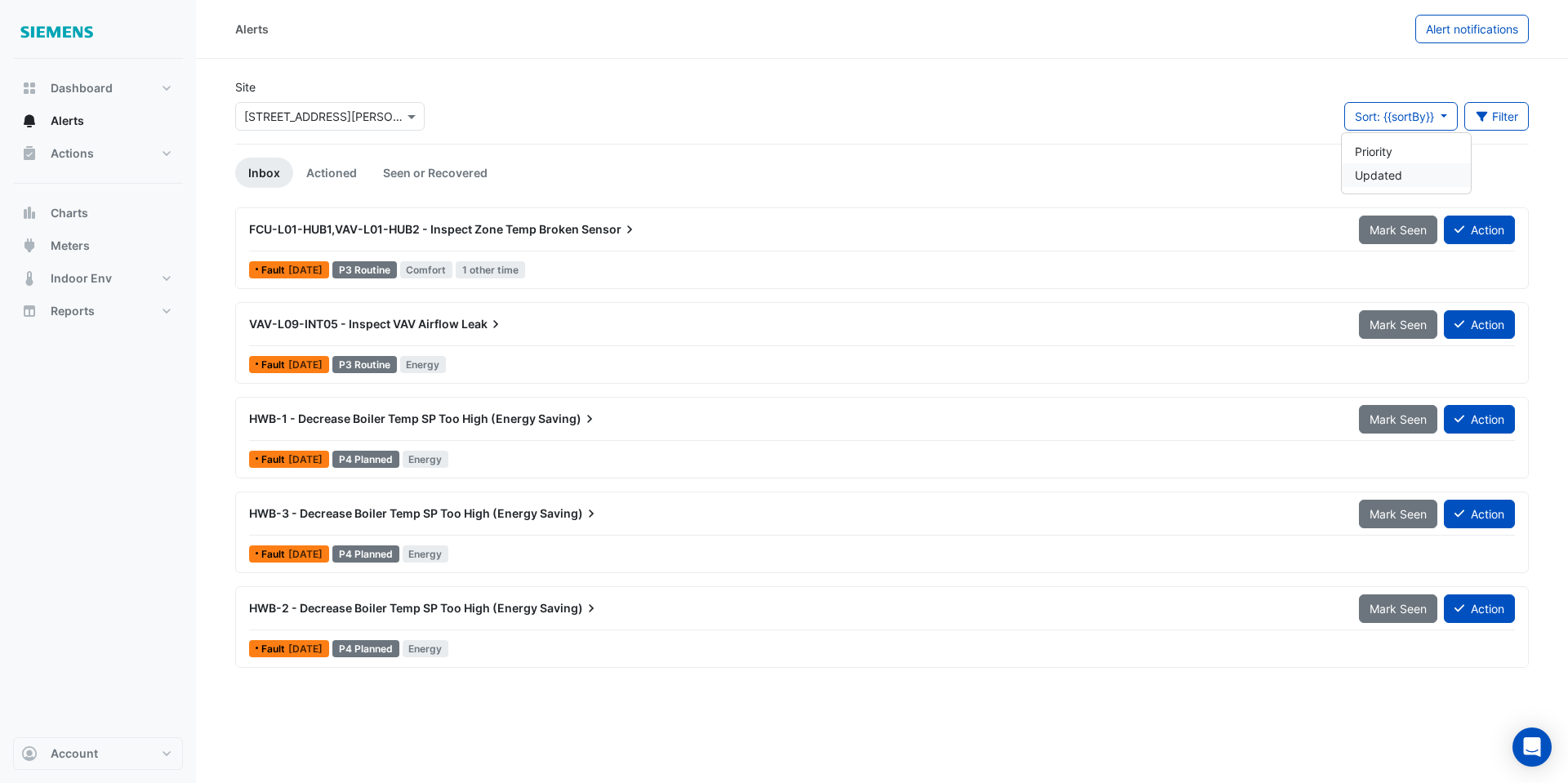
click at [1394, 176] on li "Updated" at bounding box center [1405, 176] width 129 height 24
click at [1426, 121] on span "Sort: Updated" at bounding box center [1396, 117] width 76 height 14
click at [1400, 157] on li "Priority" at bounding box center [1411, 152] width 129 height 24
click at [479, 236] on div "FCU-L01-HUB1,VAV-L01-HUB2 - Inspect Zone Temp Broken Sensor" at bounding box center [794, 229] width 1090 height 16
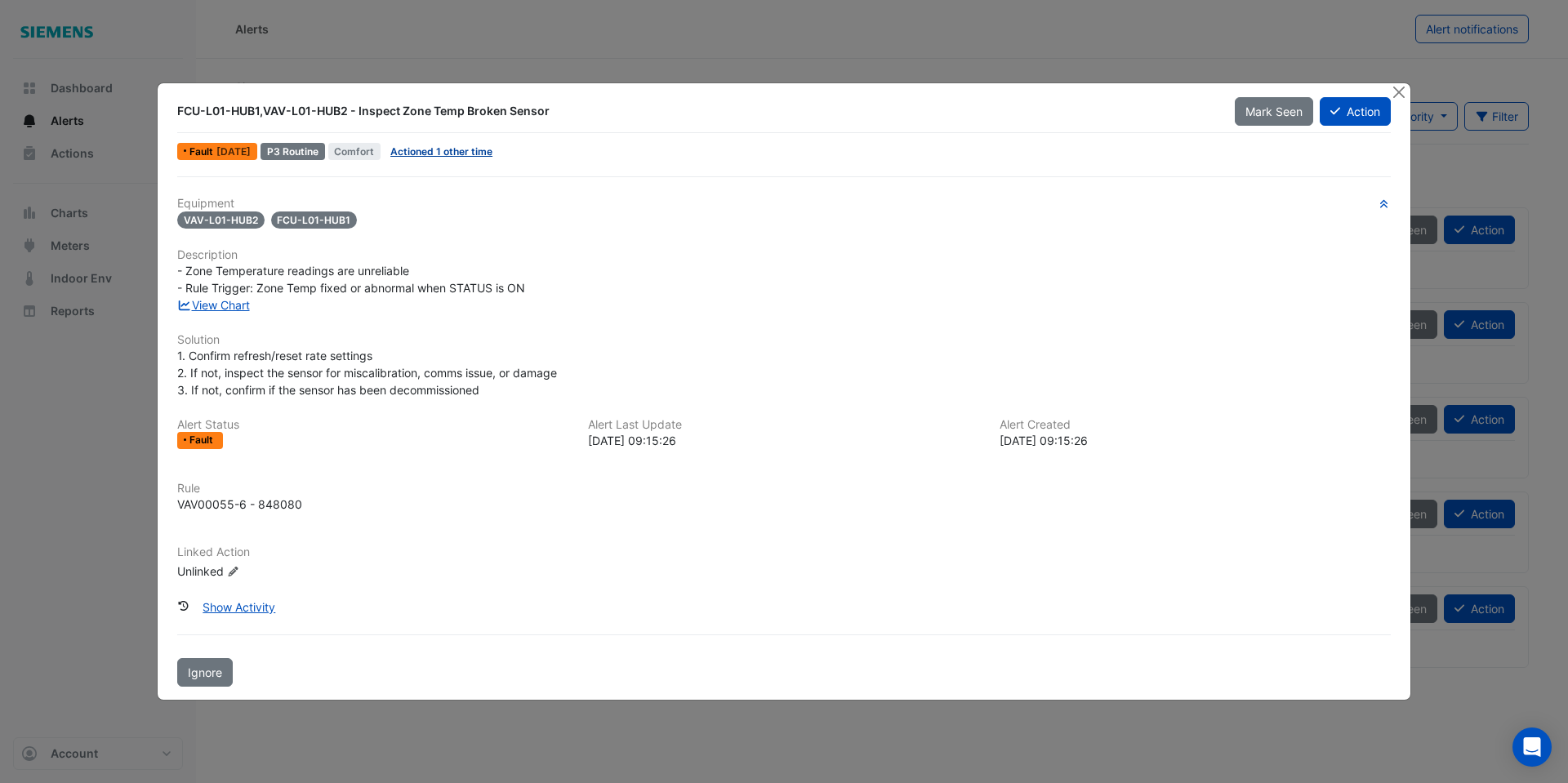
click at [480, 153] on link "Actioned 1 other time" at bounding box center [441, 152] width 102 height 12
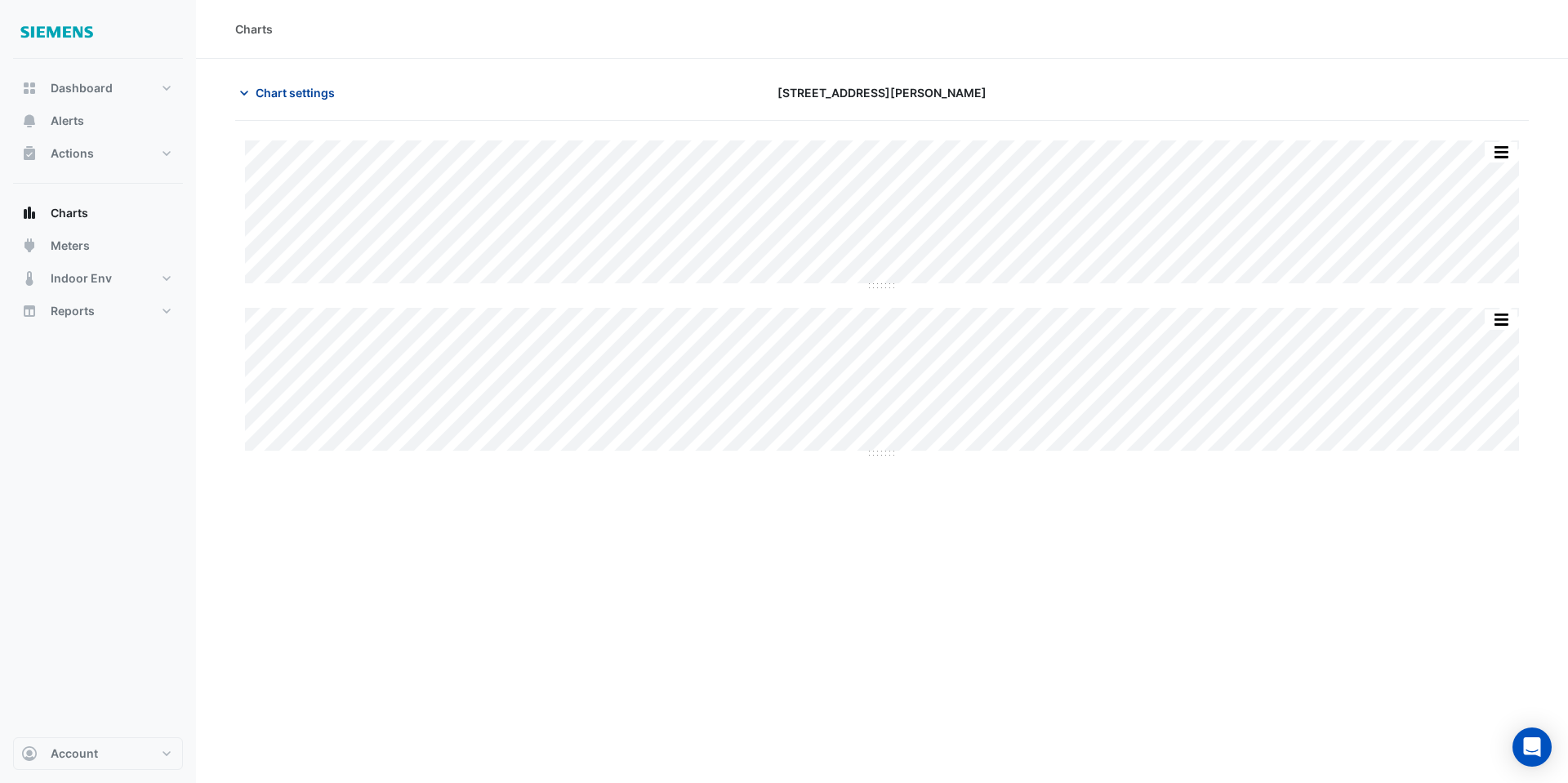
click at [322, 88] on span "Chart settings" at bounding box center [294, 92] width 79 height 17
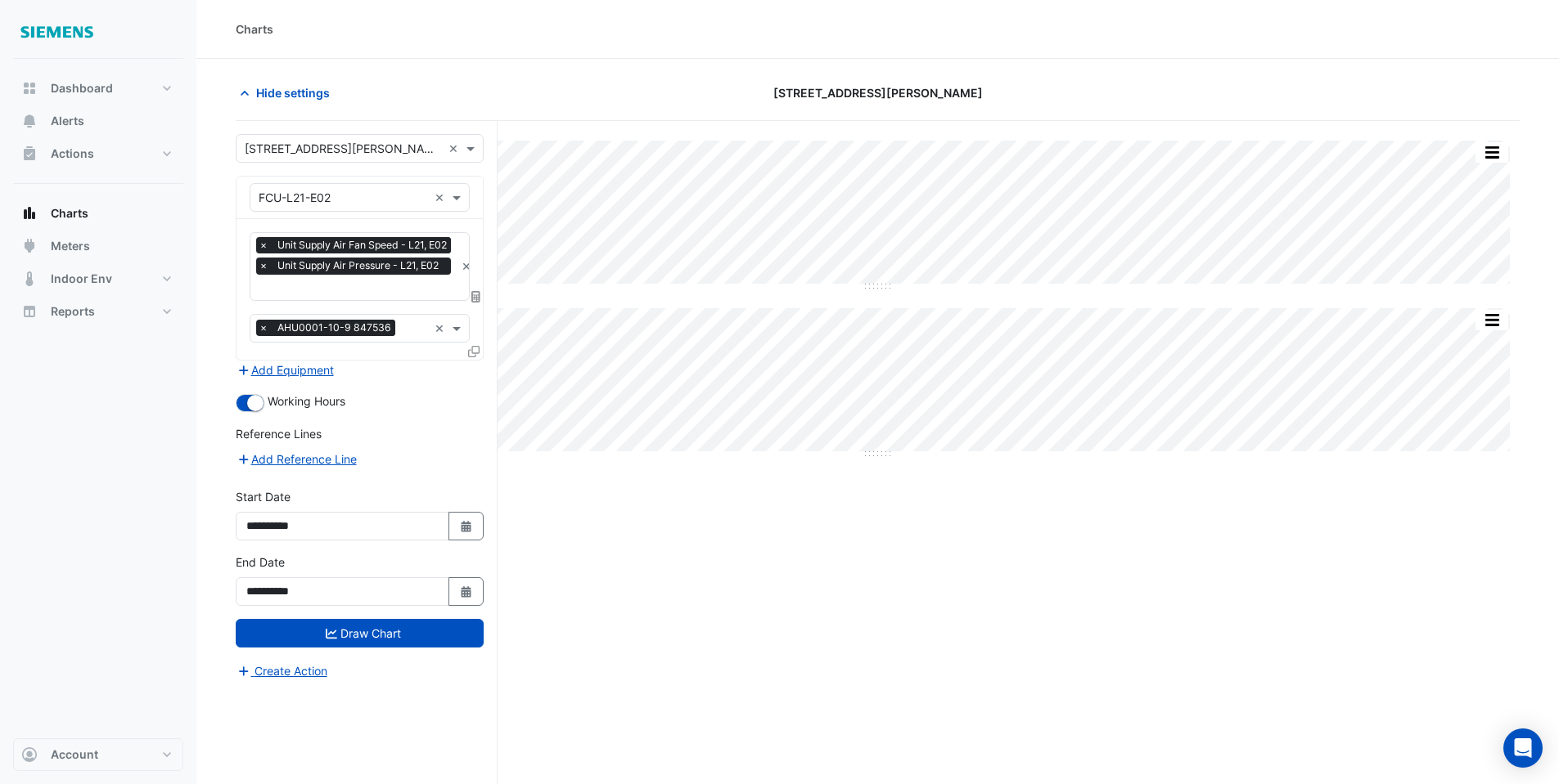
click at [640, 452] on div "Split All Split None Print Save as JPEG Save as PNG Pivot Data Table Export CSV…" at bounding box center [877, 383] width 1264 height 148
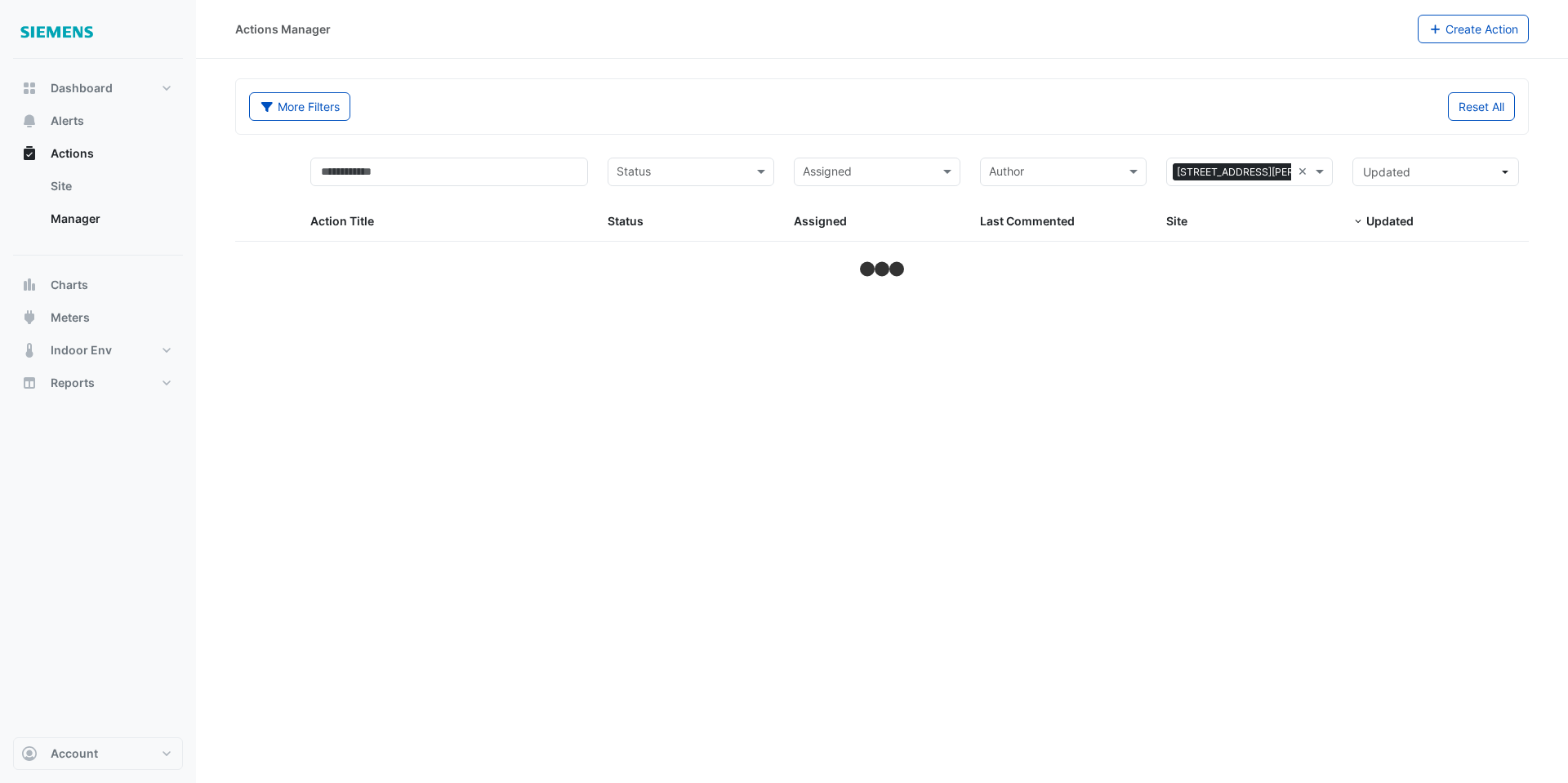
select select "**"
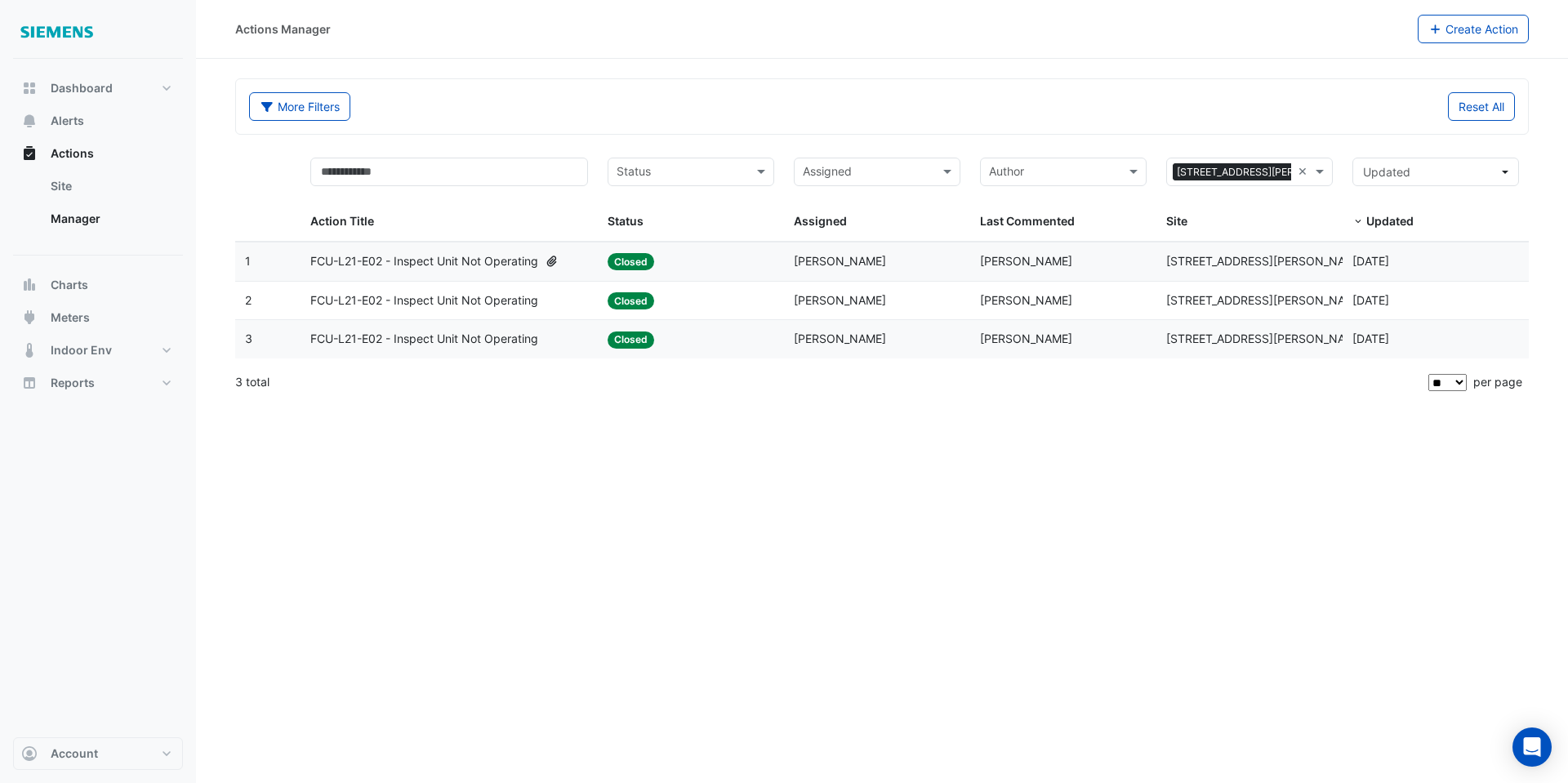
click at [521, 262] on span "FCU-L21-E02 - Inspect Unit Not Operating" at bounding box center [424, 261] width 227 height 19
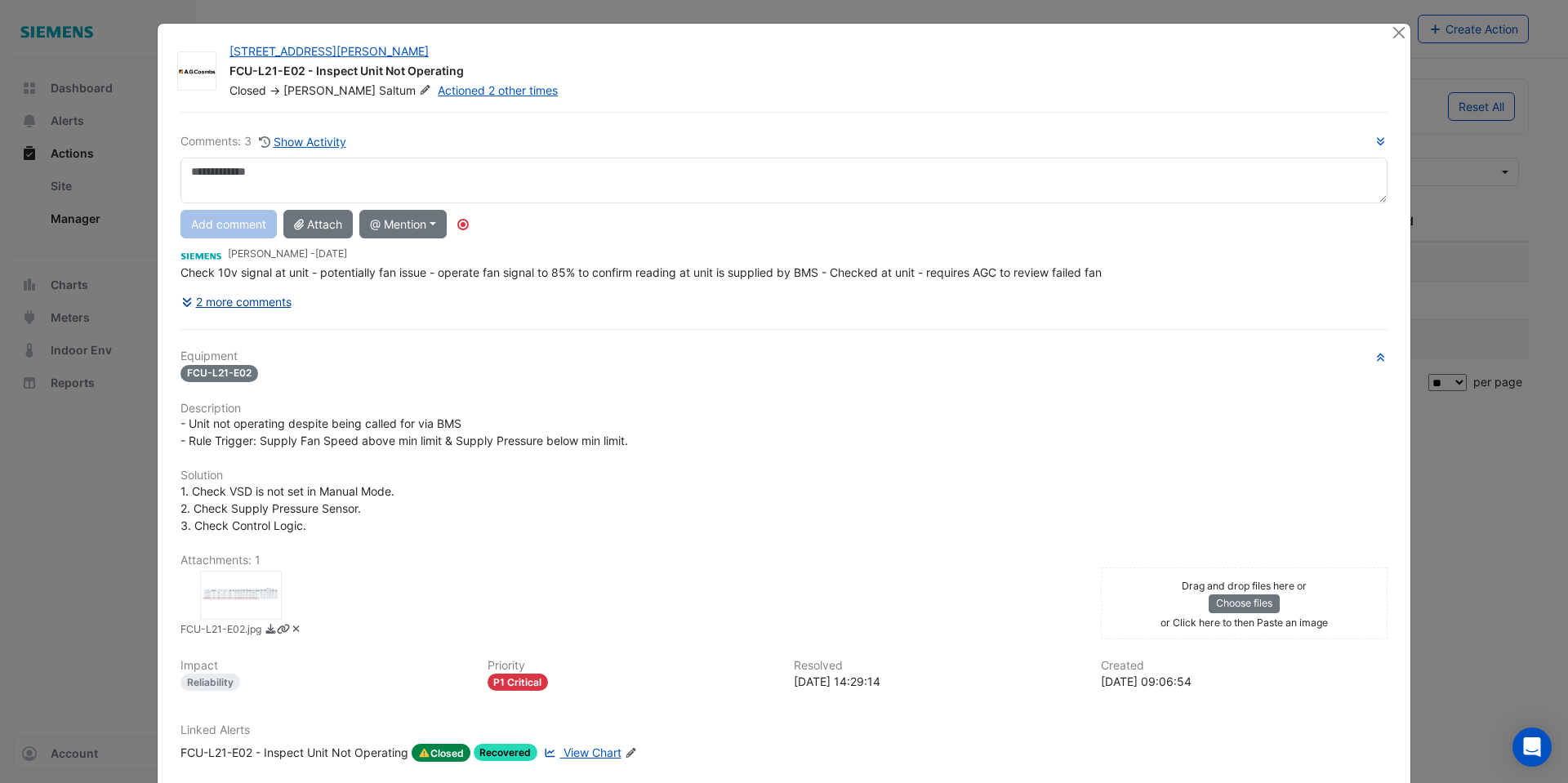
click at [261, 304] on button "2 more comments" at bounding box center [236, 301] width 112 height 29
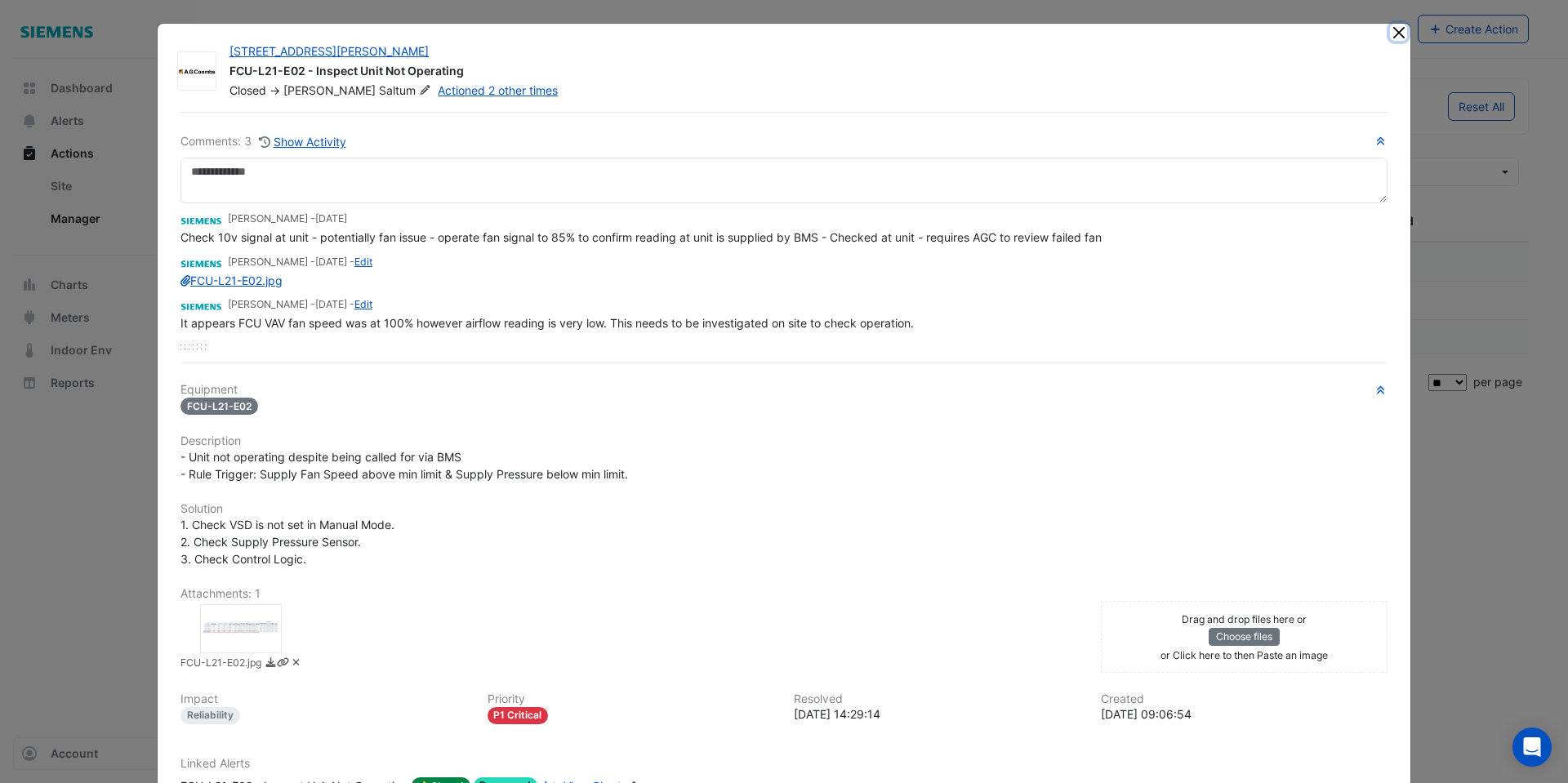
click at [1397, 29] on button "Close" at bounding box center [1397, 32] width 17 height 17
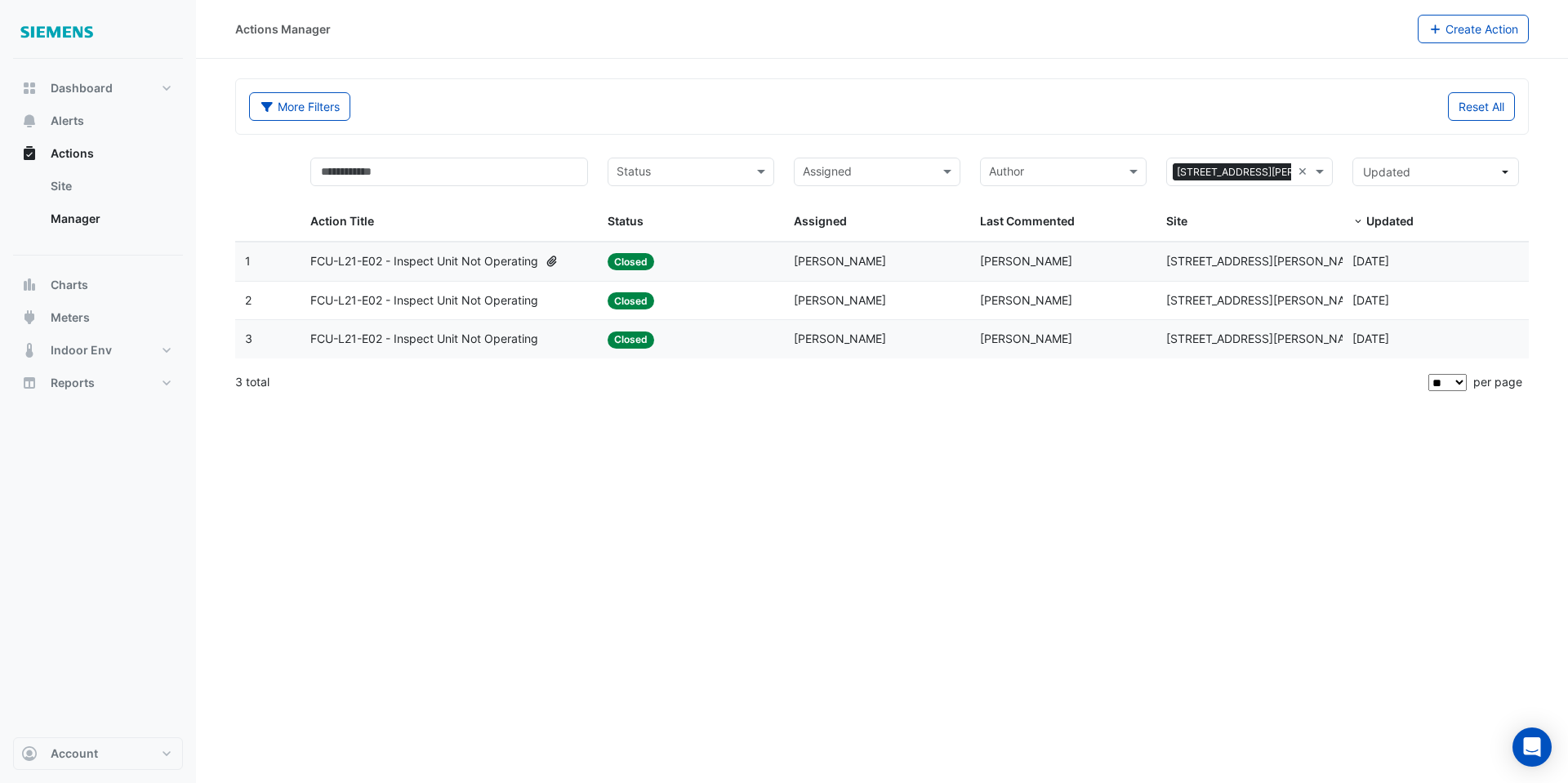
click at [478, 260] on span "FCU-L21-E02 - Inspect Unit Not Operating" at bounding box center [424, 261] width 227 height 19
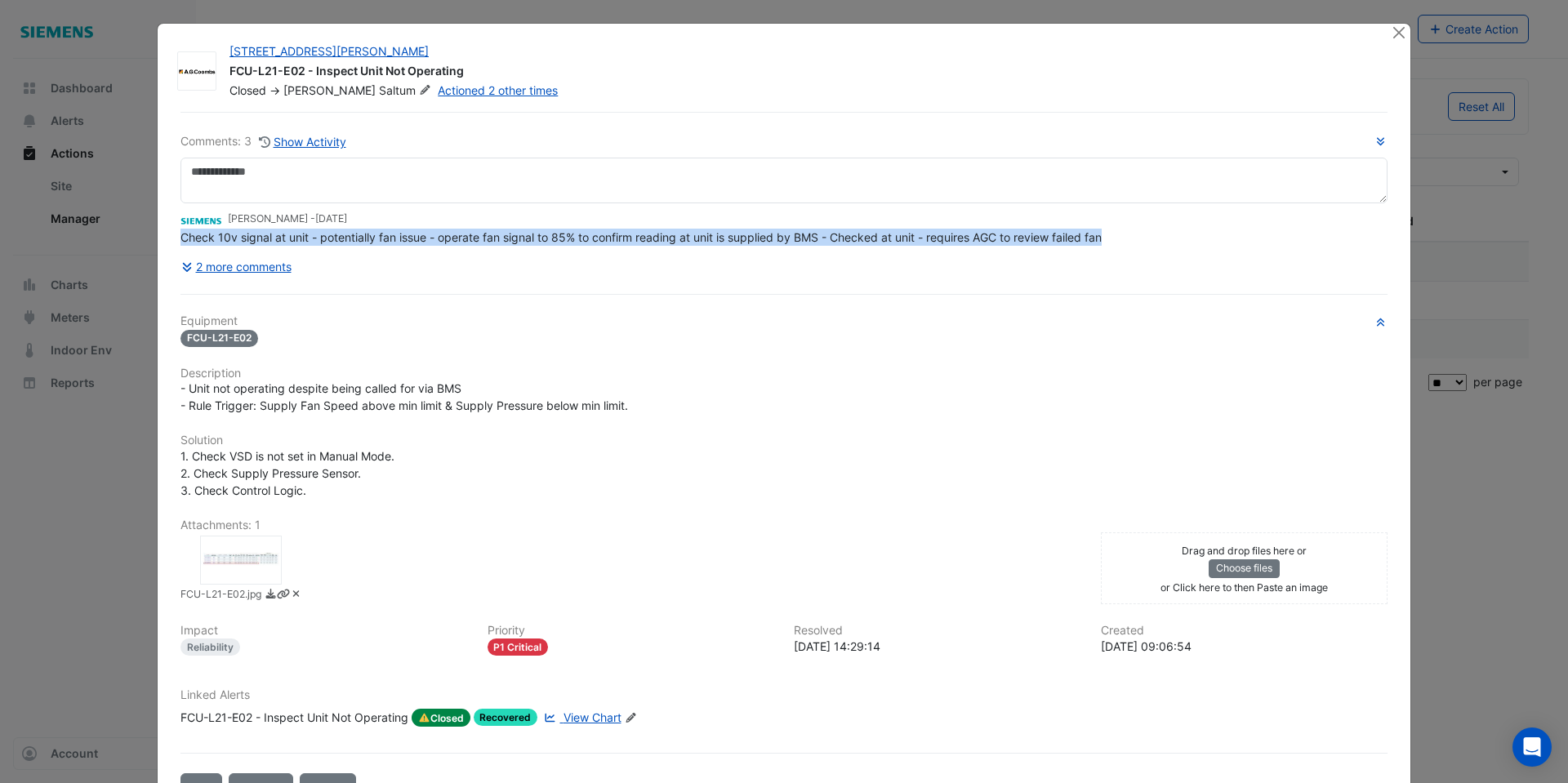
drag, startPoint x: 1120, startPoint y: 268, endPoint x: 176, endPoint y: 235, distance: 944.6
click at [181, 235] on div "Check 10v signal at unit - potentially fan issue - operate fan signal to 85% to…" at bounding box center [784, 236] width 1207 height 17
copy span "Check 10v signal at unit - potentially fan issue - operate fan signal to 85% to…"
click at [1389, 32] on button "Close" at bounding box center [1397, 32] width 17 height 17
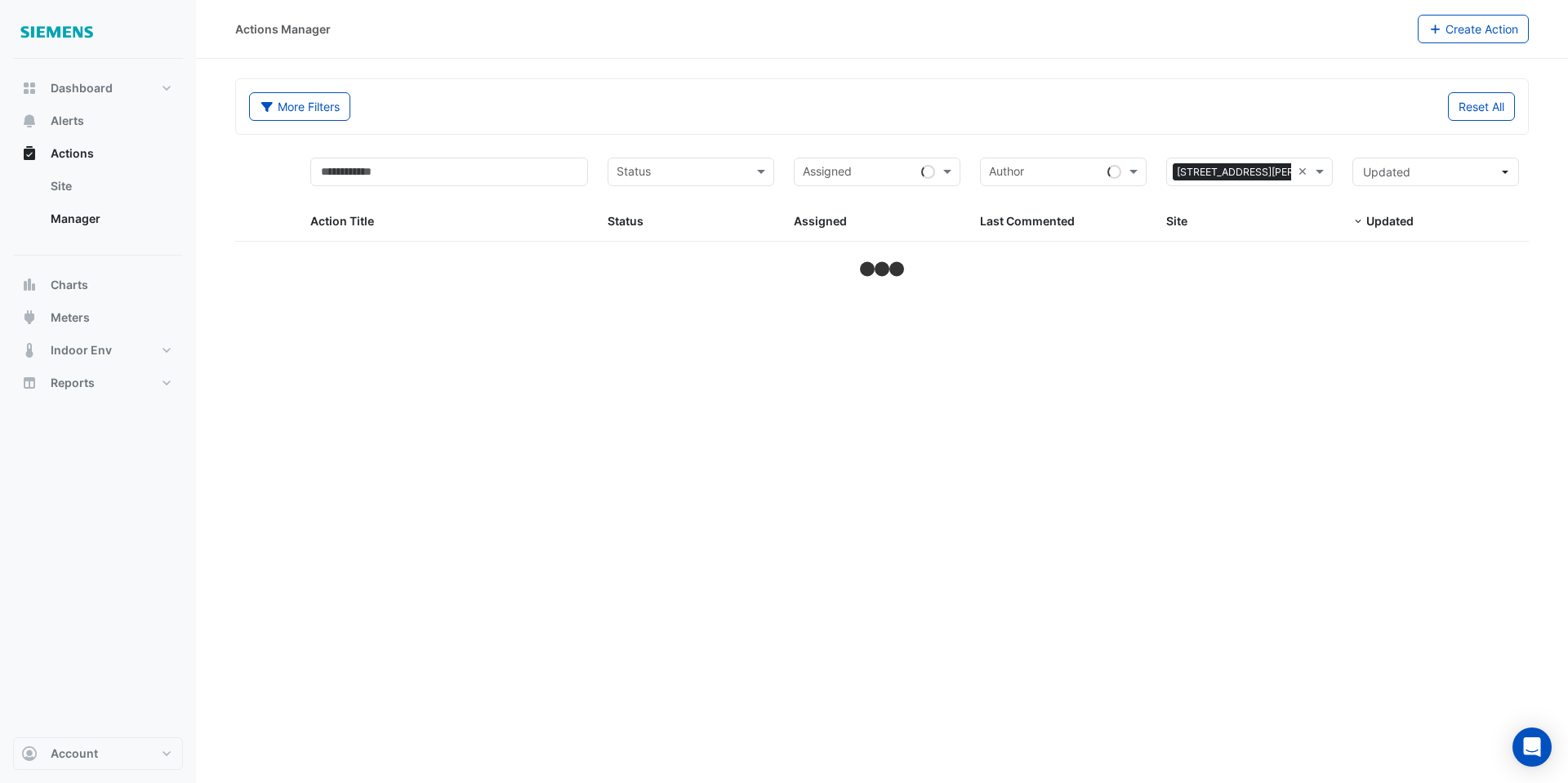
select select "**"
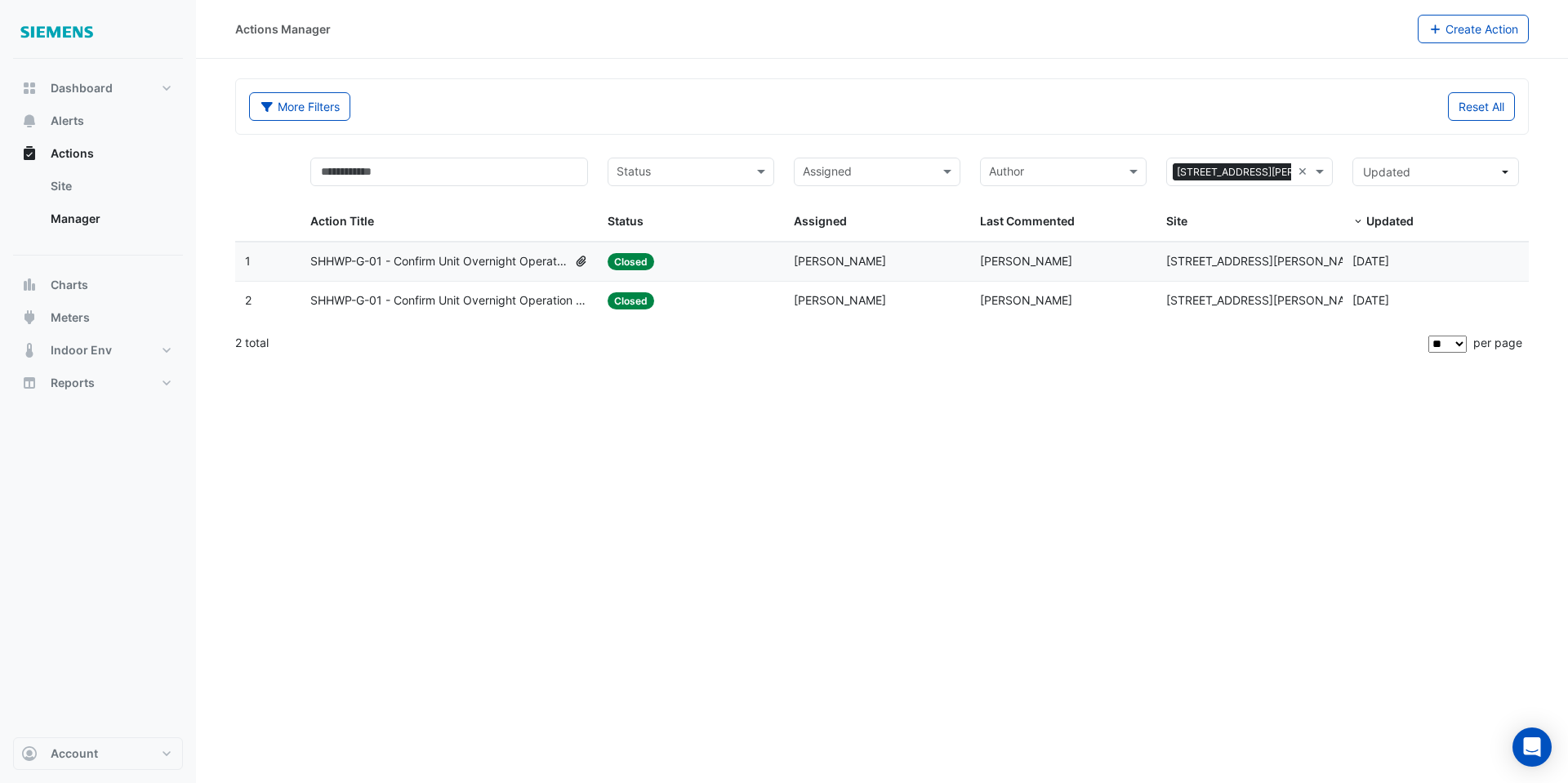
click at [521, 265] on span "SHHWP-G-01 - Confirm Unit Overnight Operation (Energy Waste)" at bounding box center [439, 261] width 257 height 19
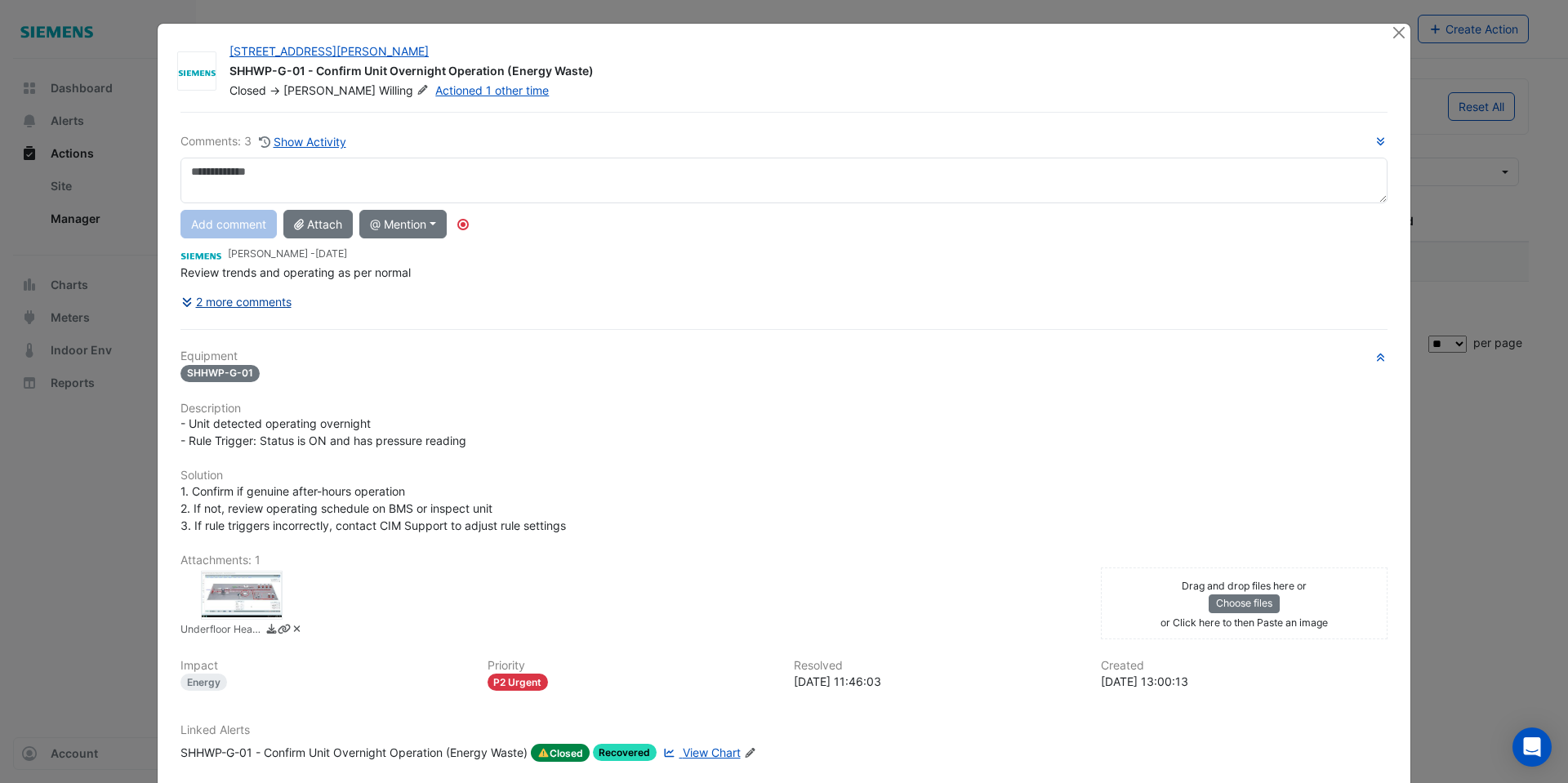
click at [240, 303] on button "2 more comments" at bounding box center [236, 301] width 112 height 29
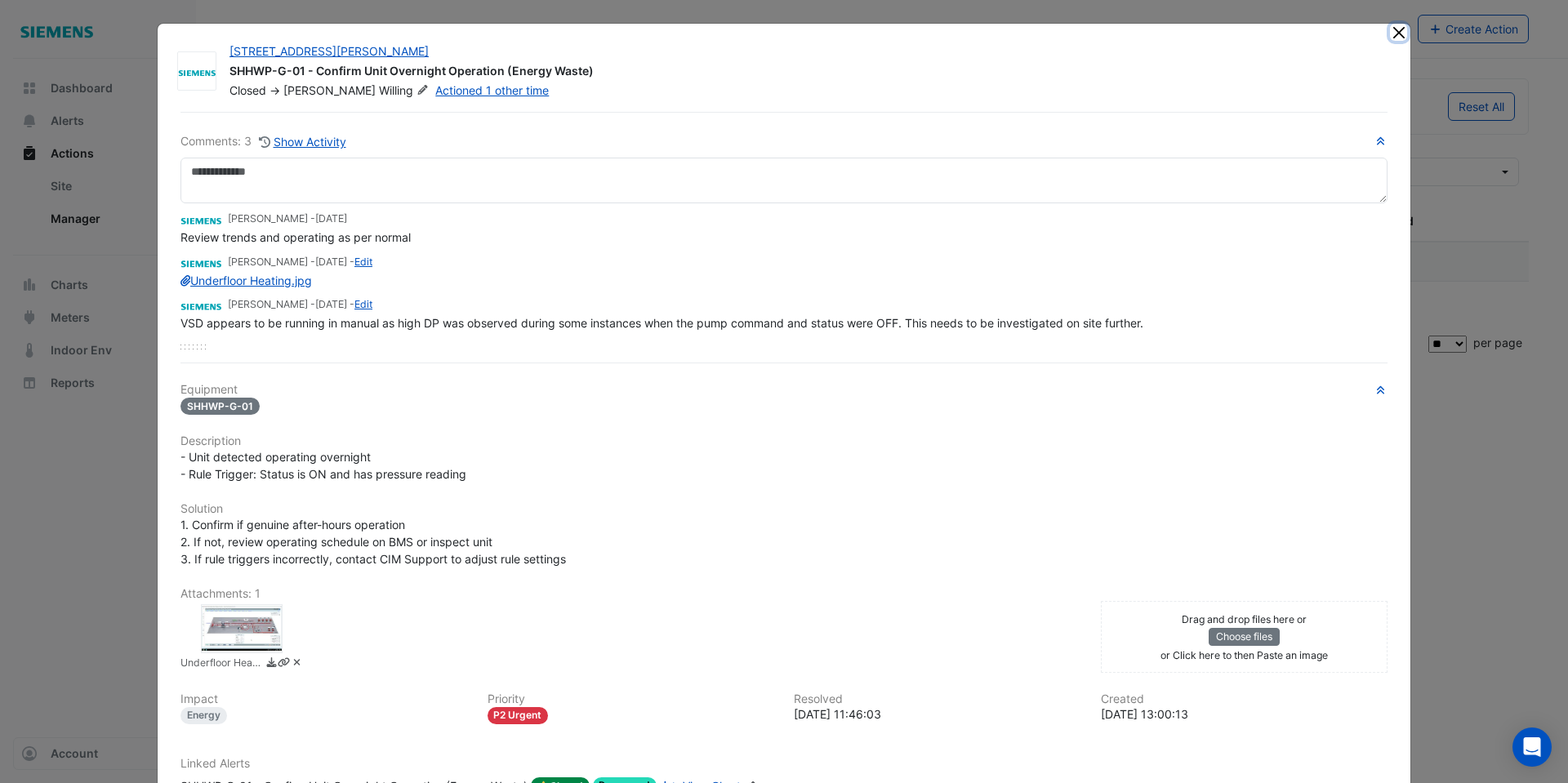
click at [1391, 31] on button "Close" at bounding box center [1397, 32] width 17 height 17
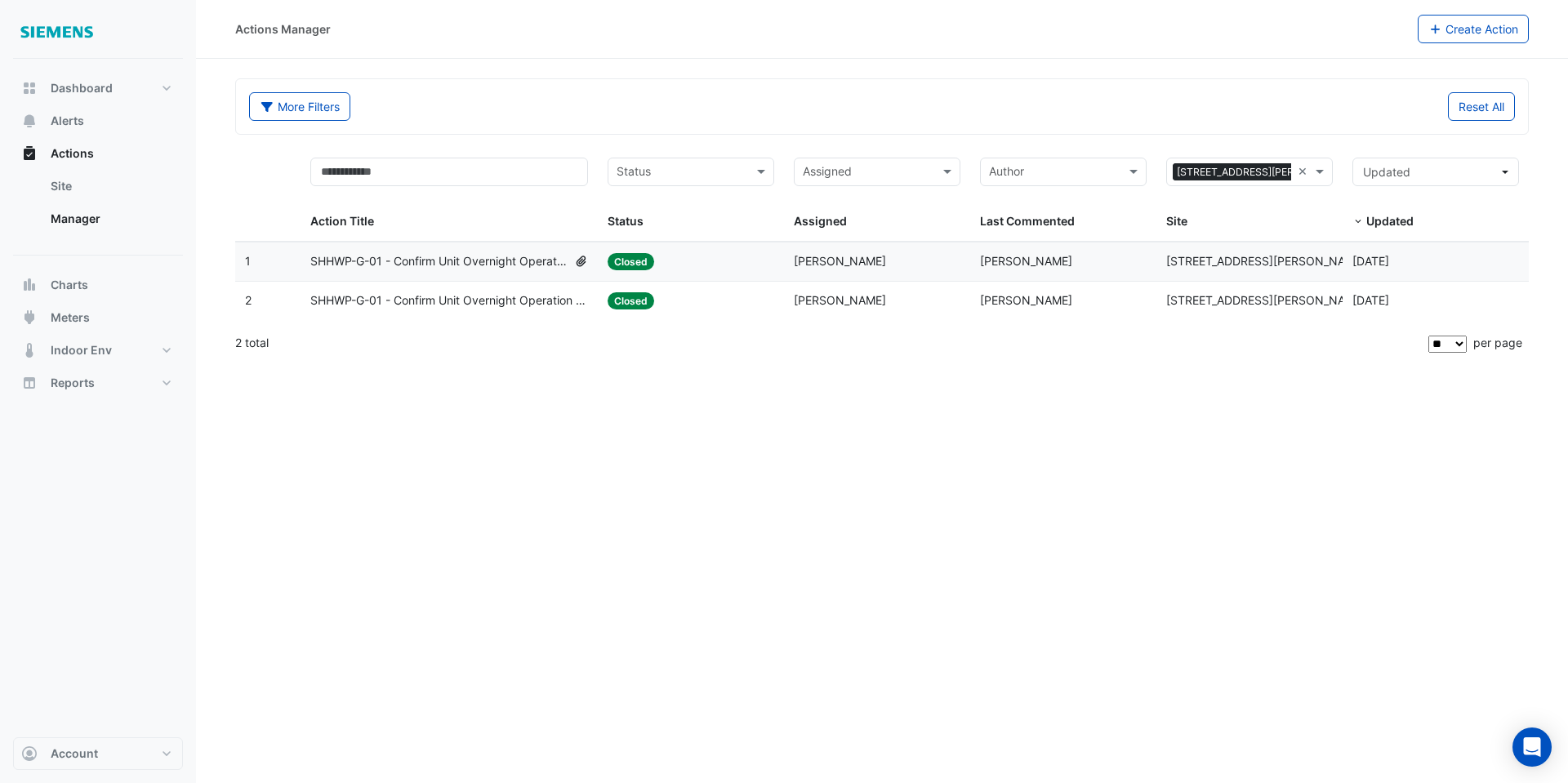
click at [549, 309] on span "SHHWP-G-01 - Confirm Unit Overnight Operation (Energy Waste)" at bounding box center [449, 300] width 278 height 19
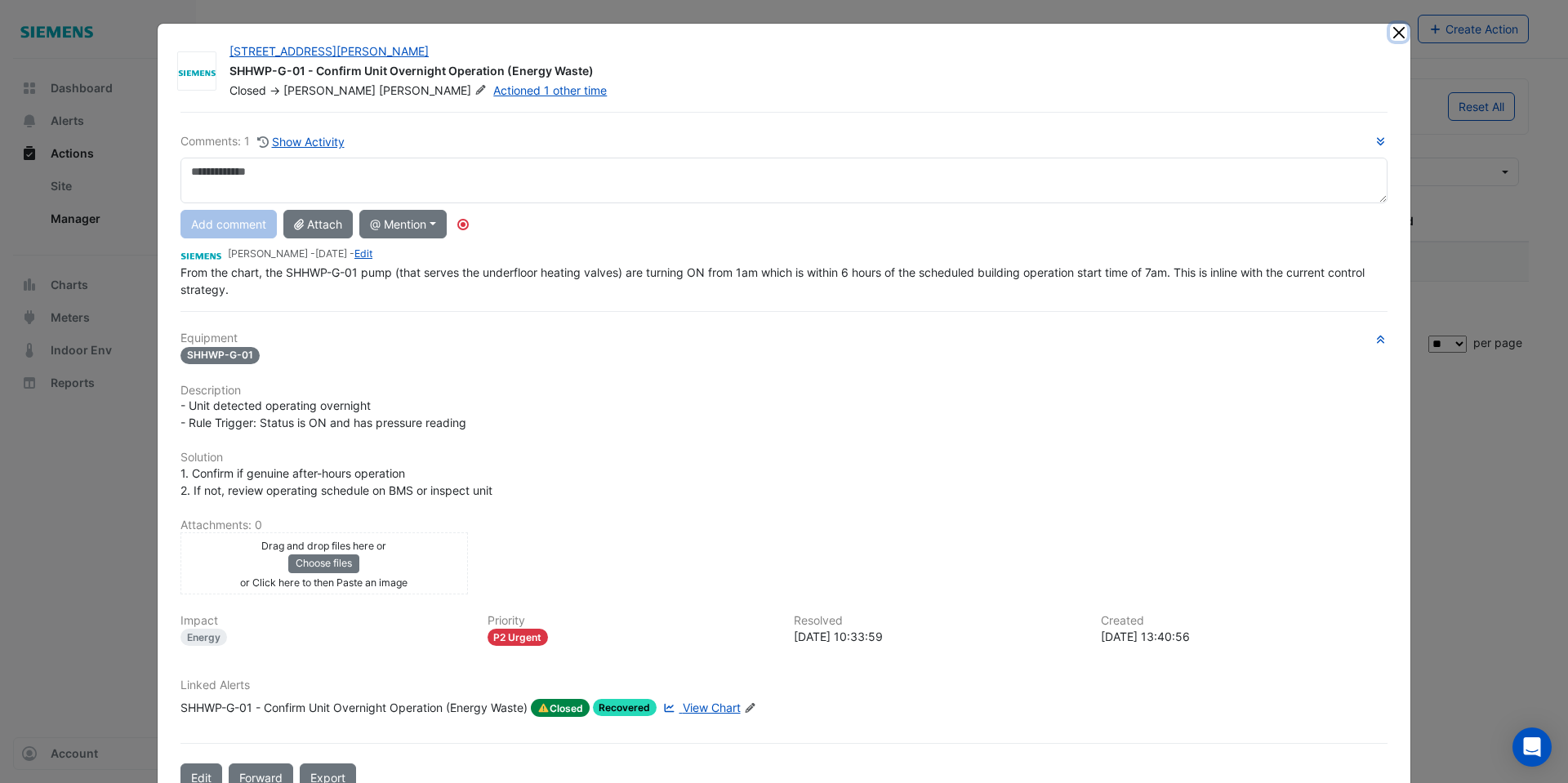
drag, startPoint x: 1389, startPoint y: 33, endPoint x: 1304, endPoint y: 72, distance: 93.5
click at [1389, 34] on button "Close" at bounding box center [1397, 32] width 17 height 17
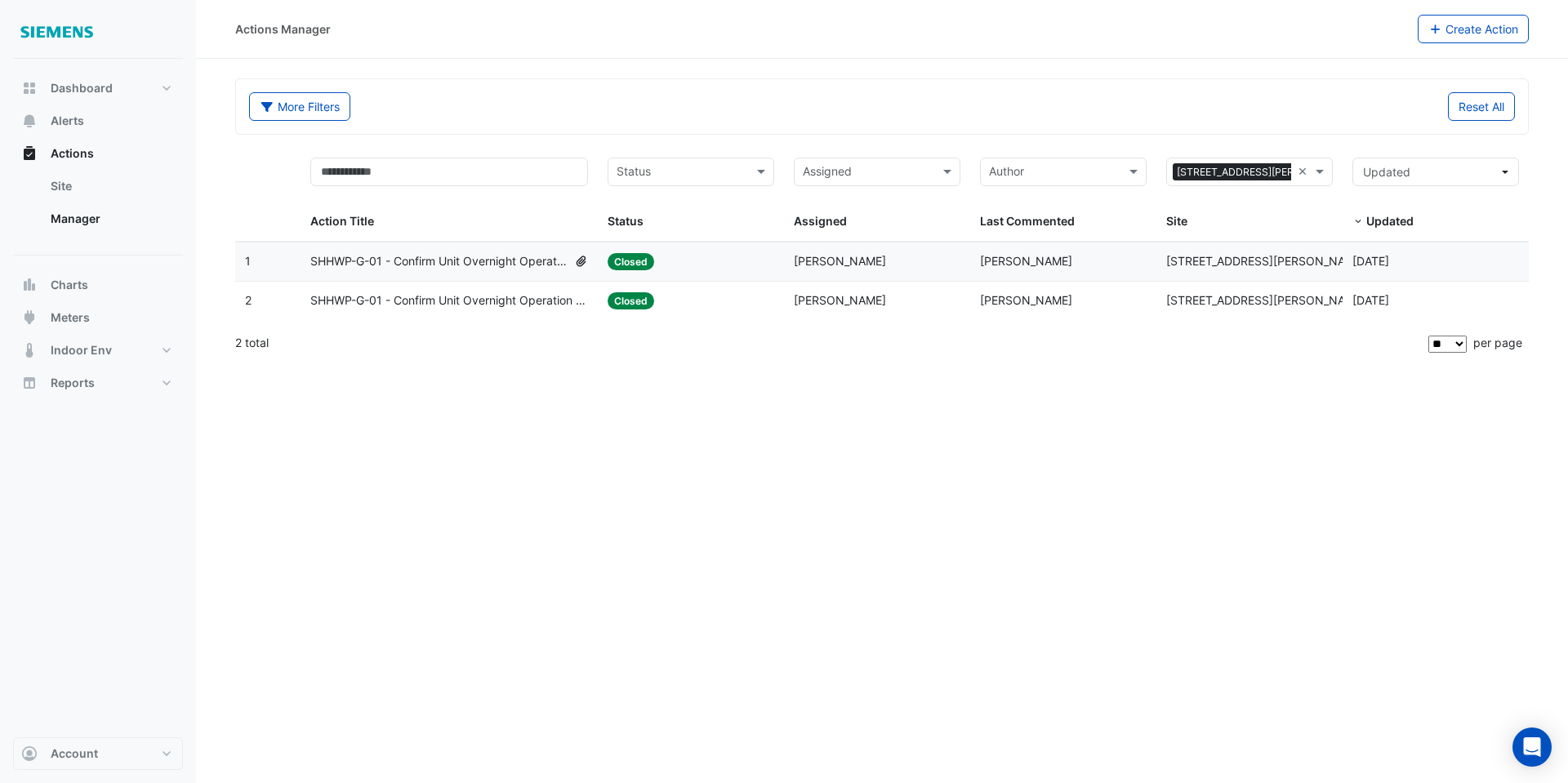
click at [457, 261] on span "SHHWP-G-01 - Confirm Unit Overnight Operation (Energy Waste)" at bounding box center [439, 261] width 257 height 19
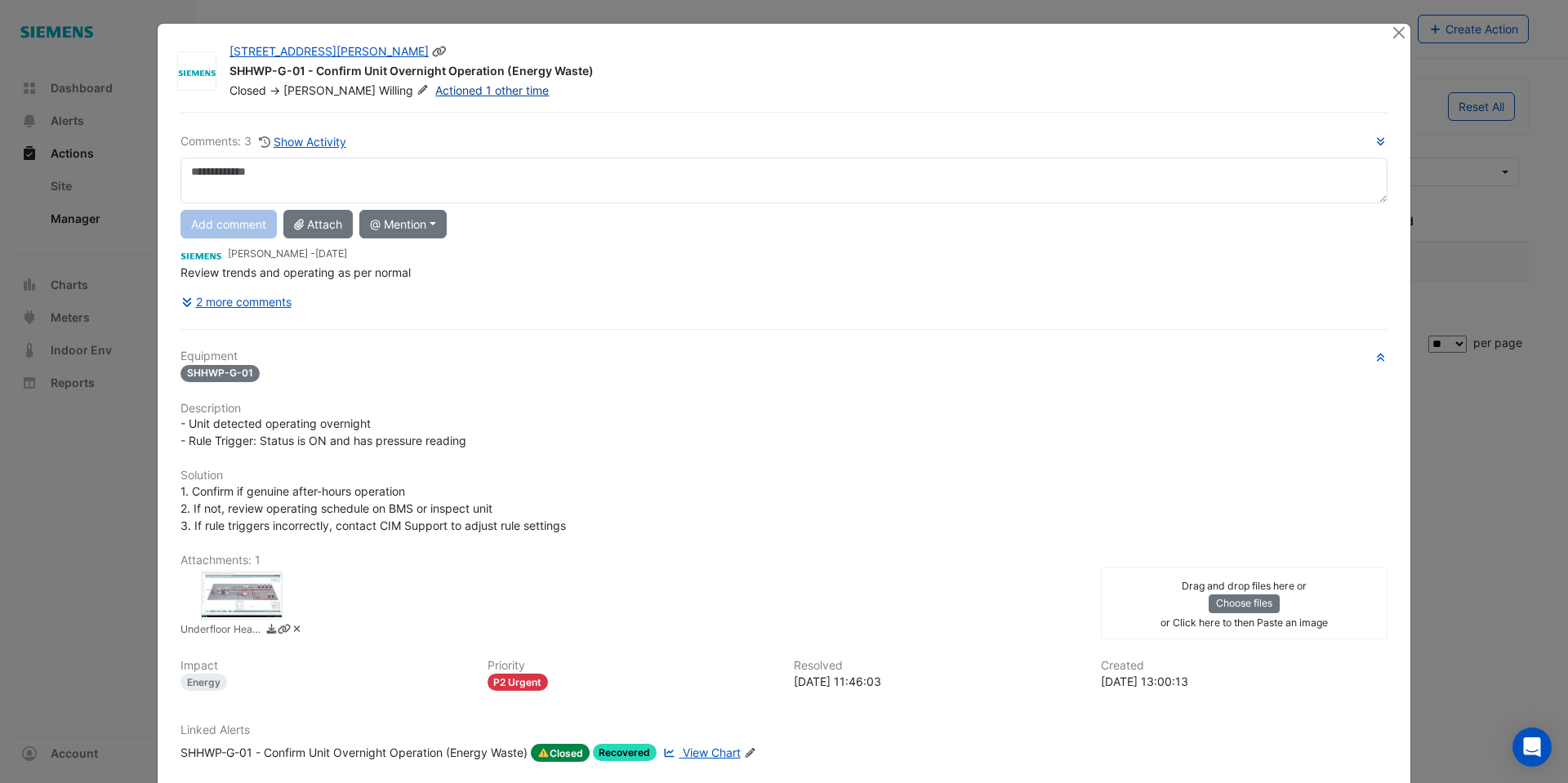
click at [435, 91] on link "Actioned 1 other time" at bounding box center [492, 91] width 114 height 14
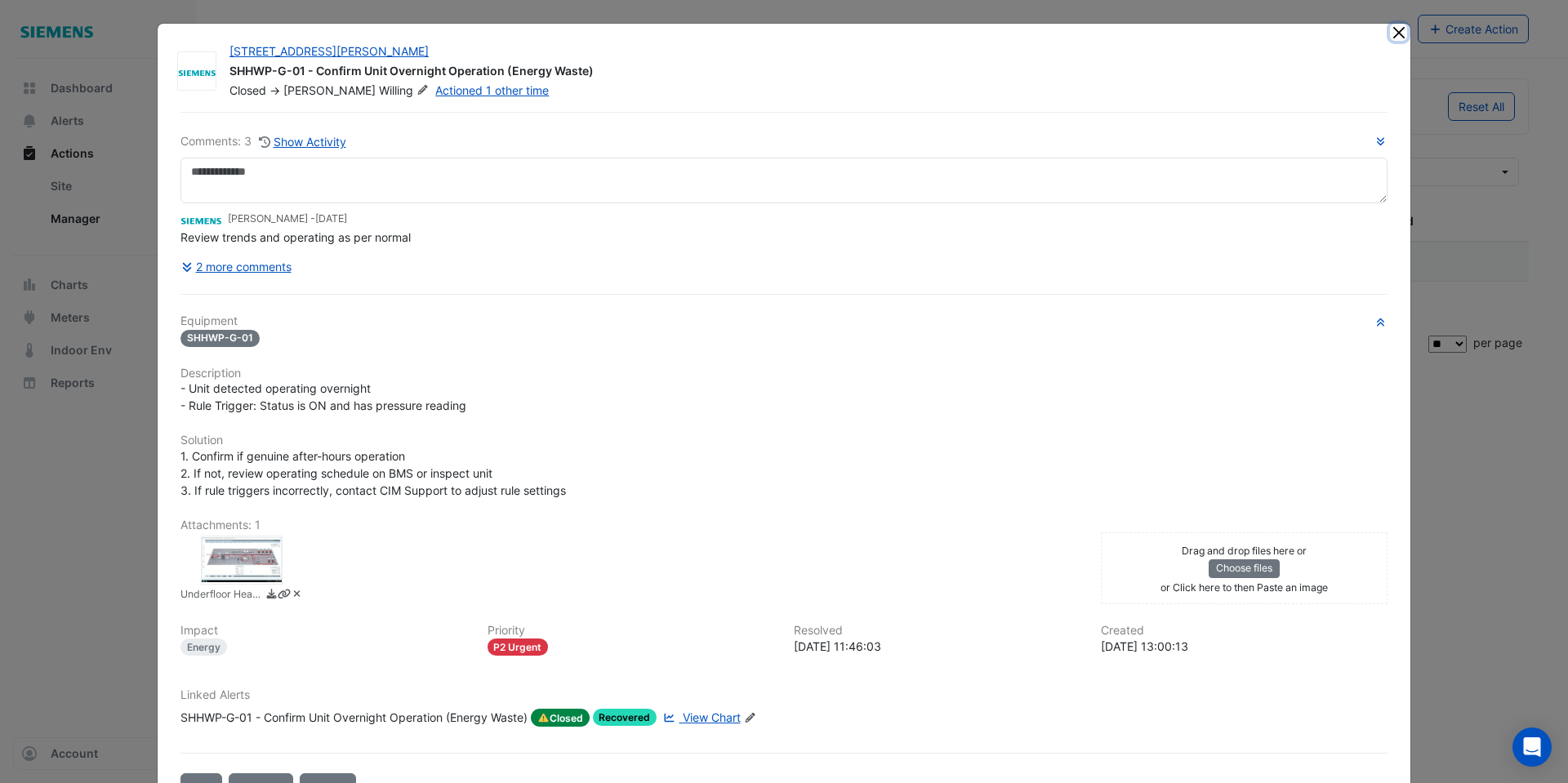
click at [1395, 29] on button "Close" at bounding box center [1397, 32] width 17 height 17
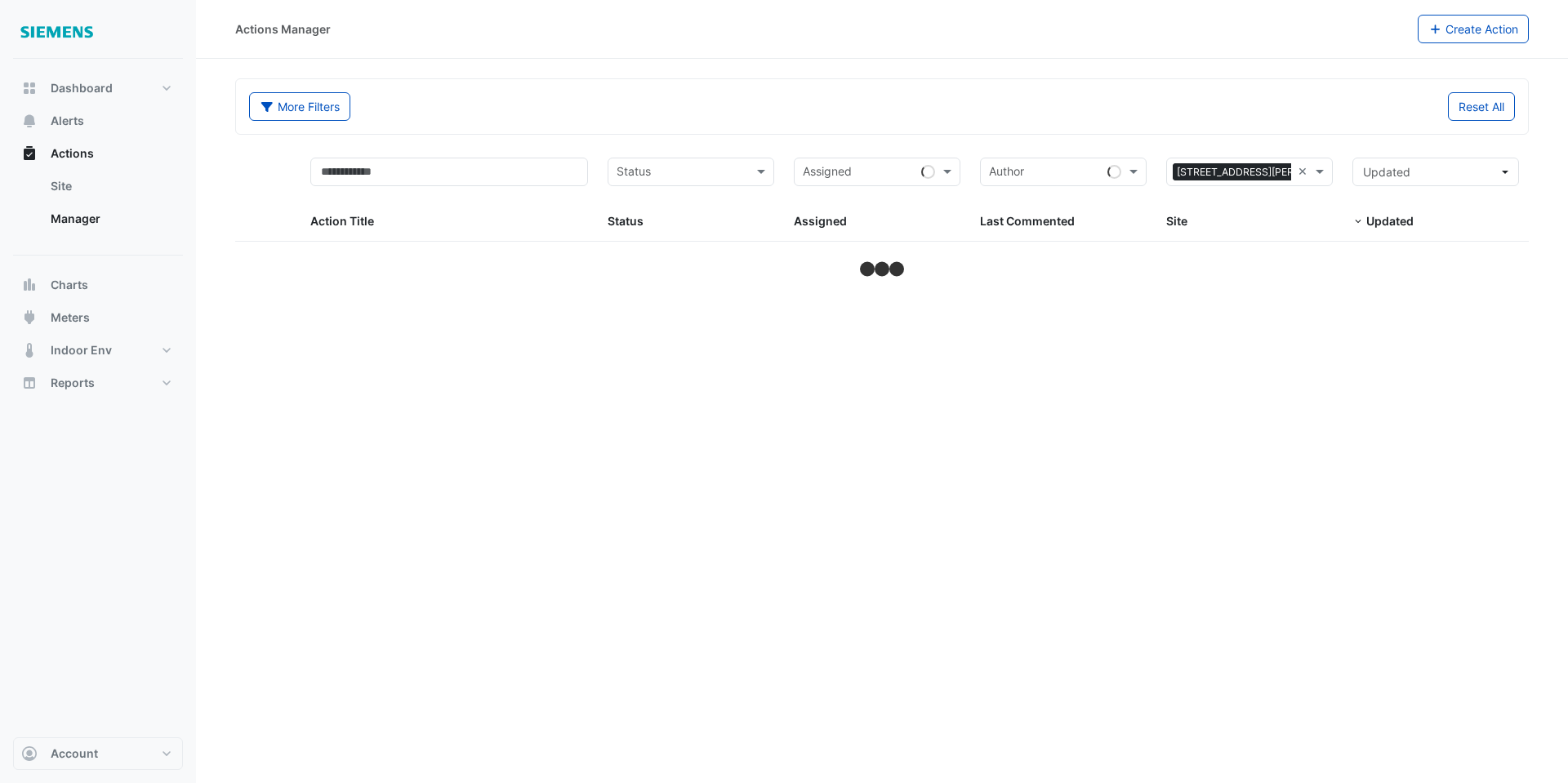
select select "**"
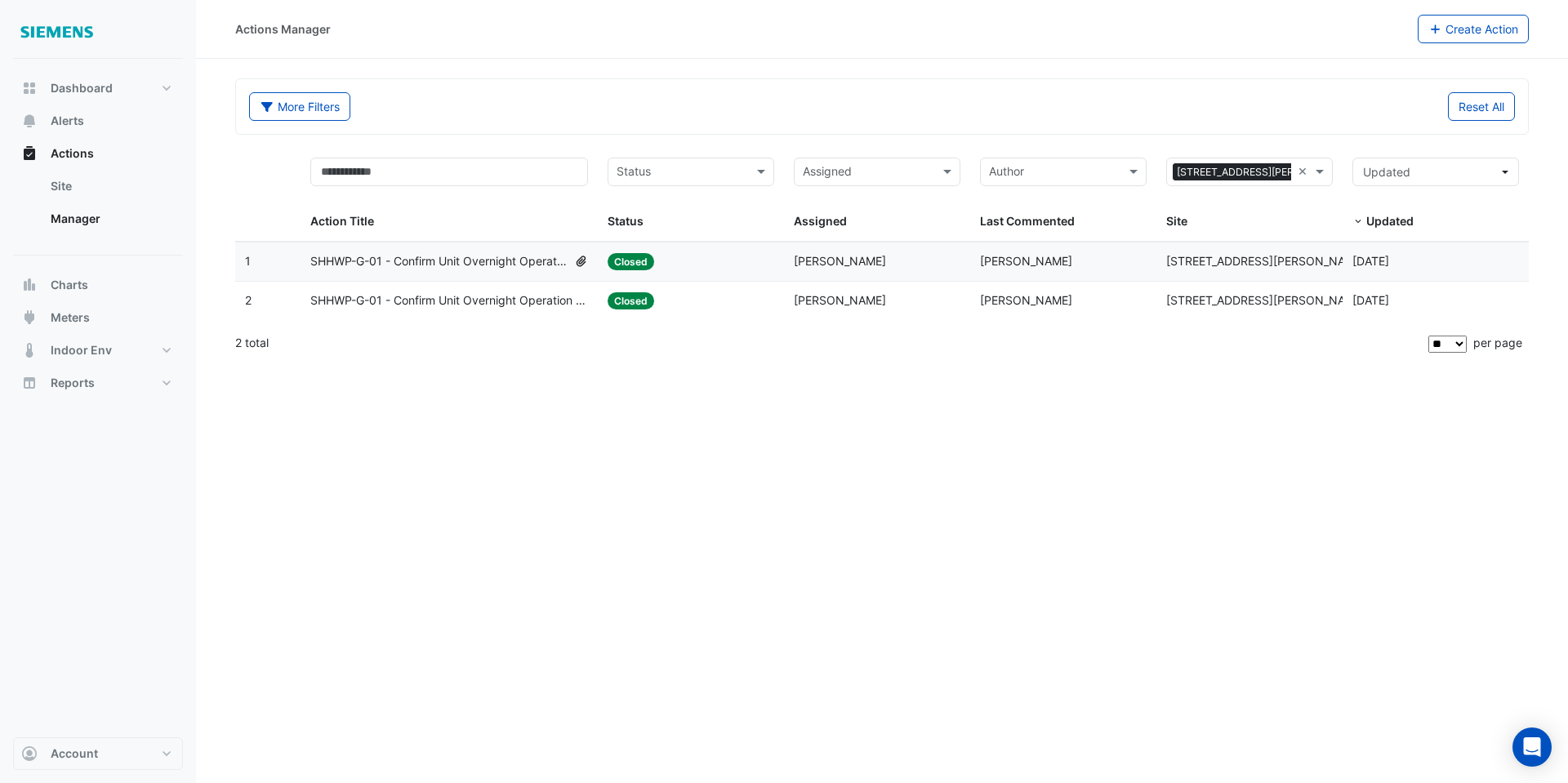
click at [530, 306] on span "SHHWP-G-01 - Confirm Unit Overnight Operation (Energy Waste)" at bounding box center [449, 300] width 278 height 19
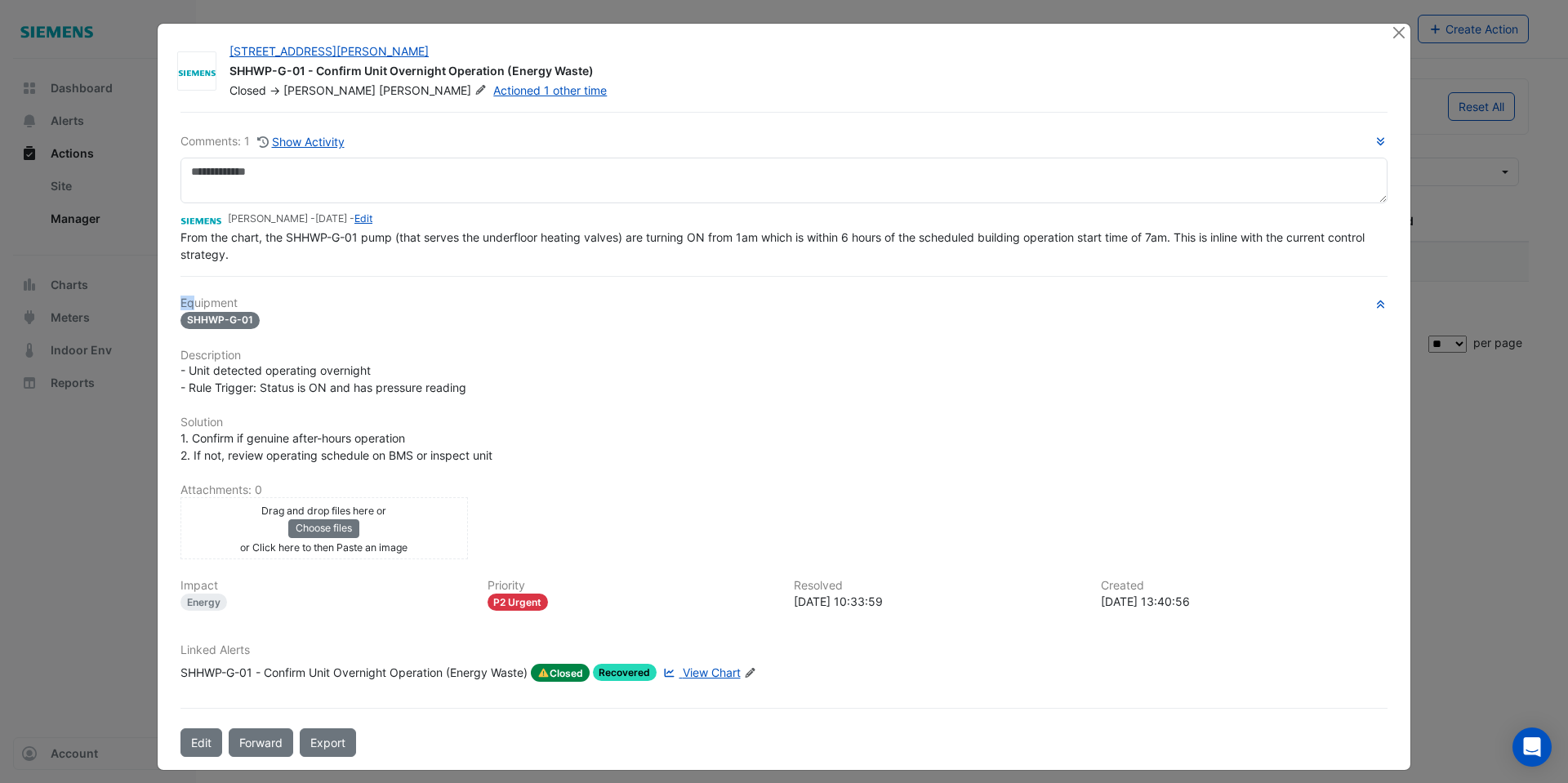
drag, startPoint x: 249, startPoint y: 290, endPoint x: 207, endPoint y: 277, distance: 44.0
click at [190, 281] on div "Comments: 1 Show Activity [PERSON_NAME] - [DATE] - Edit From the chart, the SHH…" at bounding box center [784, 434] width 1227 height 645
click at [241, 255] on div "From the chart, the SHHWP-G-01 pump (that serves the underfloor heating valves)…" at bounding box center [784, 245] width 1207 height 34
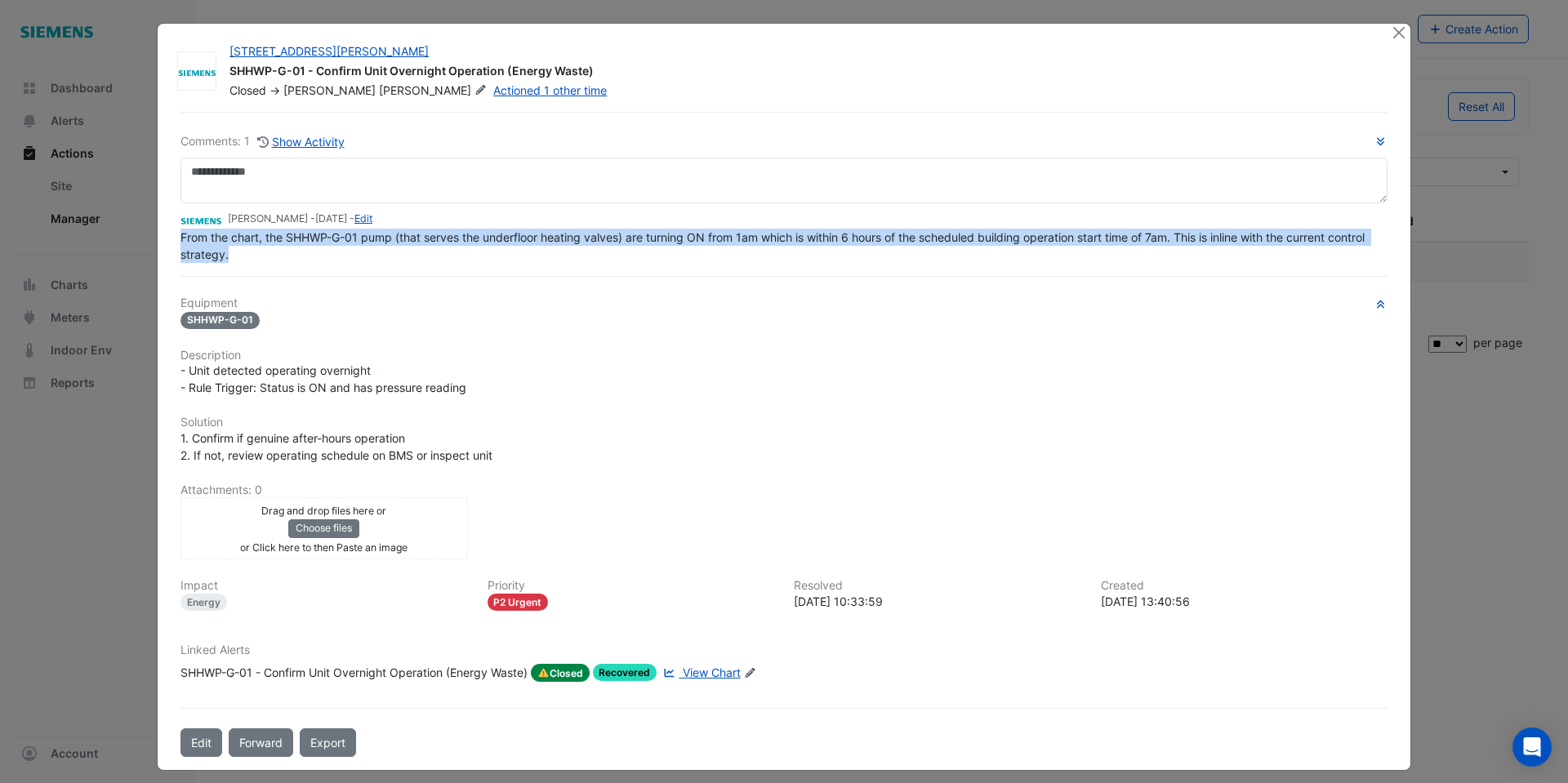
drag, startPoint x: 232, startPoint y: 256, endPoint x: 164, endPoint y: 236, distance: 70.9
click at [164, 236] on div "[STREET_ADDRESS][PERSON_NAME] SHHWP-G-01 - Confirm Unit Overnight Operation (En…" at bounding box center [784, 397] width 1253 height 746
copy span "From the chart, the SHHWP-G-01 pump (that serves the underfloor heating valves)…"
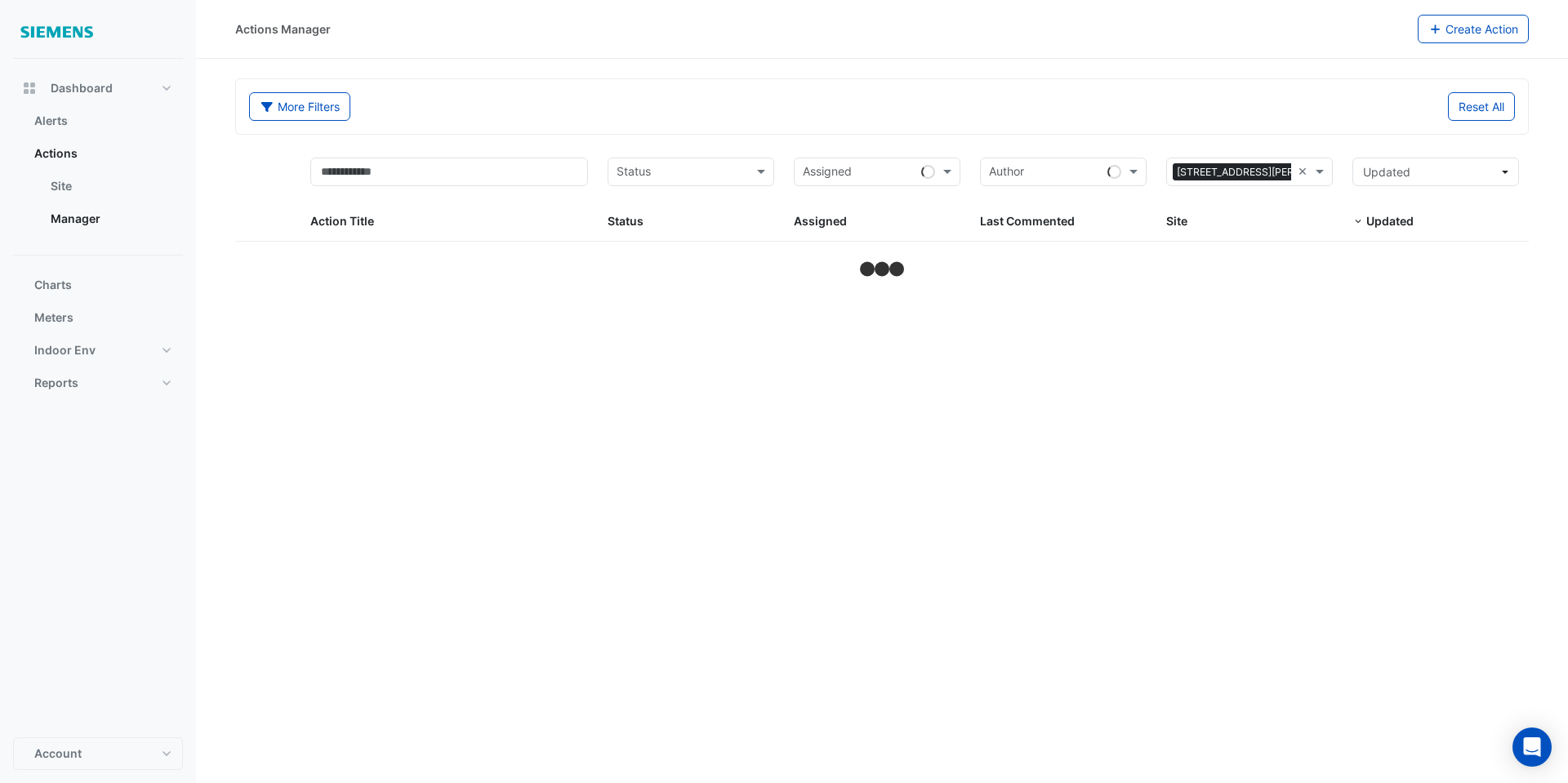
select select "**"
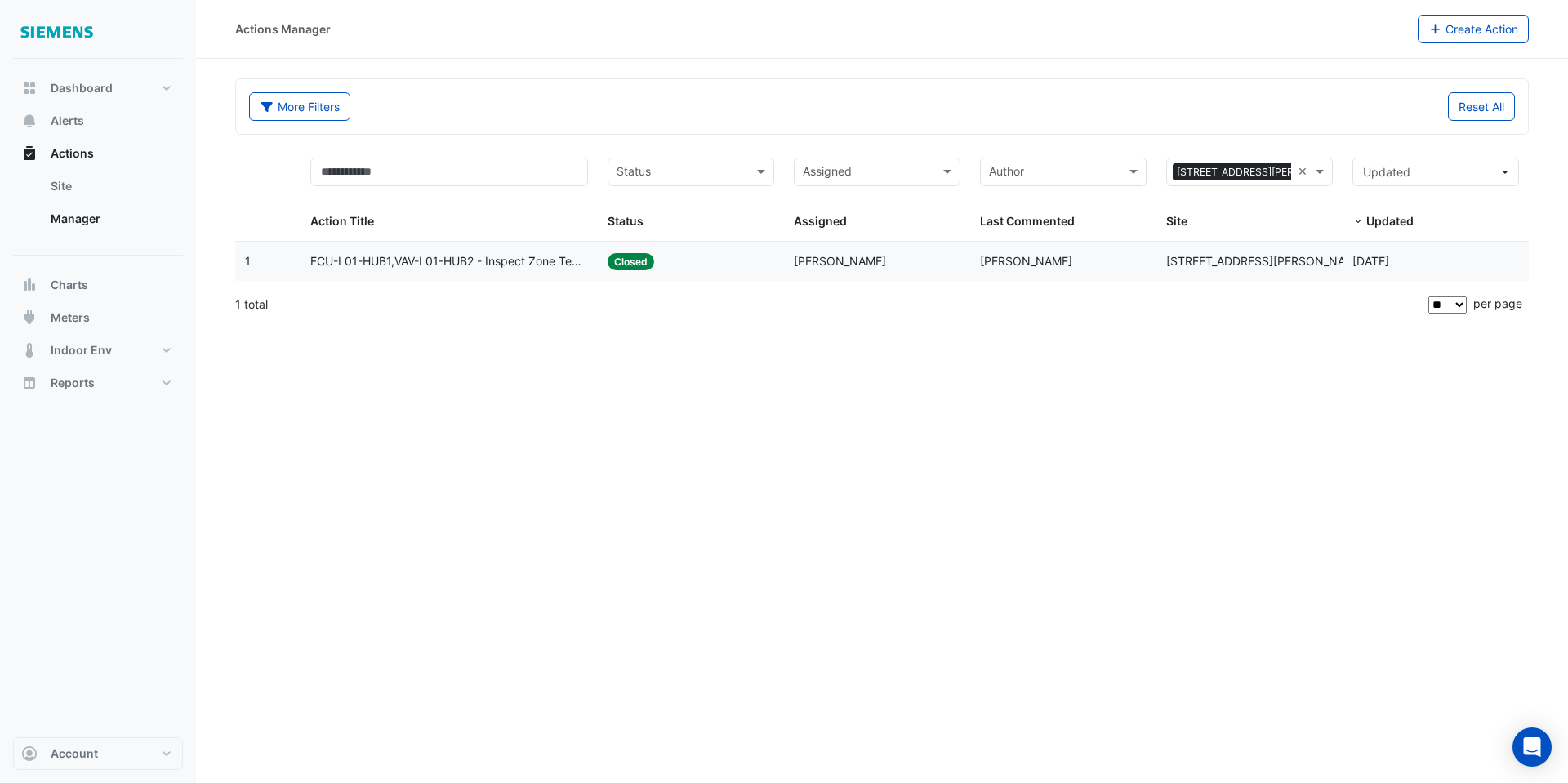
click at [485, 268] on span "FCU-L01-HUB1,VAV-L01-HUB2 - Inspect Zone Temp Broken Sensor" at bounding box center [449, 261] width 278 height 19
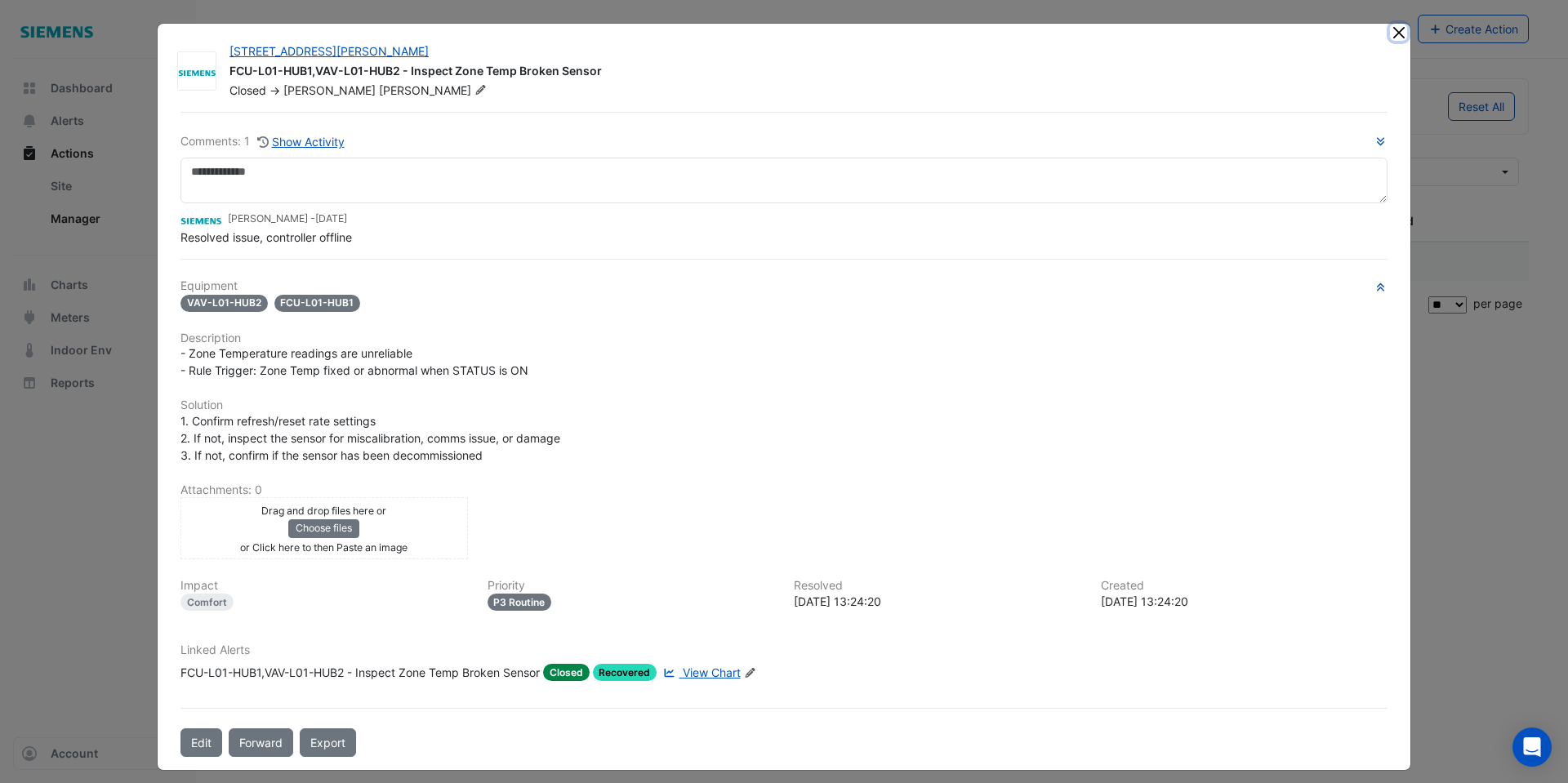
click at [1394, 30] on button "Close" at bounding box center [1397, 32] width 17 height 17
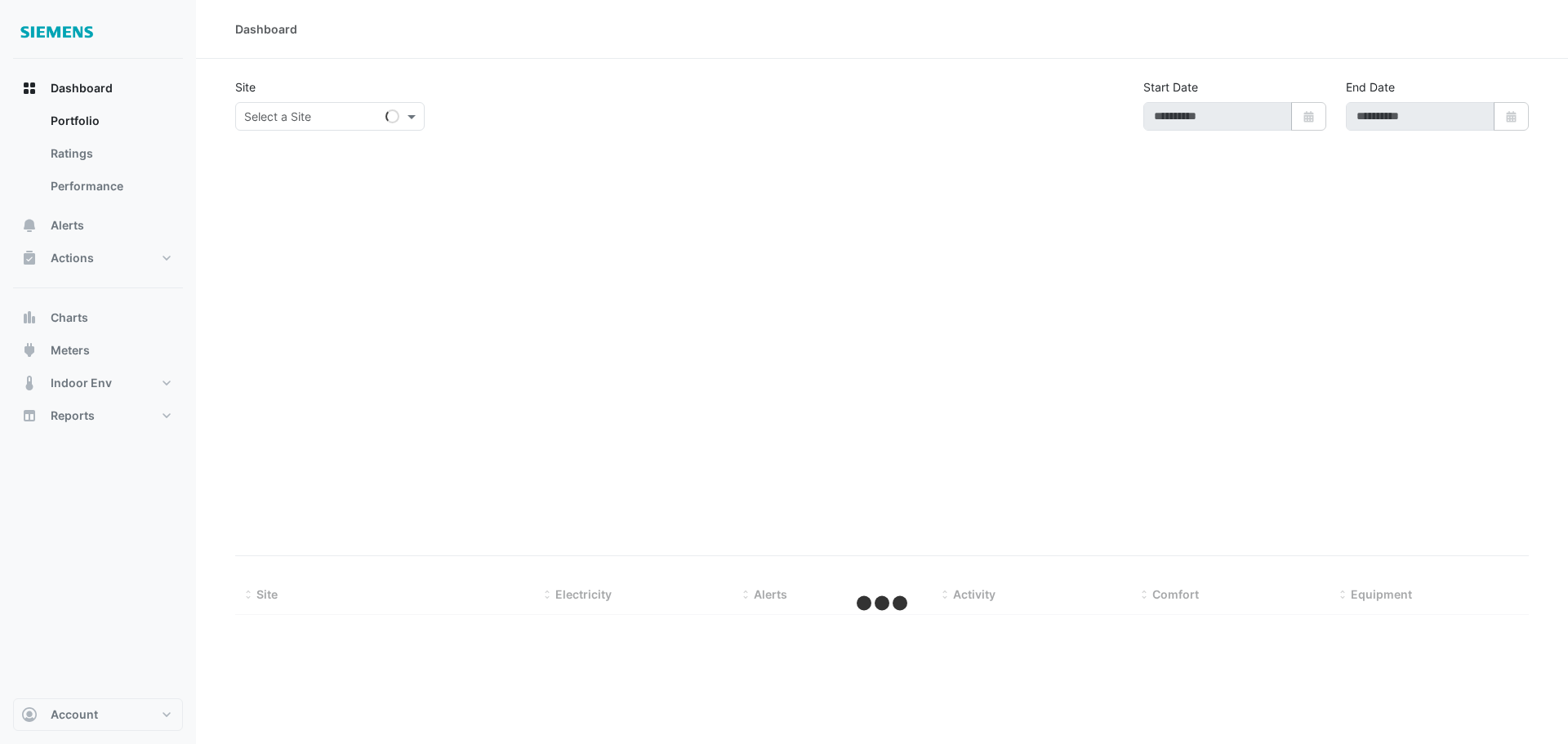
type input "**********"
select select "**"
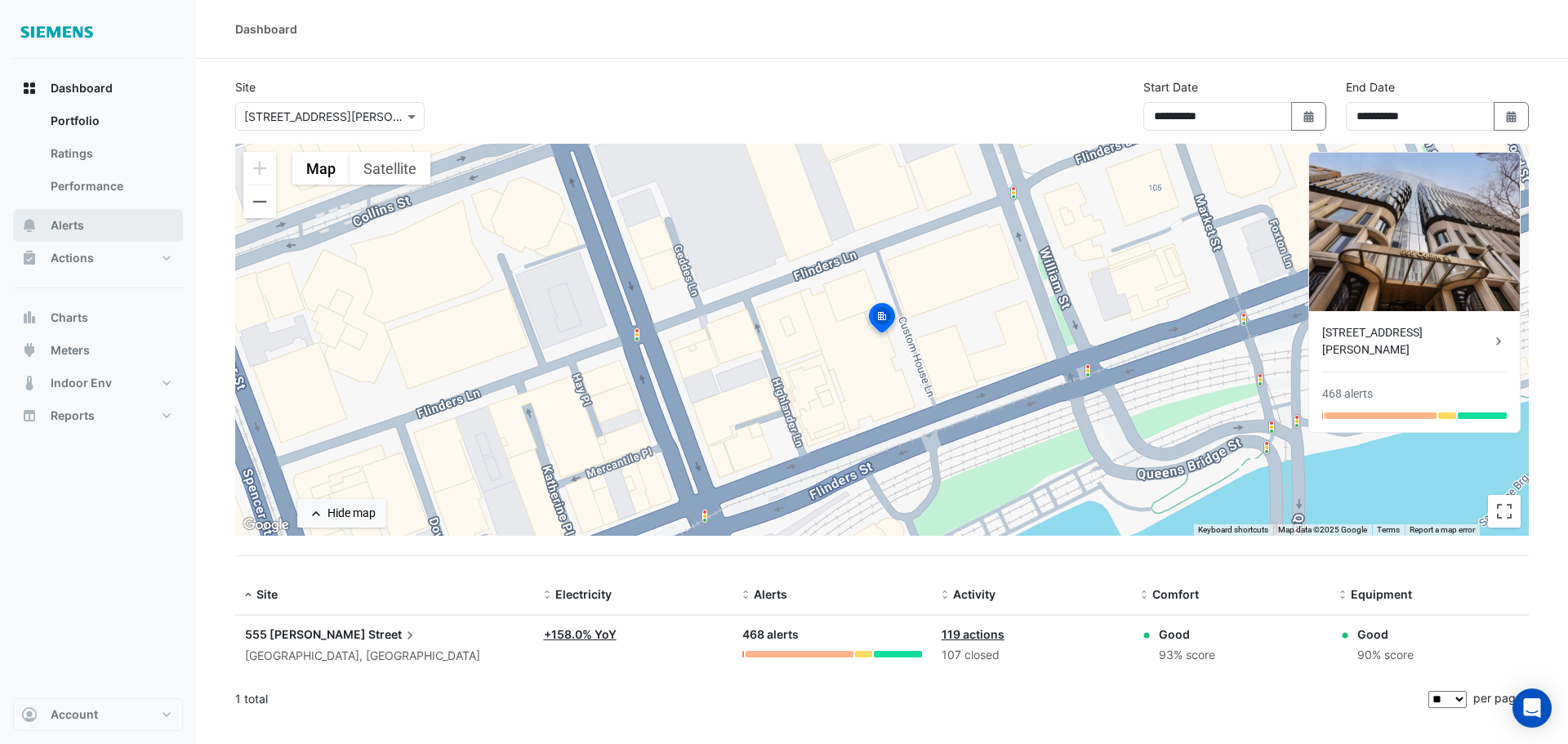
click at [92, 224] on button "Alerts" at bounding box center [98, 225] width 170 height 33
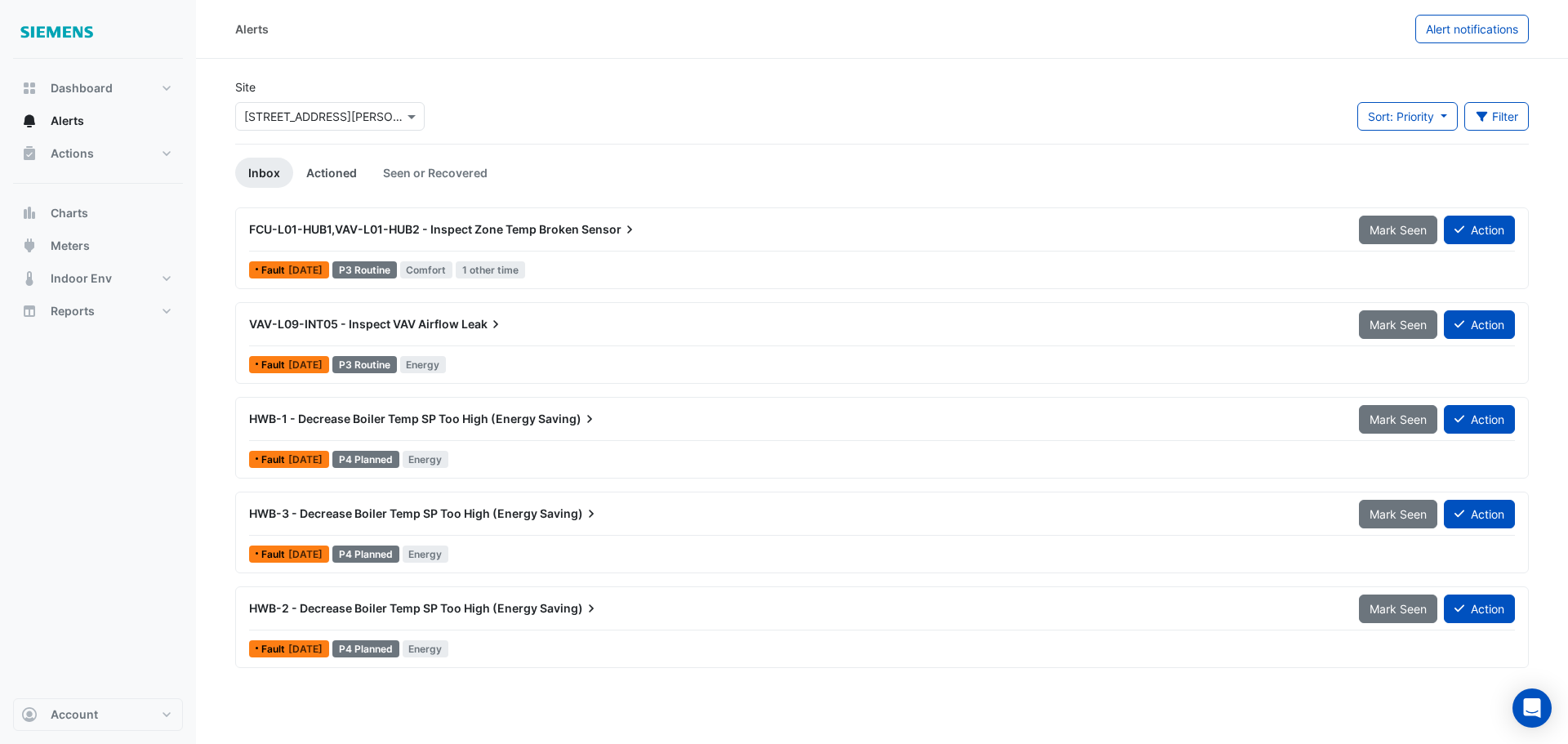
click at [347, 175] on link "Actioned" at bounding box center [331, 173] width 77 height 30
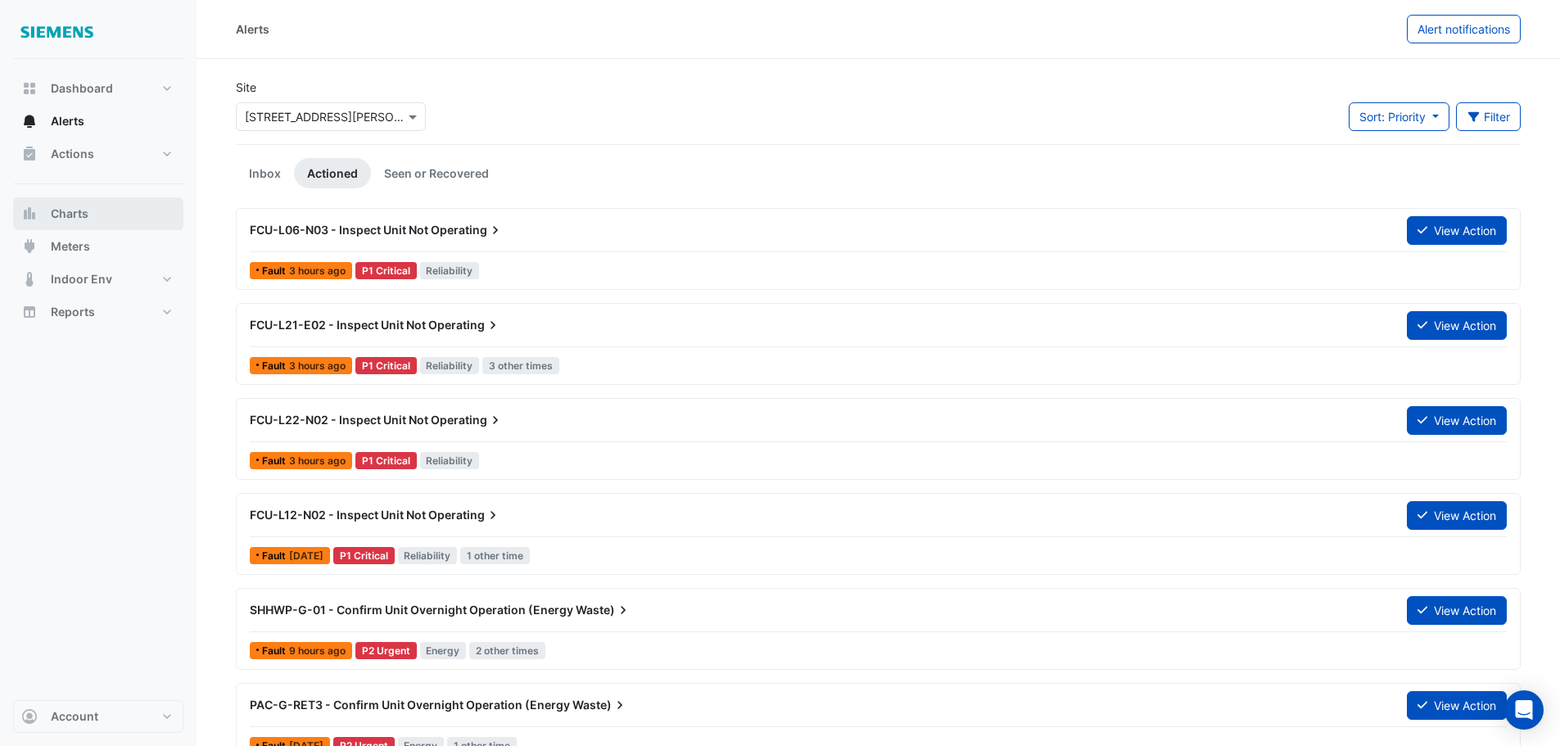
click at [84, 209] on span "Charts" at bounding box center [70, 214] width 38 height 16
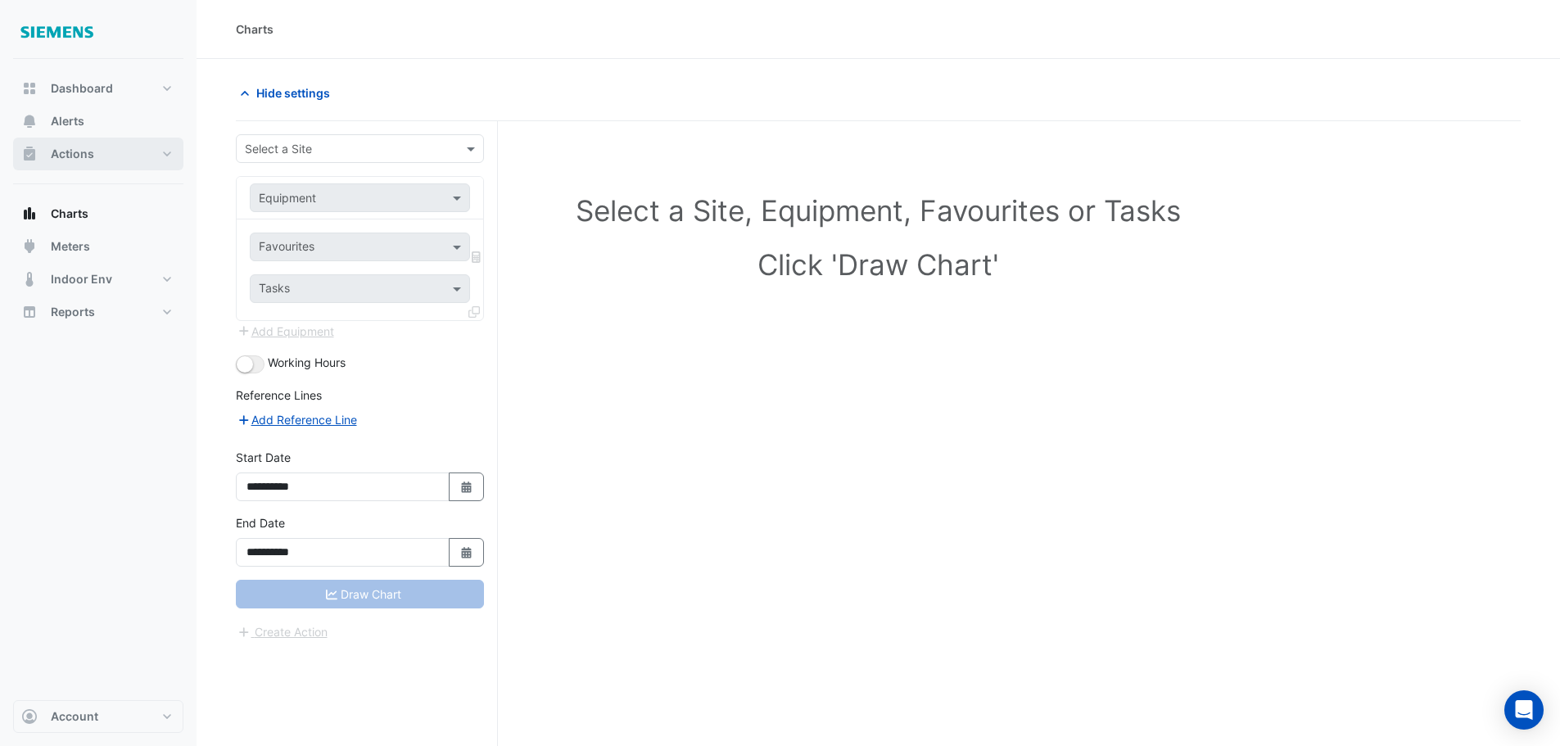
click at [75, 161] on span "Actions" at bounding box center [72, 154] width 43 height 16
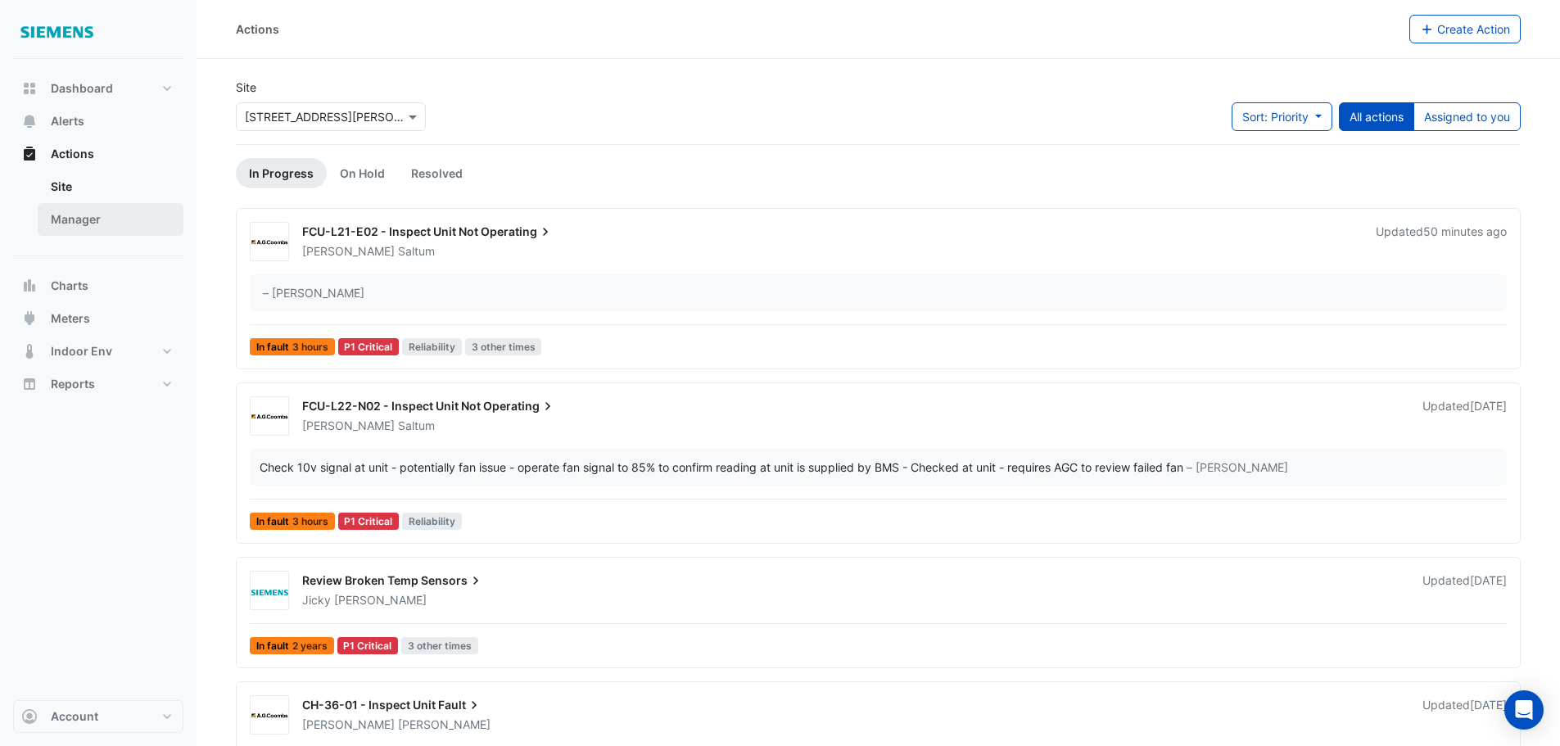
click at [97, 224] on link "Manager" at bounding box center [111, 219] width 146 height 33
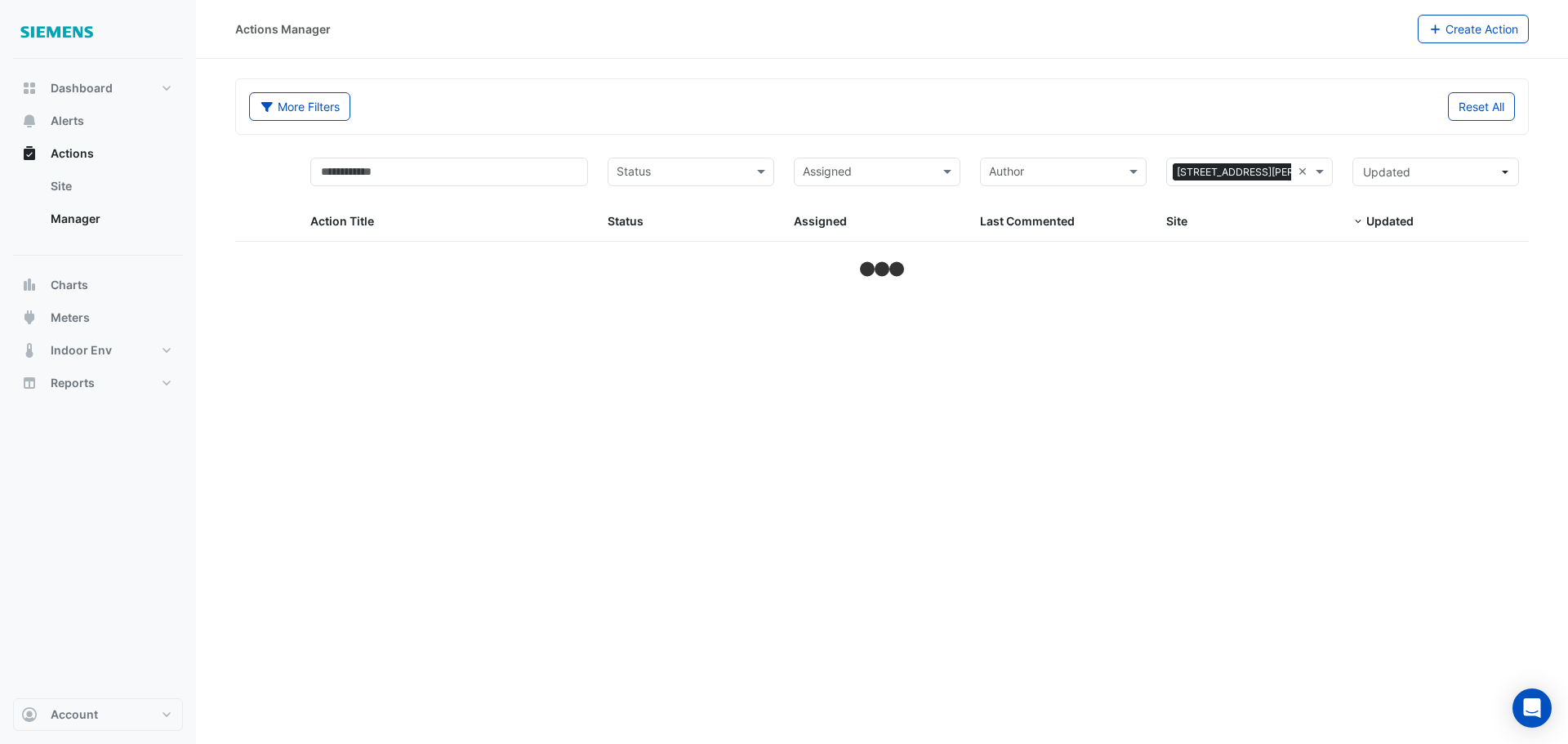
select select "**"
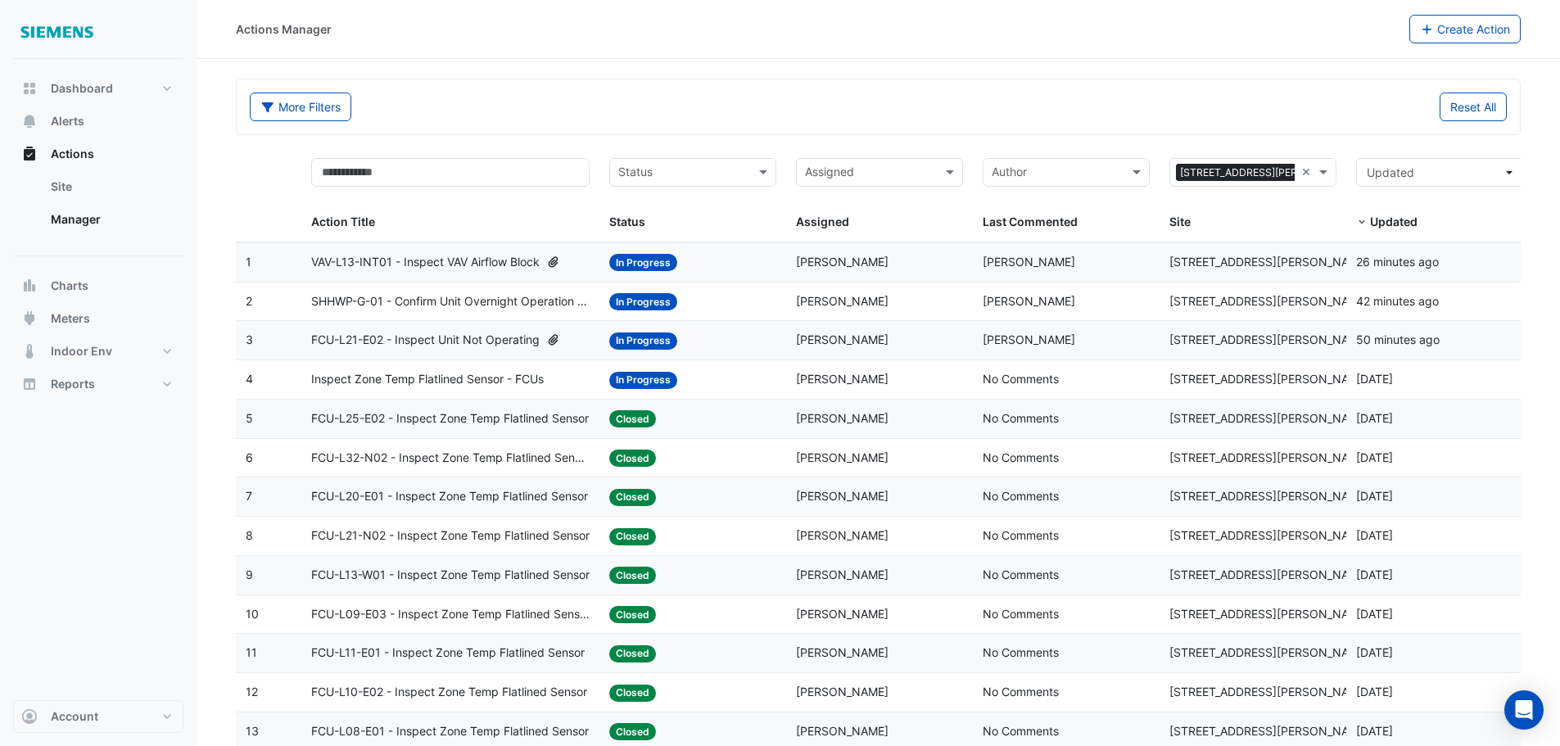
click at [473, 258] on span "VAV-L13-INT01 - Inspect VAV Airflow Block" at bounding box center [425, 262] width 228 height 19
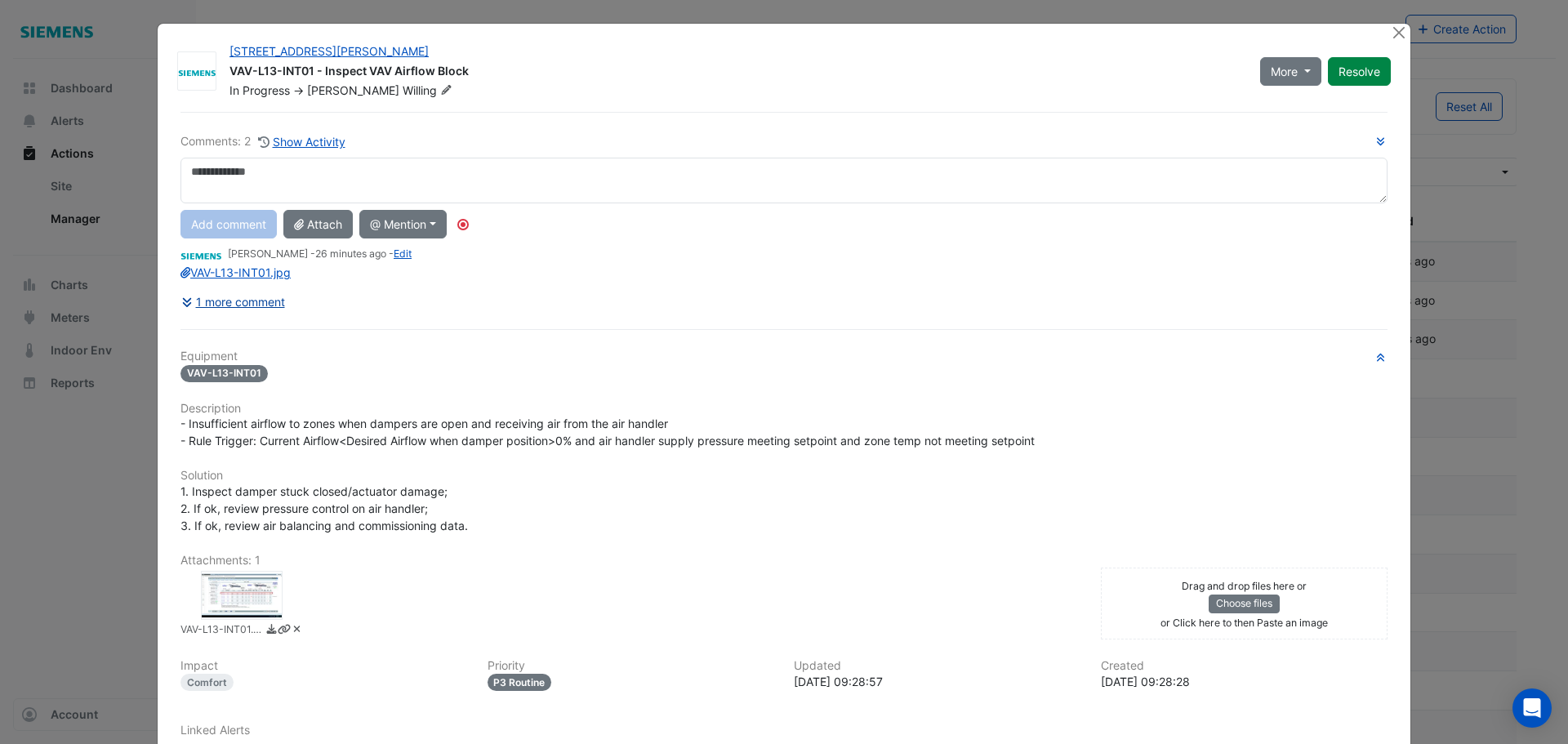
click at [222, 308] on button "1 more comment" at bounding box center [233, 301] width 106 height 29
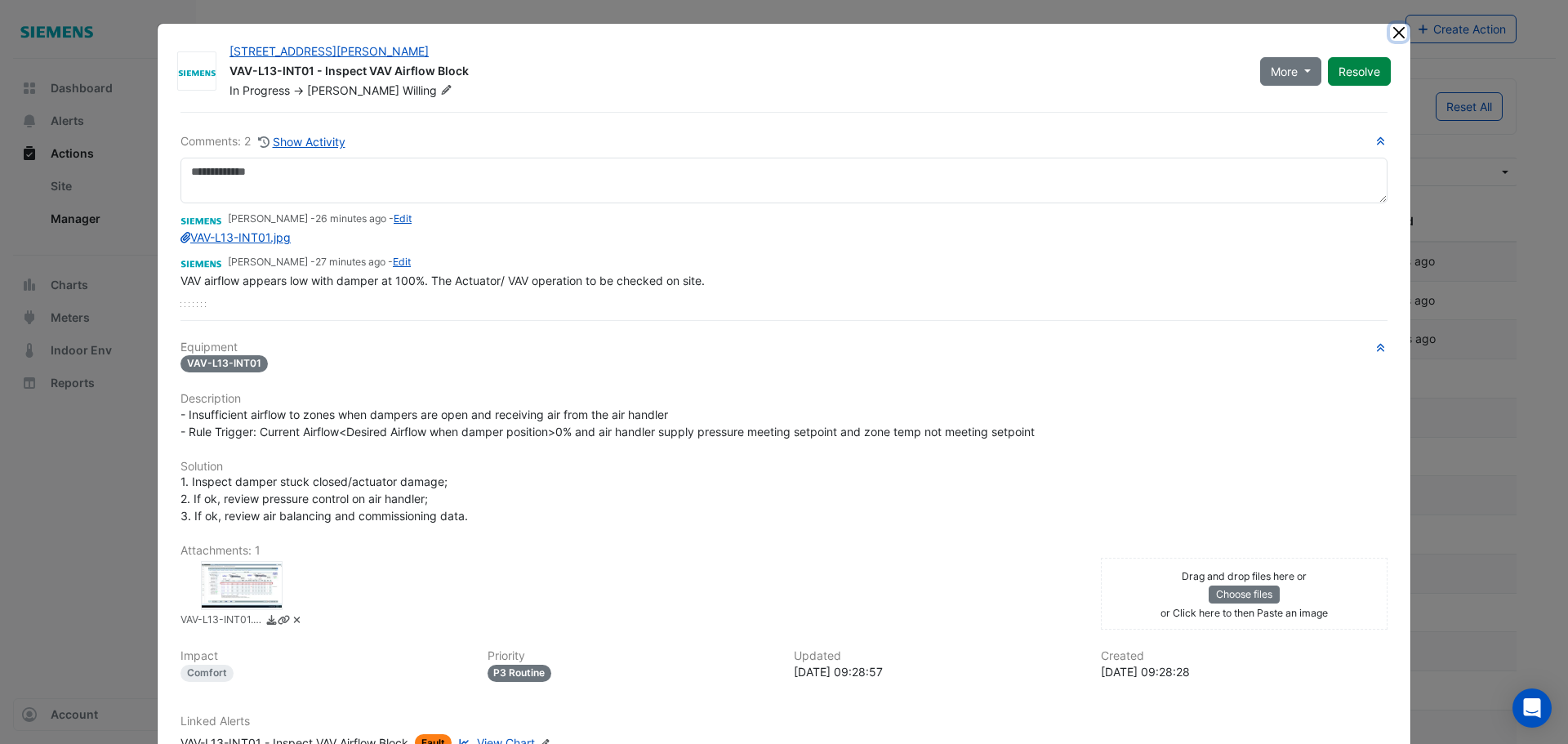
click at [1395, 30] on button "Close" at bounding box center [1397, 32] width 17 height 17
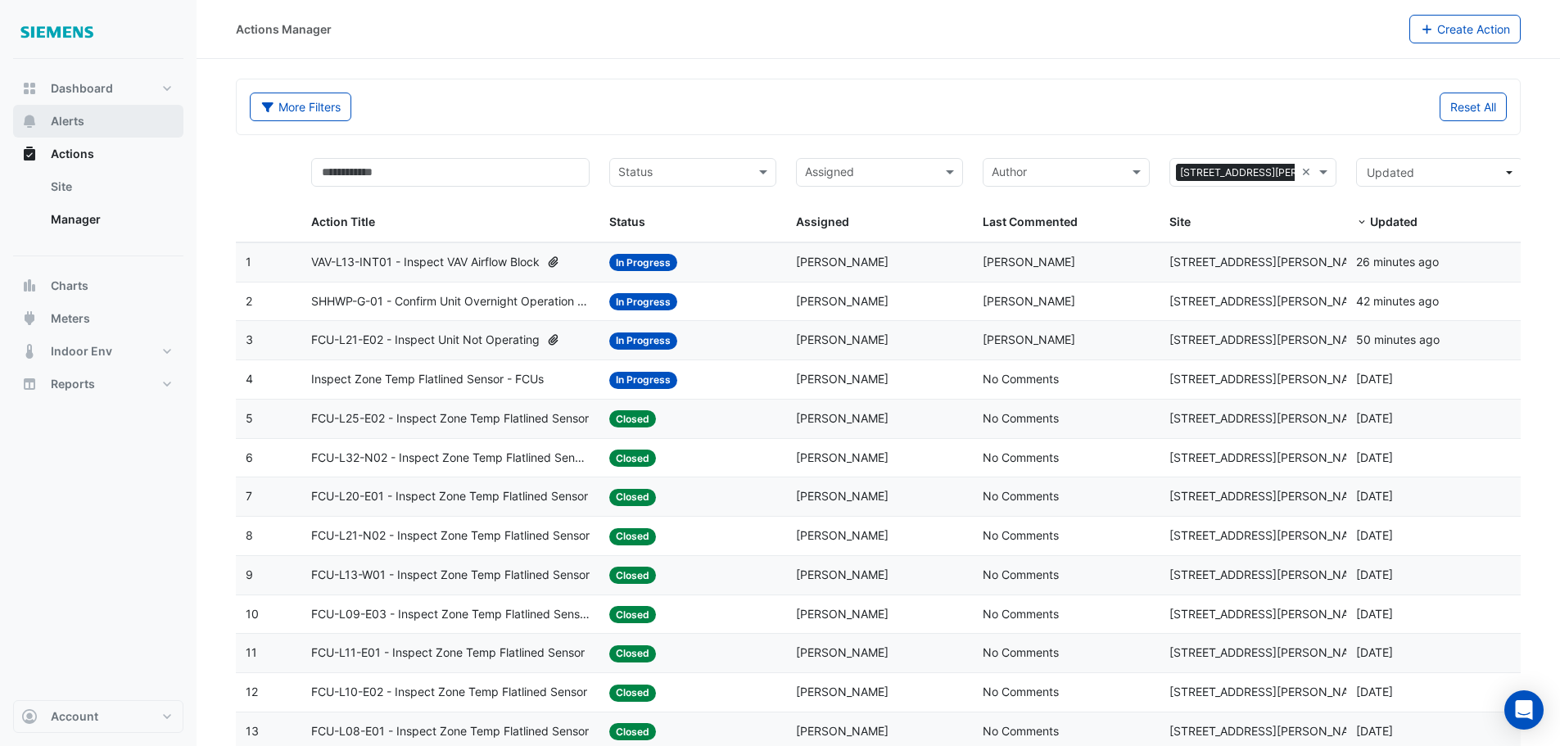
click at [82, 131] on button "Alerts" at bounding box center [98, 121] width 170 height 33
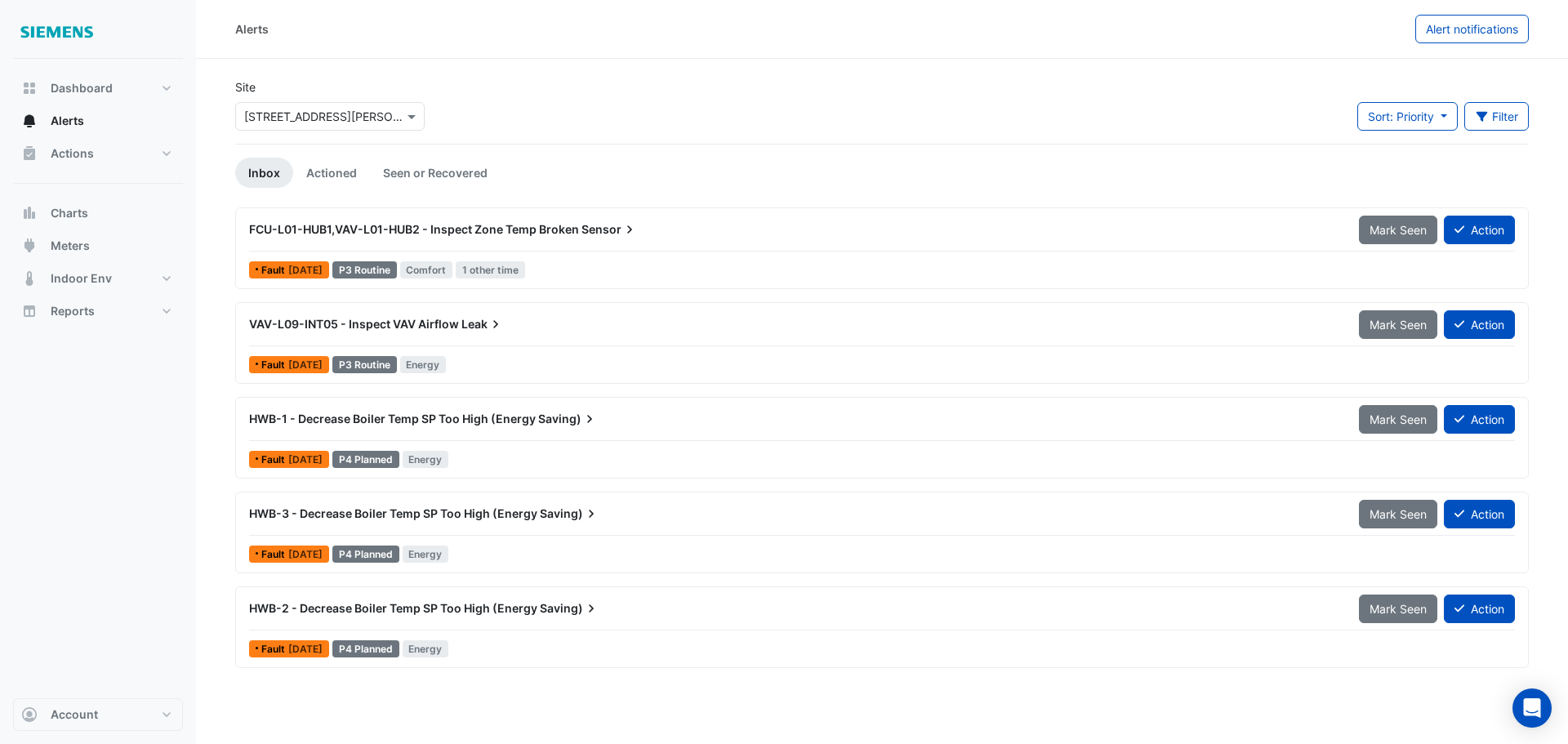
click at [552, 224] on span "FCU-L01-HUB1,VAV-L01-HUB2 - Inspect Zone Temp Broken" at bounding box center [414, 229] width 330 height 14
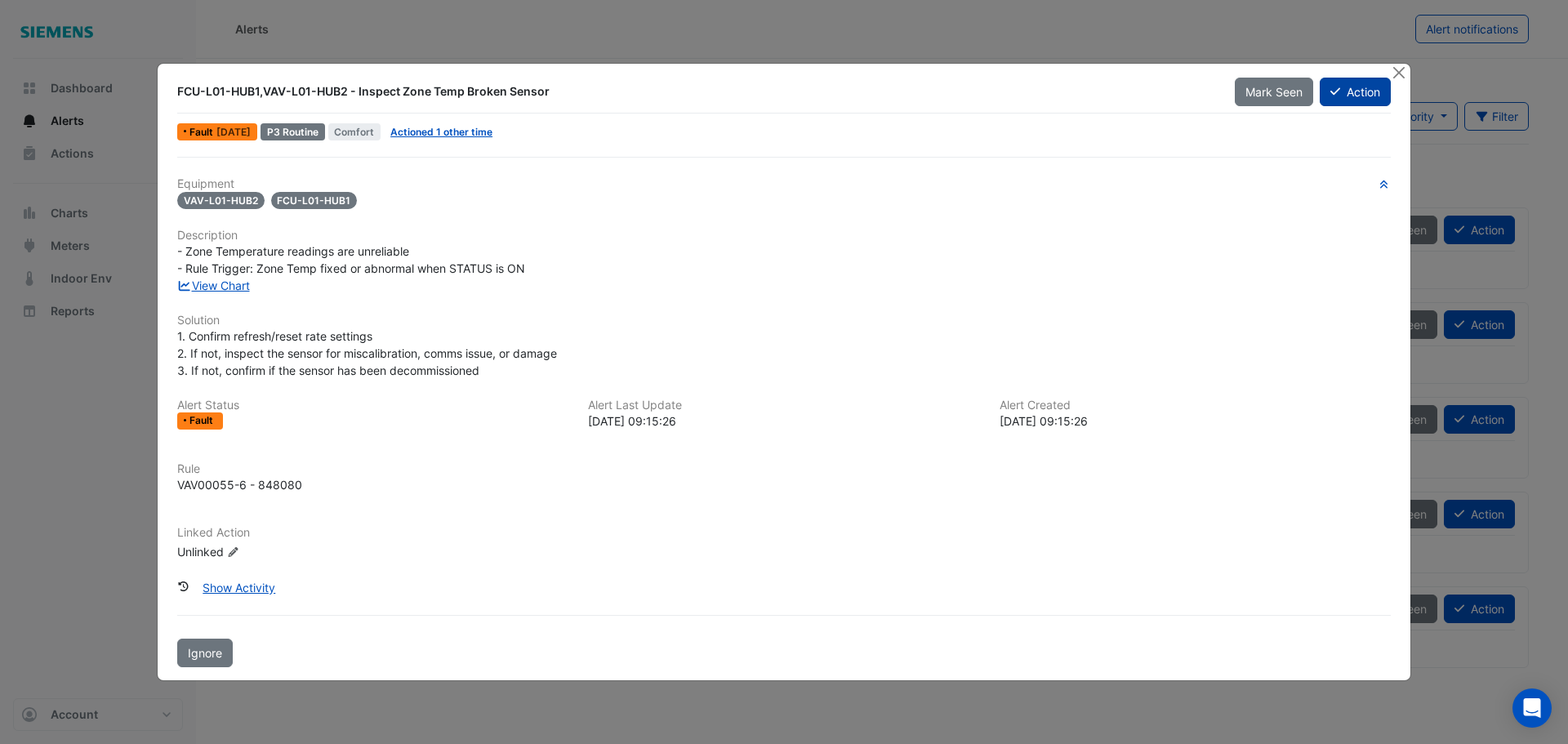
click at [1354, 93] on button "Action" at bounding box center [1355, 92] width 71 height 29
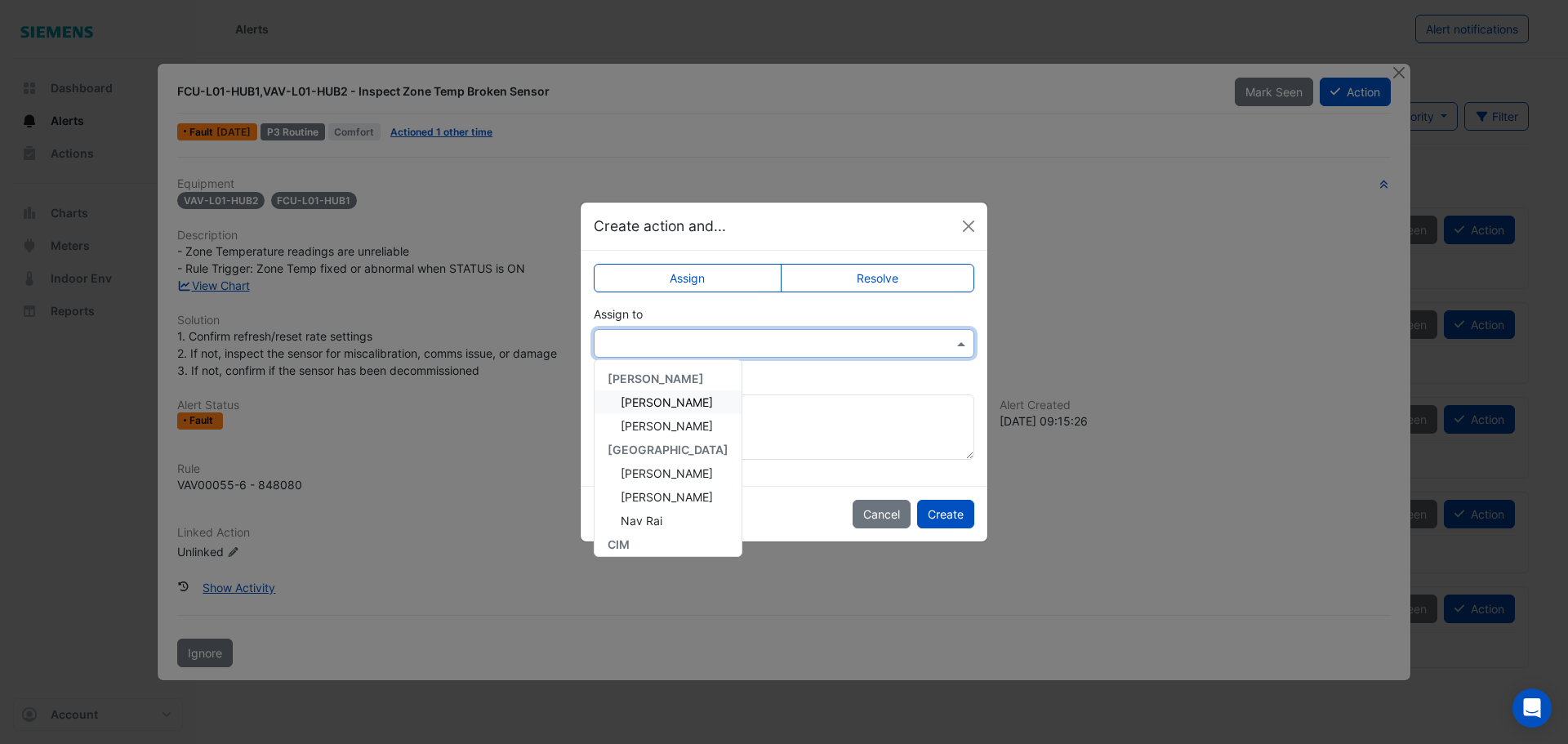
click at [956, 348] on span at bounding box center [963, 343] width 20 height 17
click at [679, 481] on span "Jason Willing" at bounding box center [666, 482] width 93 height 14
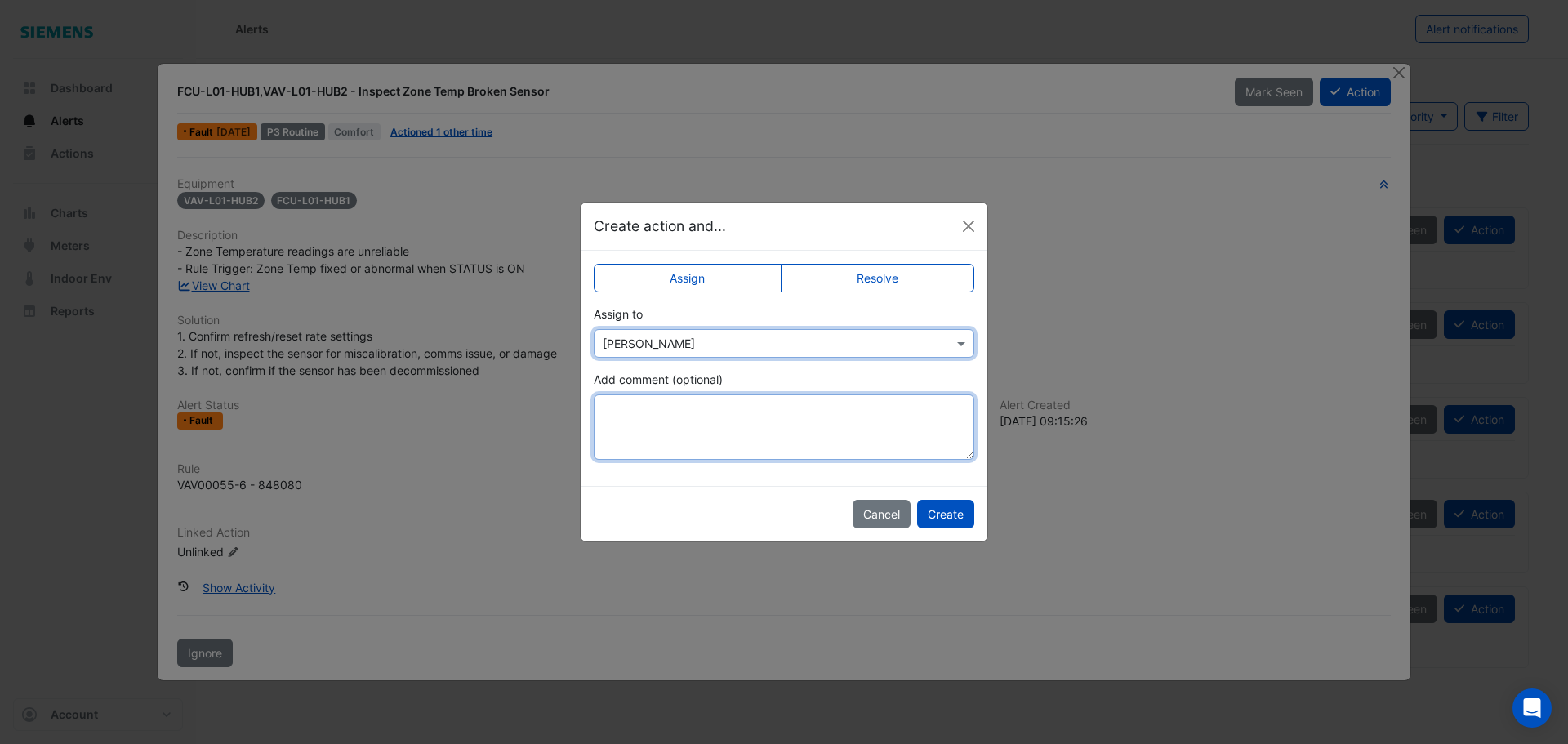
click at [741, 415] on textarea "Add comment (optional)" at bounding box center [784, 426] width 381 height 65
type textarea "*"
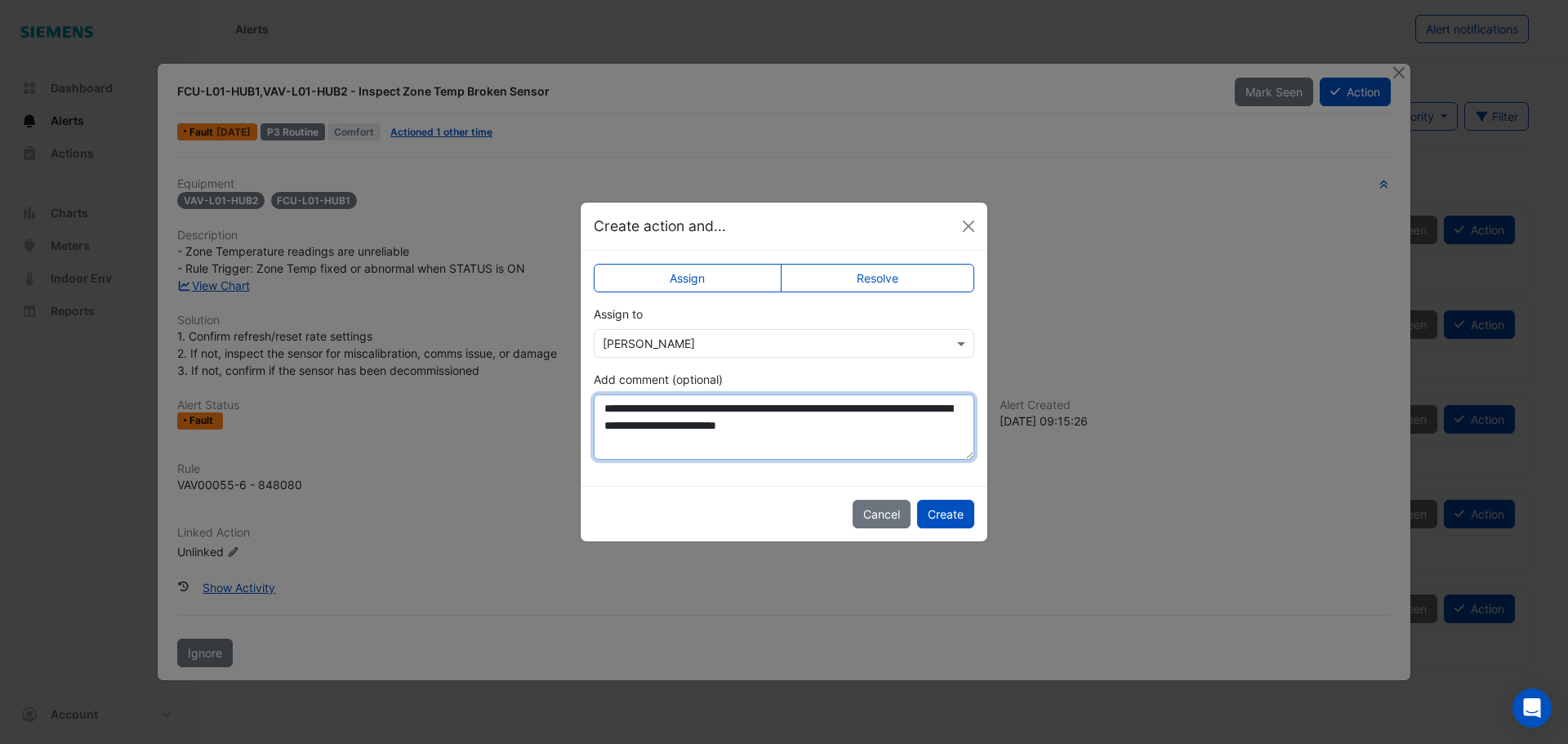
drag, startPoint x: 634, startPoint y: 426, endPoint x: 895, endPoint y: 412, distance: 261.4
click at [895, 412] on textarea "**********" at bounding box center [784, 426] width 381 height 65
click at [603, 408] on textarea "**********" at bounding box center [784, 426] width 381 height 65
paste textarea "**********"
type textarea "**********"
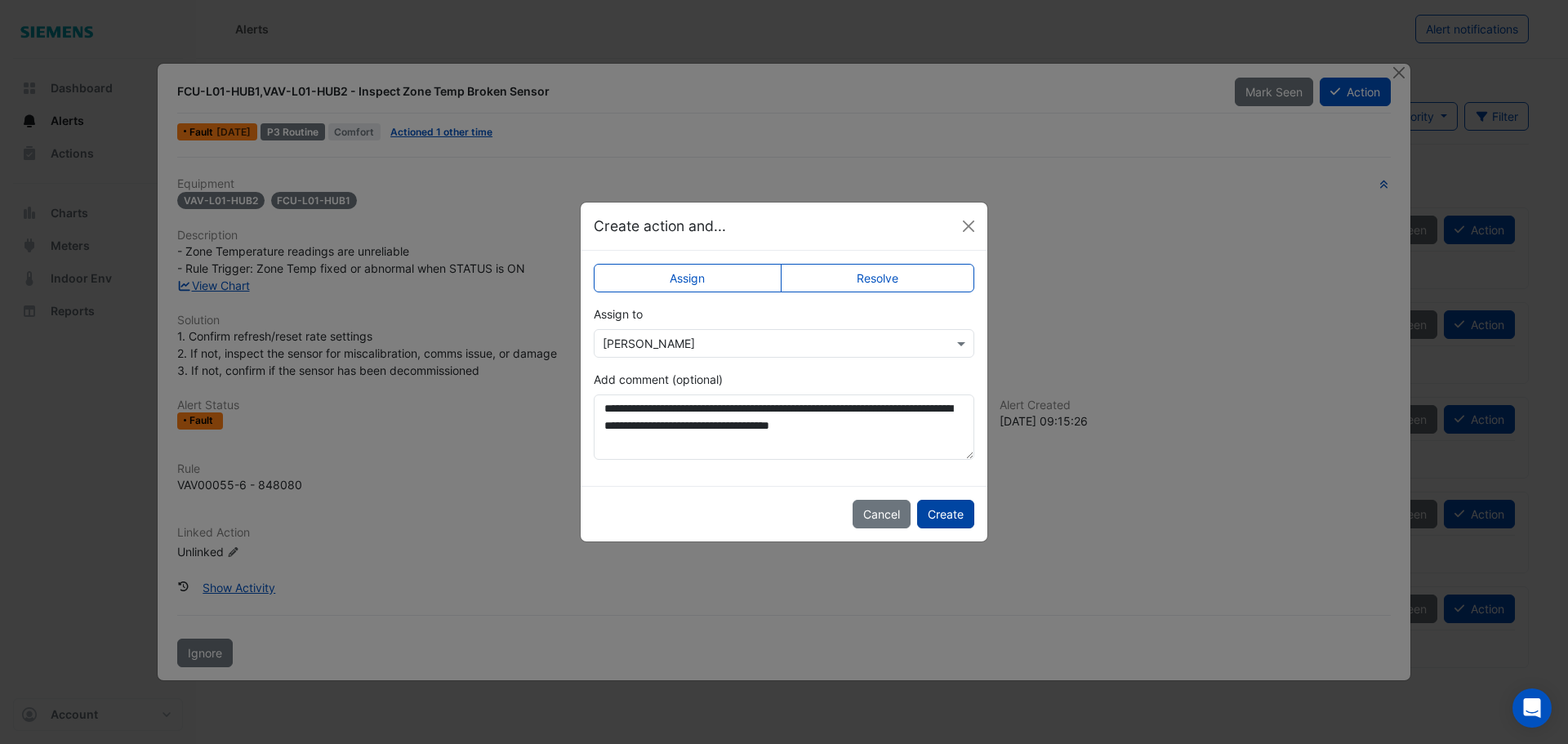
click at [952, 516] on button "Create" at bounding box center [945, 514] width 57 height 29
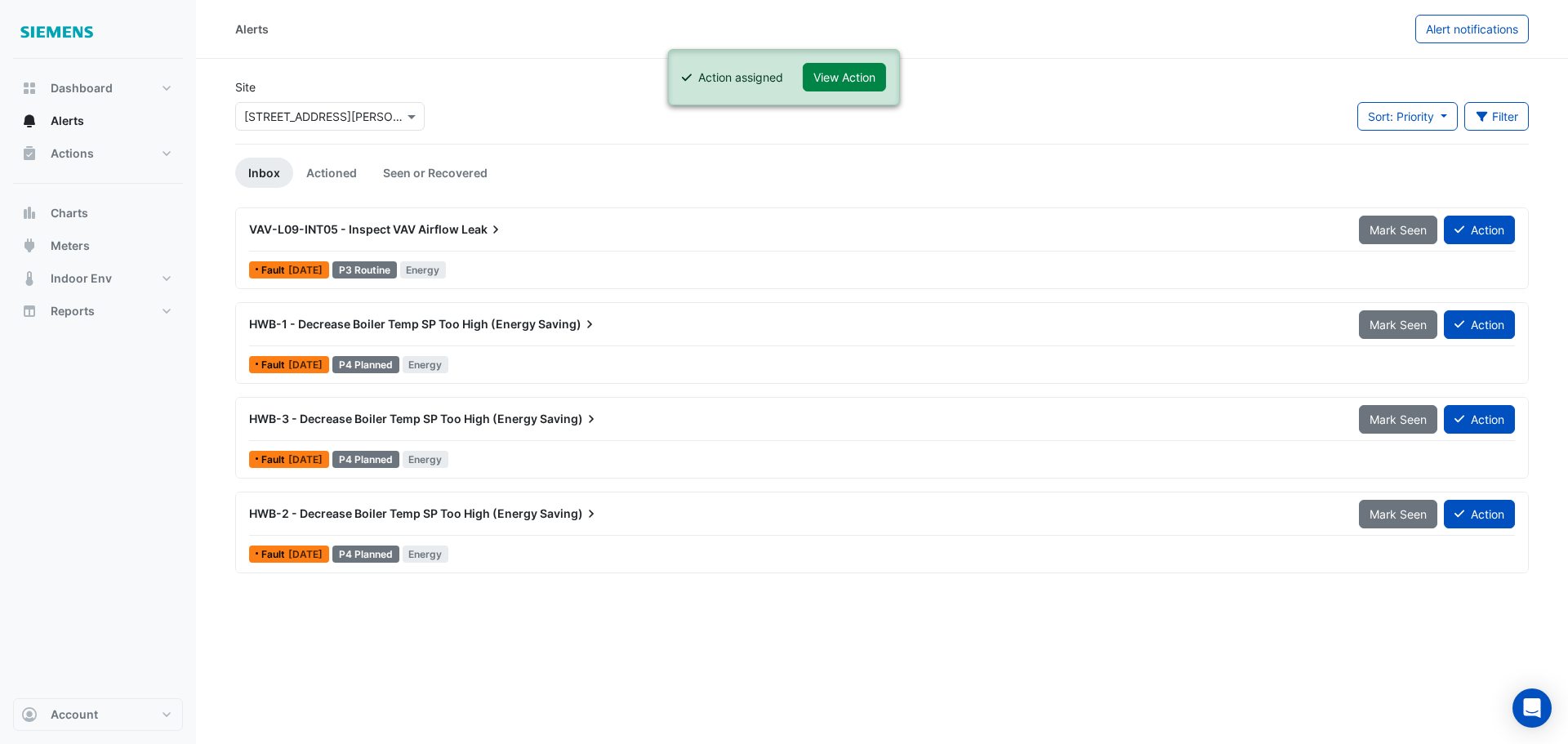
click at [430, 227] on span "VAV-L09-INT05 - Inspect VAV Airflow" at bounding box center [354, 229] width 209 height 14
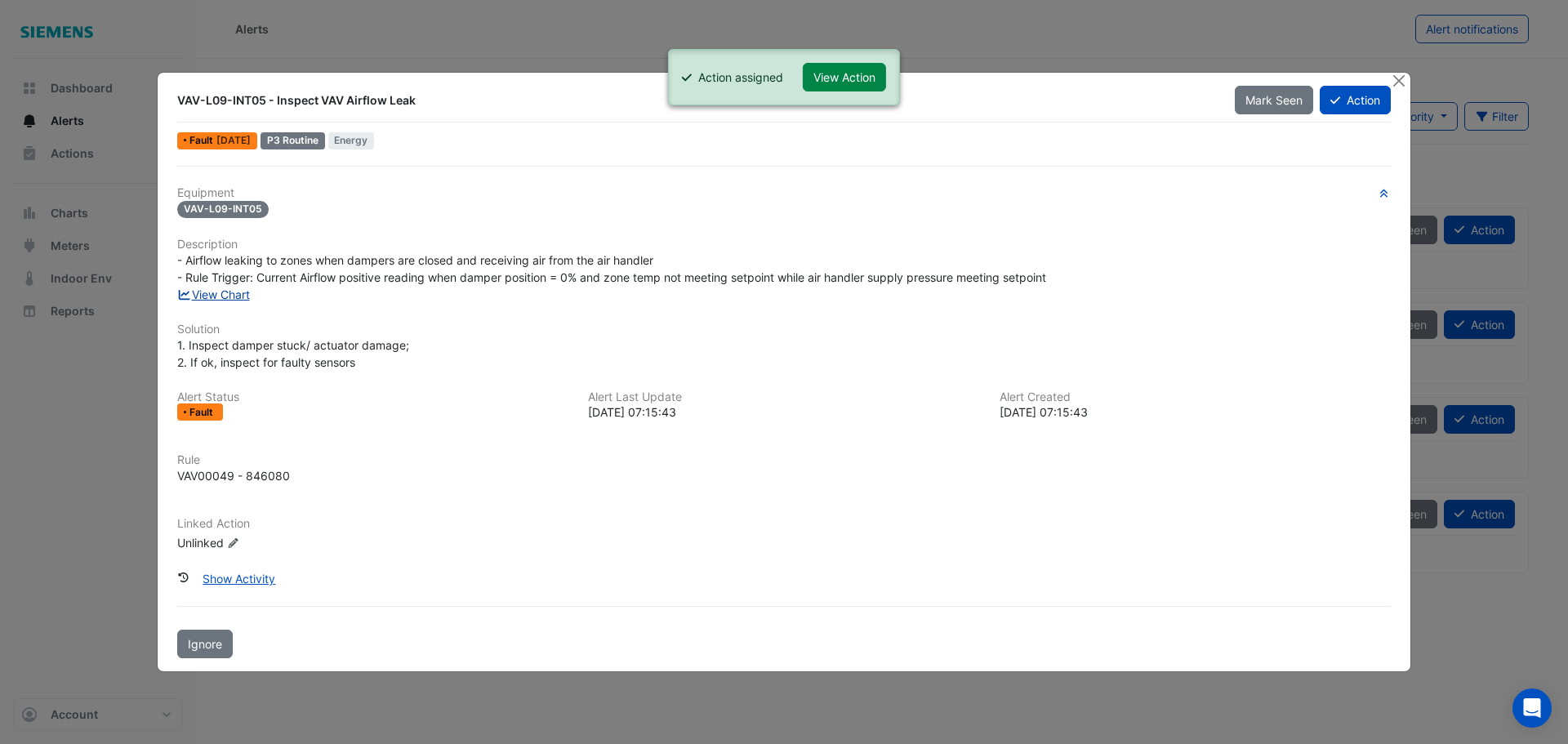
click at [227, 299] on link "View Chart" at bounding box center [213, 294] width 73 height 14
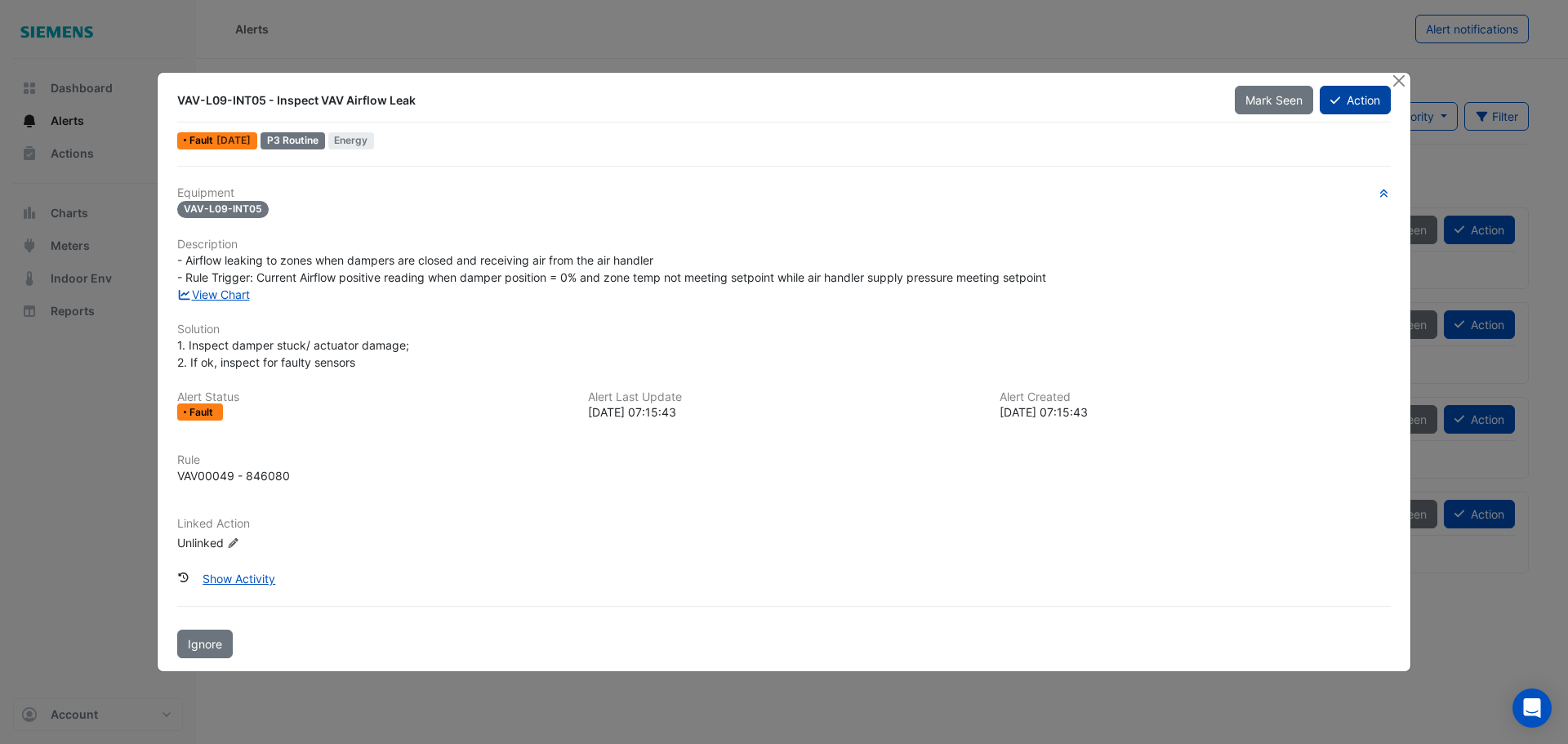
click at [1350, 103] on button "Action" at bounding box center [1355, 100] width 71 height 29
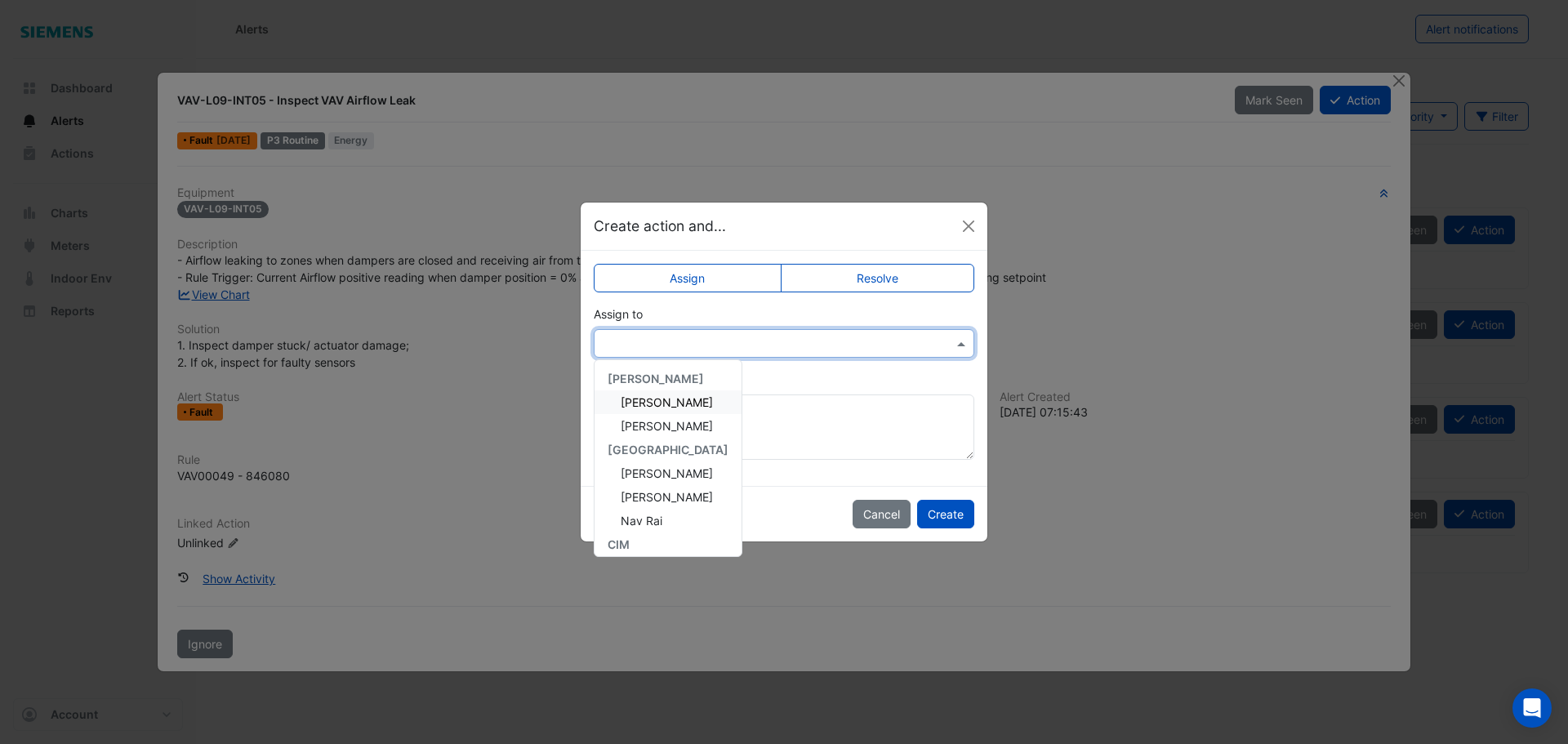
click at [955, 342] on span at bounding box center [963, 343] width 20 height 17
click at [705, 507] on div "Jason Willing" at bounding box center [667, 510] width 147 height 24
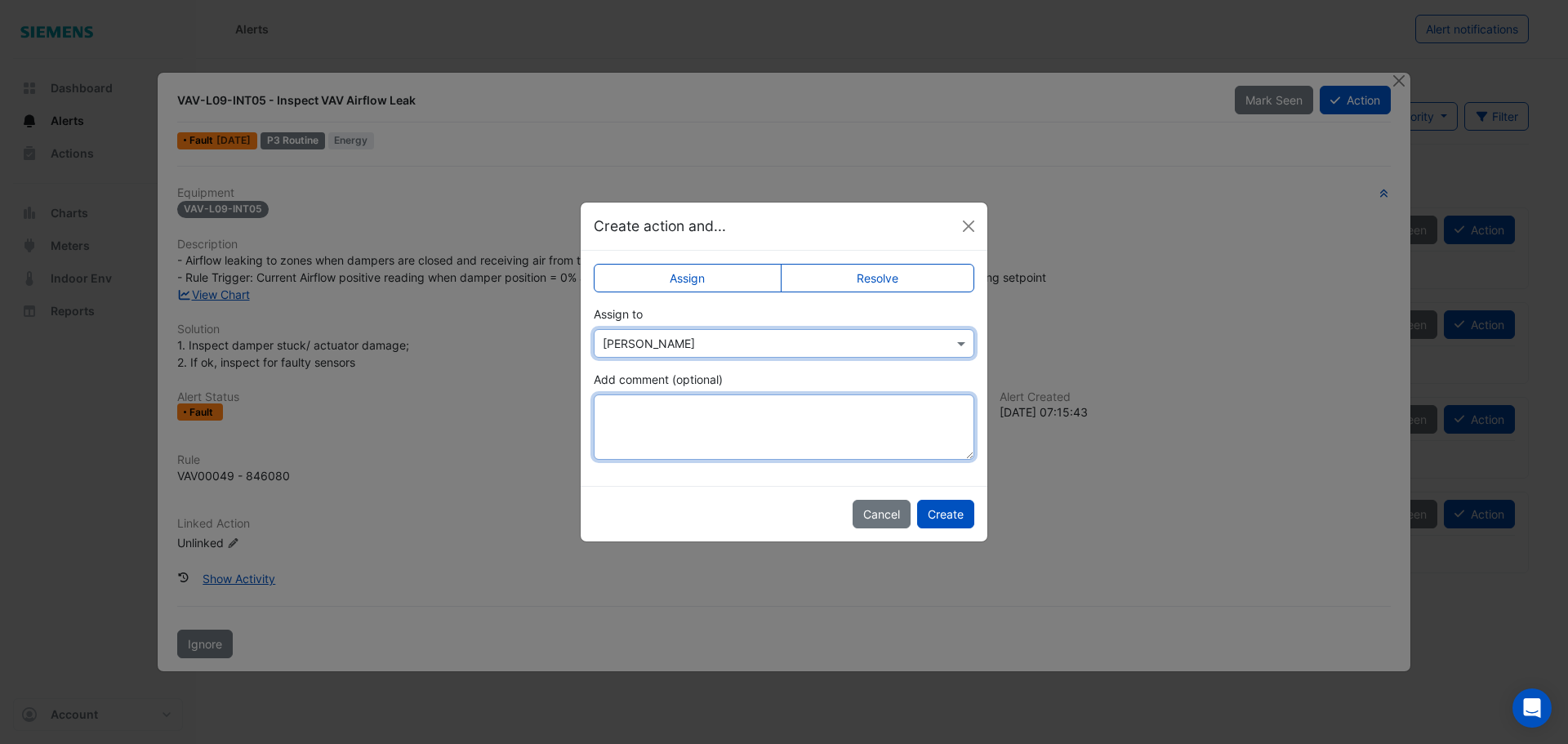
click at [689, 417] on textarea "Add comment (optional)" at bounding box center [784, 426] width 381 height 65
type textarea "*"
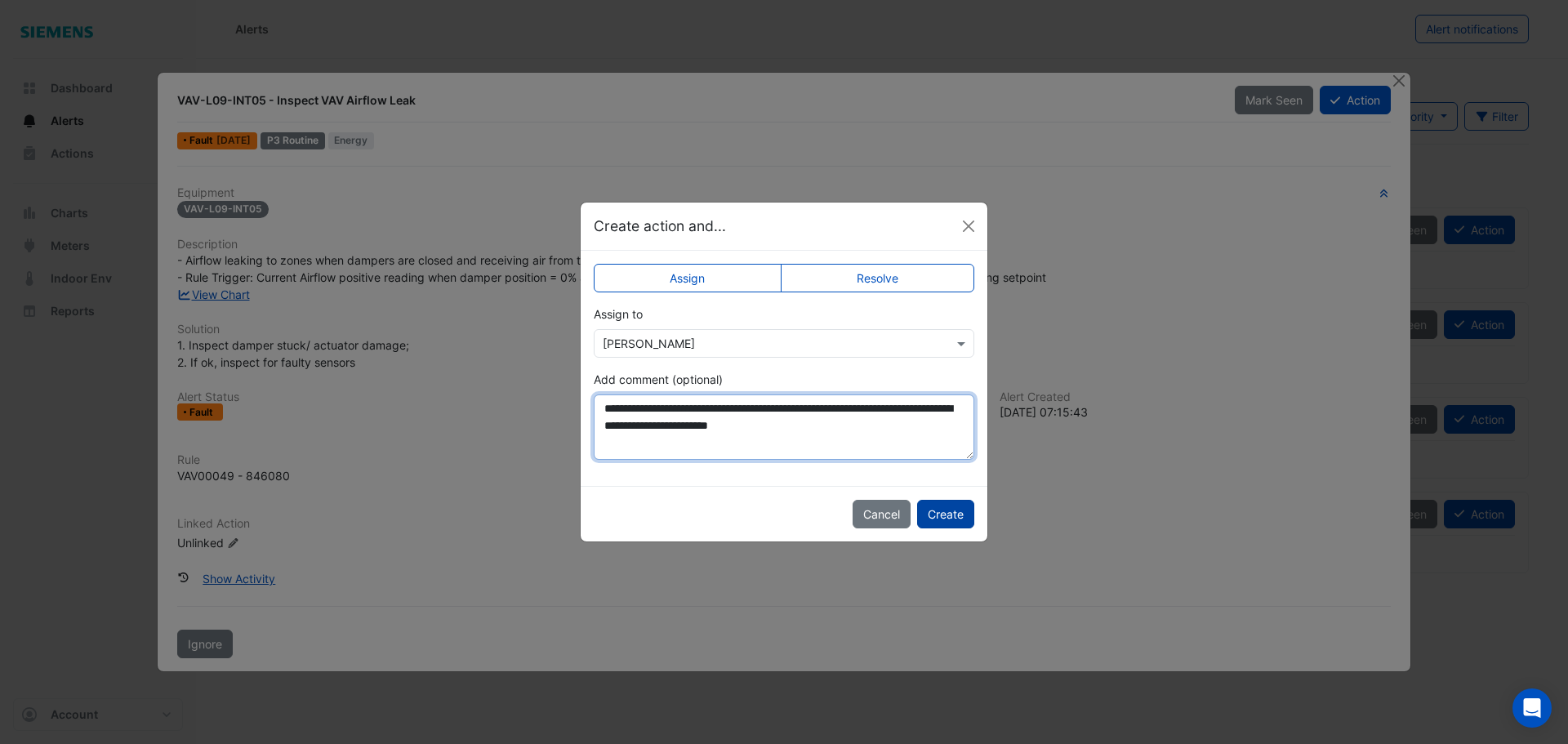
type textarea "**********"
click at [957, 516] on button "Create" at bounding box center [945, 514] width 57 height 29
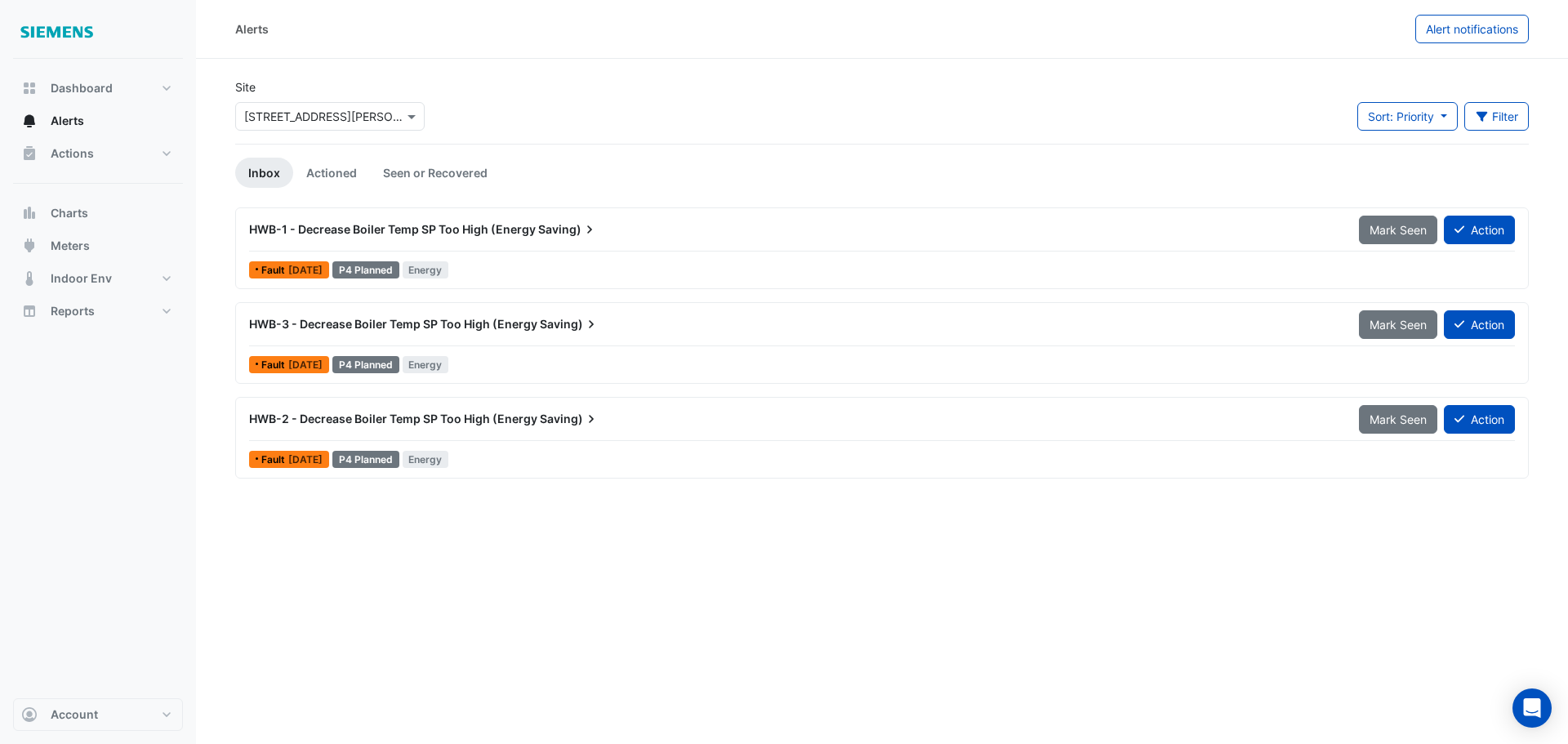
click at [491, 231] on span "HWB-1 - Decrease Boiler Temp SP Too High (Energy" at bounding box center [392, 229] width 286 height 14
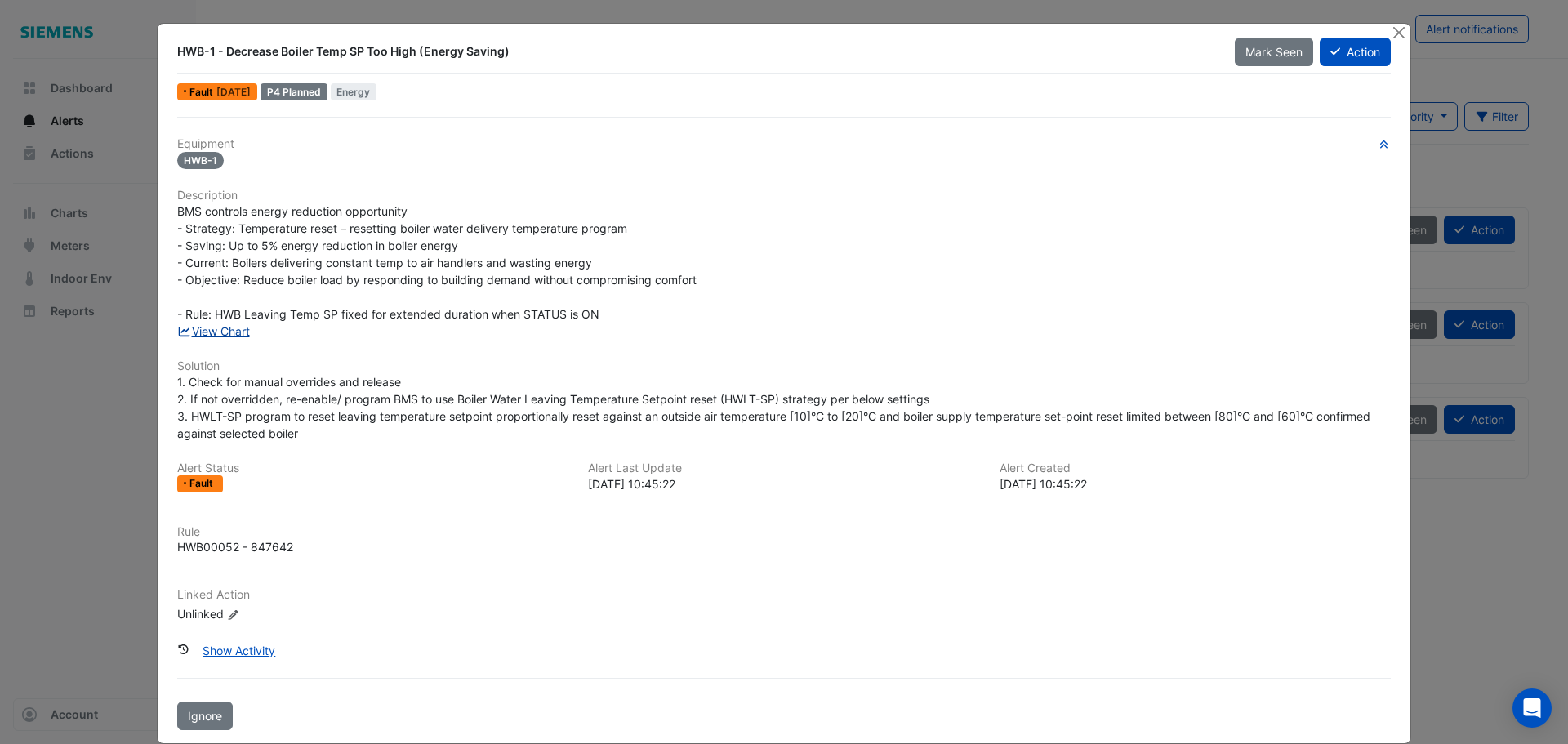
click at [231, 330] on link "View Chart" at bounding box center [213, 331] width 73 height 14
click at [1392, 30] on button "Close" at bounding box center [1397, 32] width 17 height 17
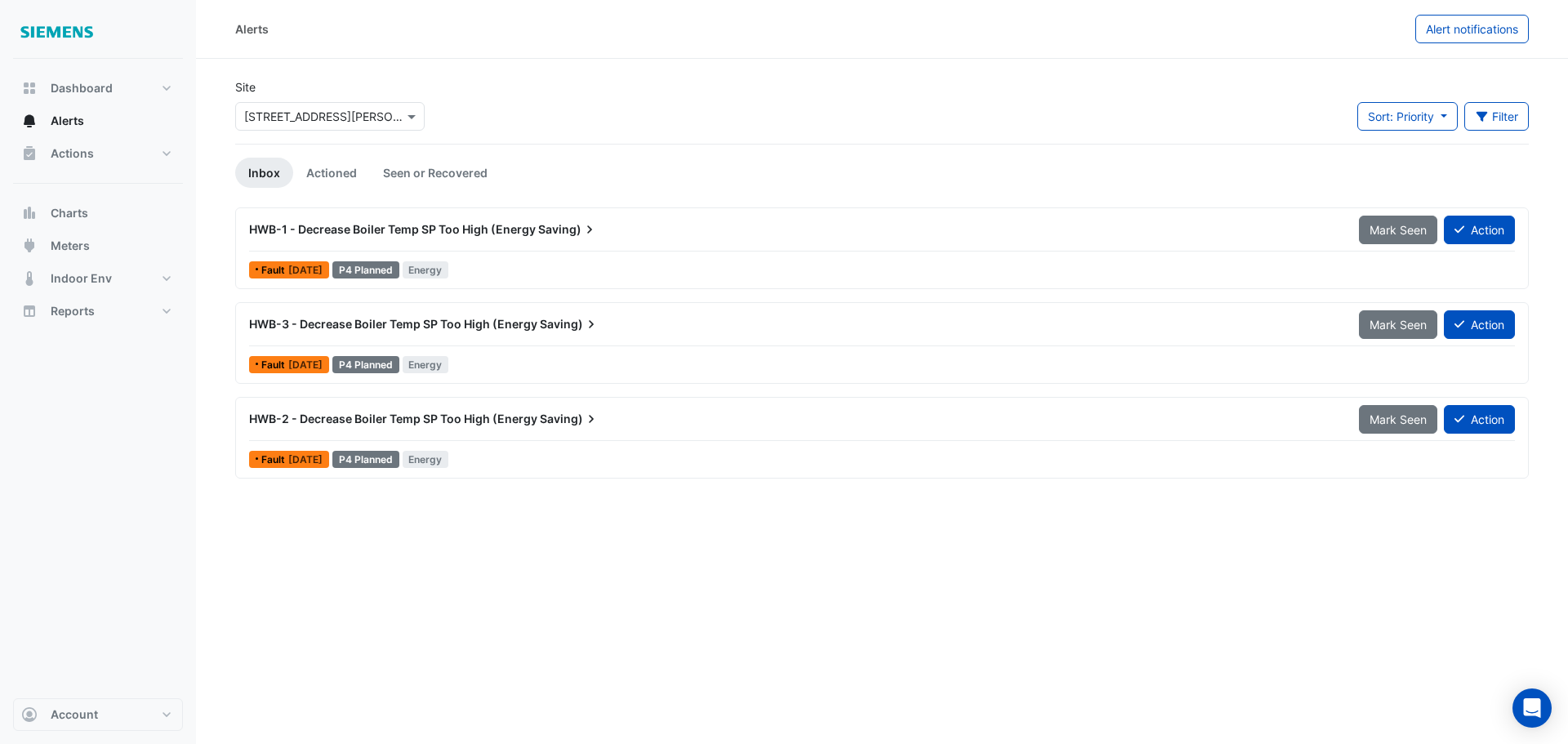
click at [412, 224] on span "HWB-1 - Decrease Boiler Temp SP Too High (Energy" at bounding box center [392, 229] width 286 height 14
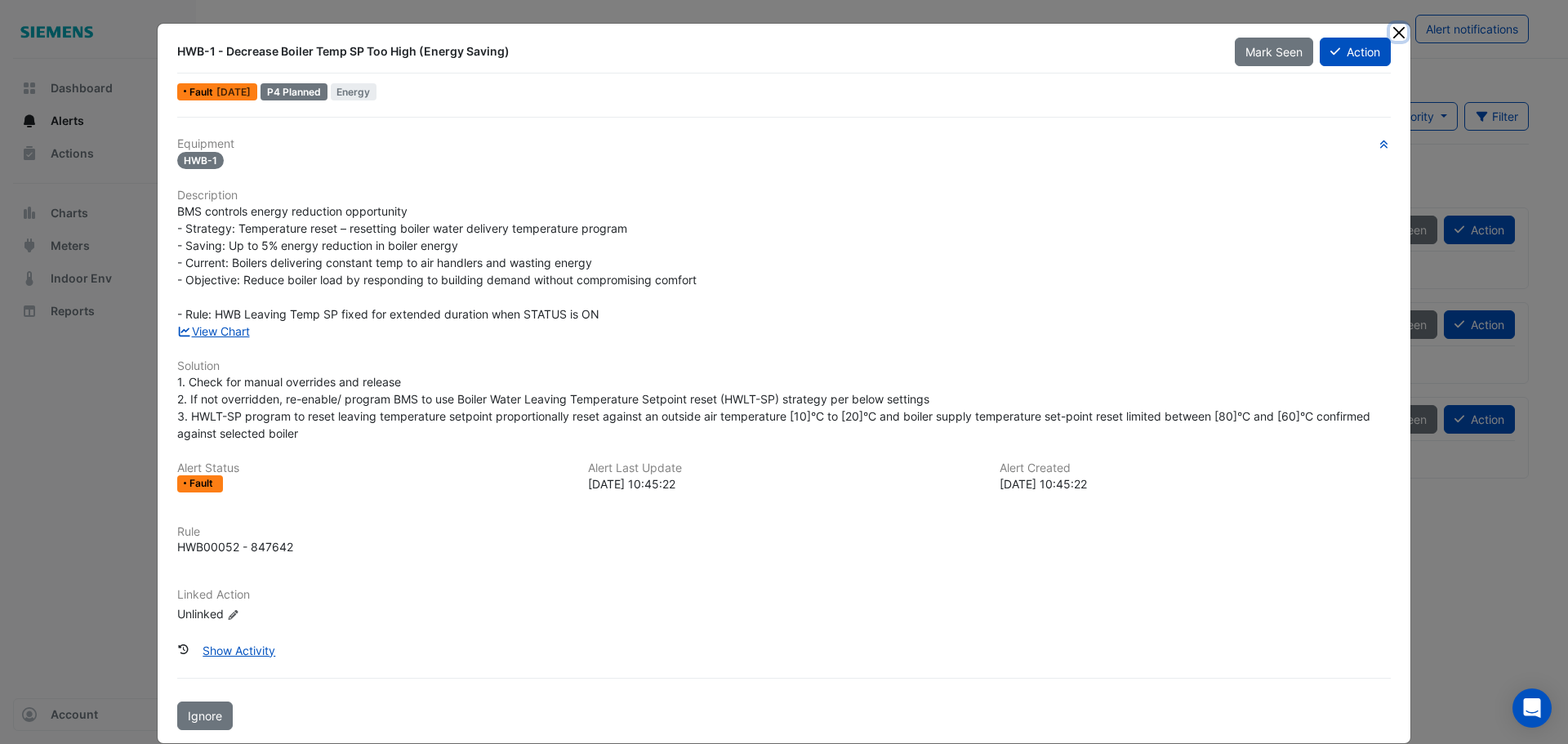
click at [1390, 34] on button "Close" at bounding box center [1397, 32] width 17 height 17
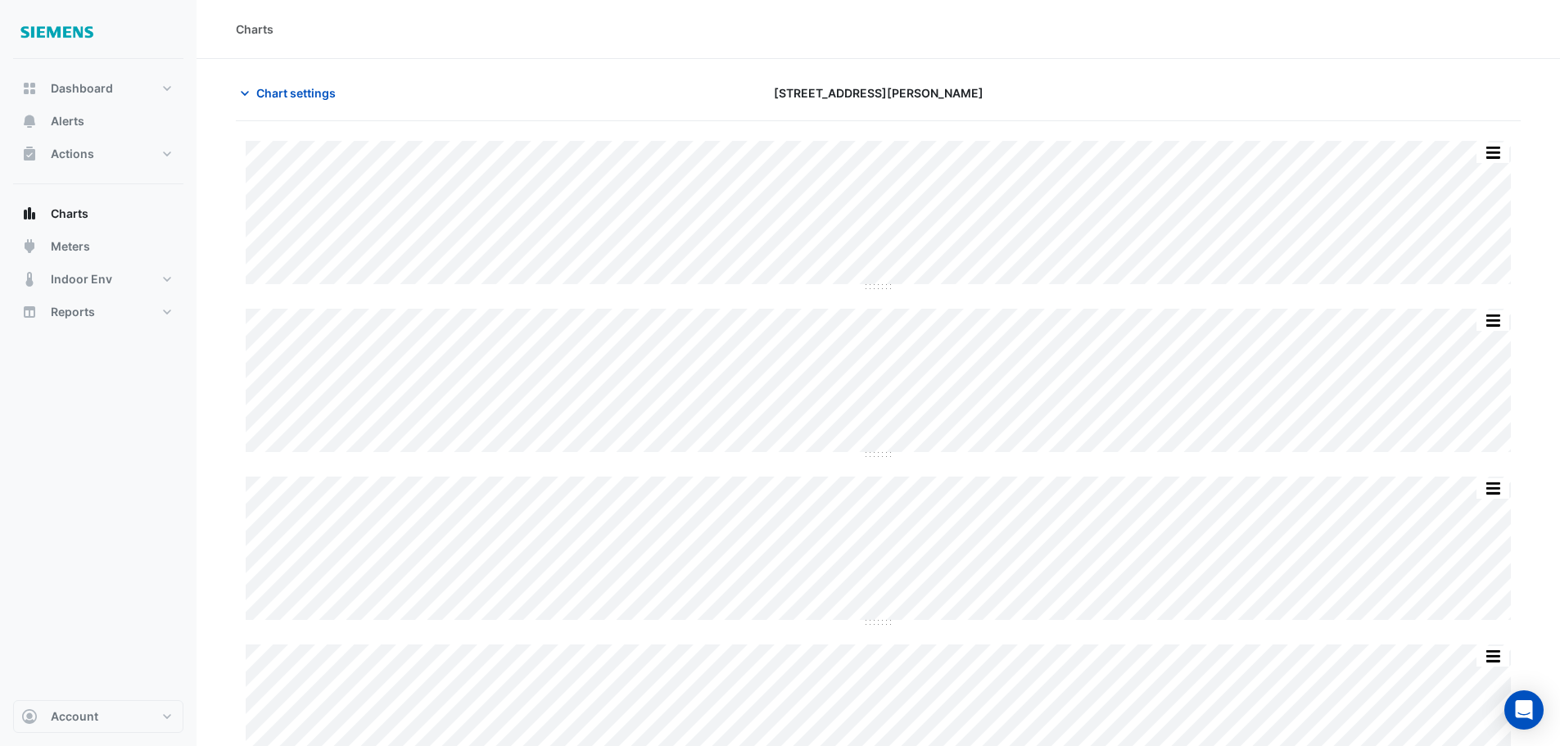
scroll to position [82, 0]
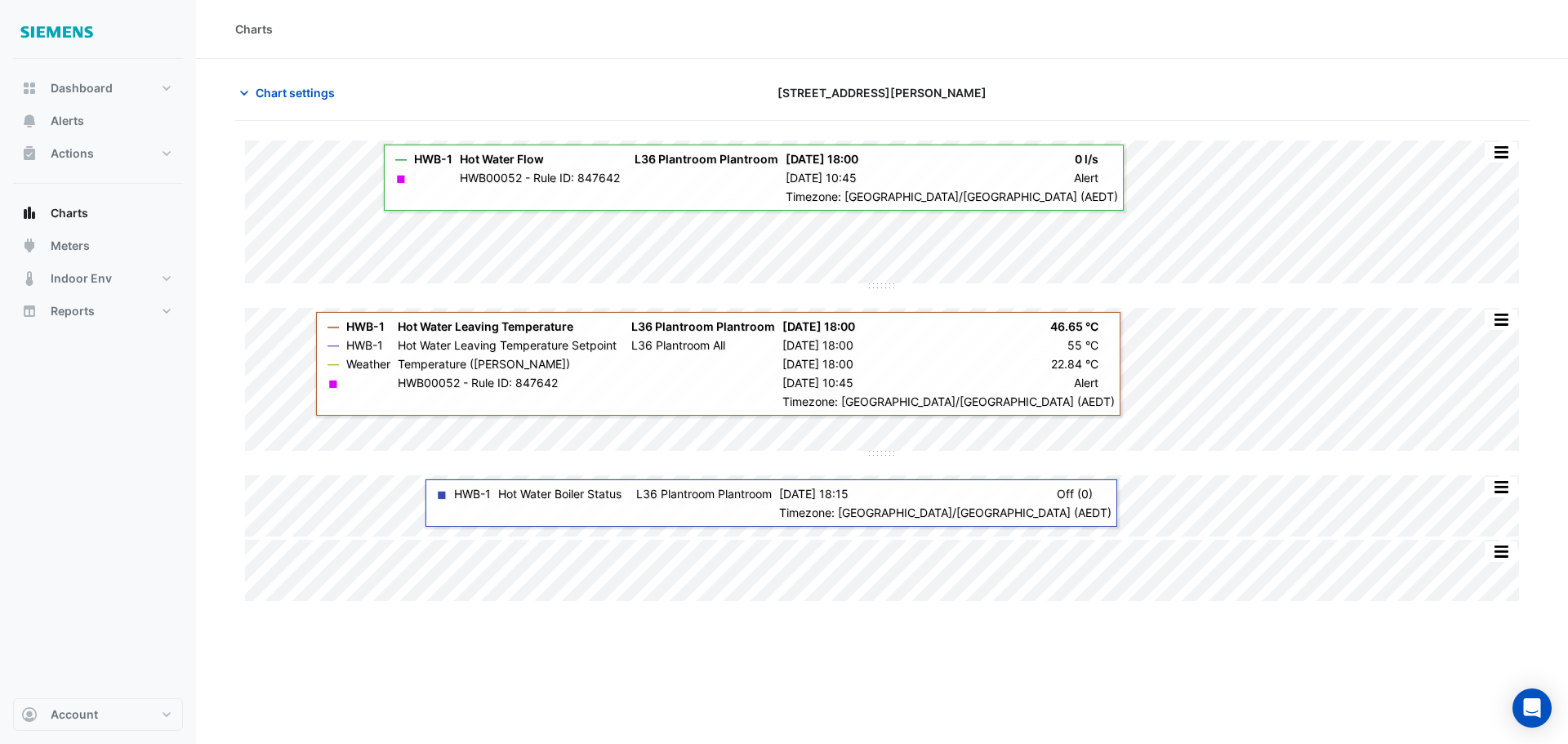
click at [1138, 655] on div "Charts Chart settings [STREET_ADDRESS][PERSON_NAME] Split by Equip Split All Sp…" at bounding box center [881, 372] width 1372 height 744
